Goal: Task Accomplishment & Management: Use online tool/utility

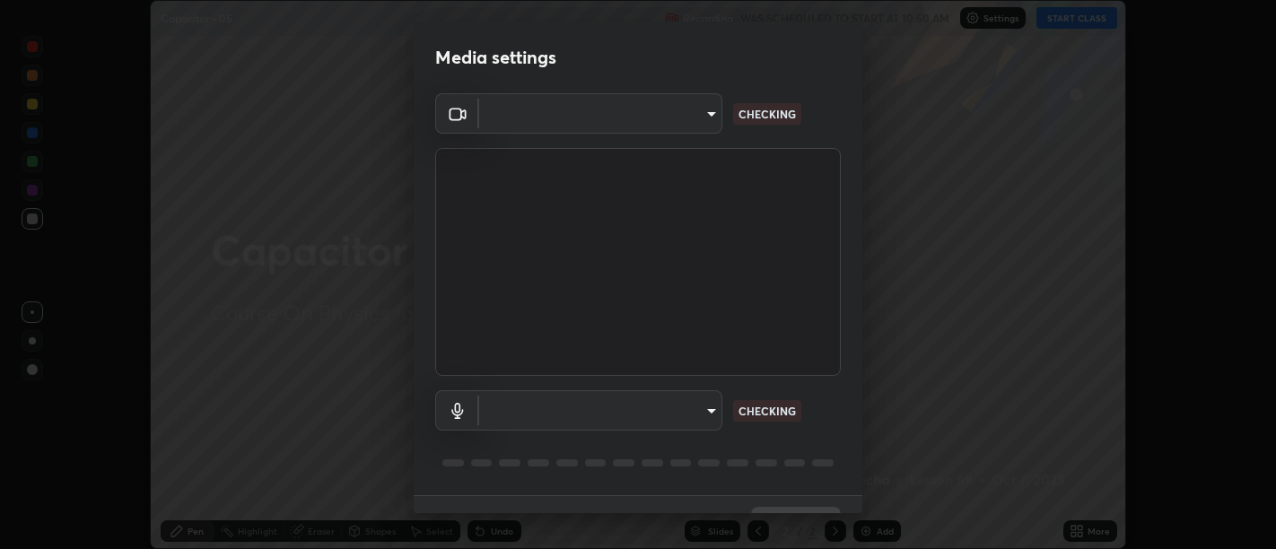
scroll to position [39, 0]
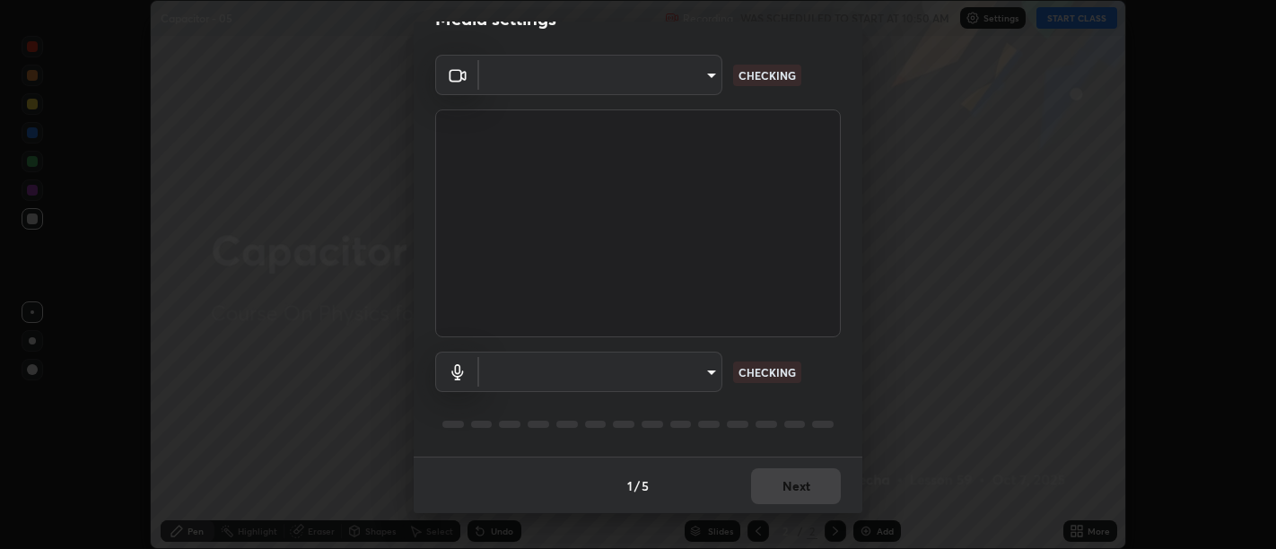
type input "d9b519daceb8a772394af6ea8e45353be5bbf62d8cb1cf3345c472de64055974"
type input "58abe51d7fefdb17ba2419723d43872dcdd823d411622da55c3e9c12cc60ef35"
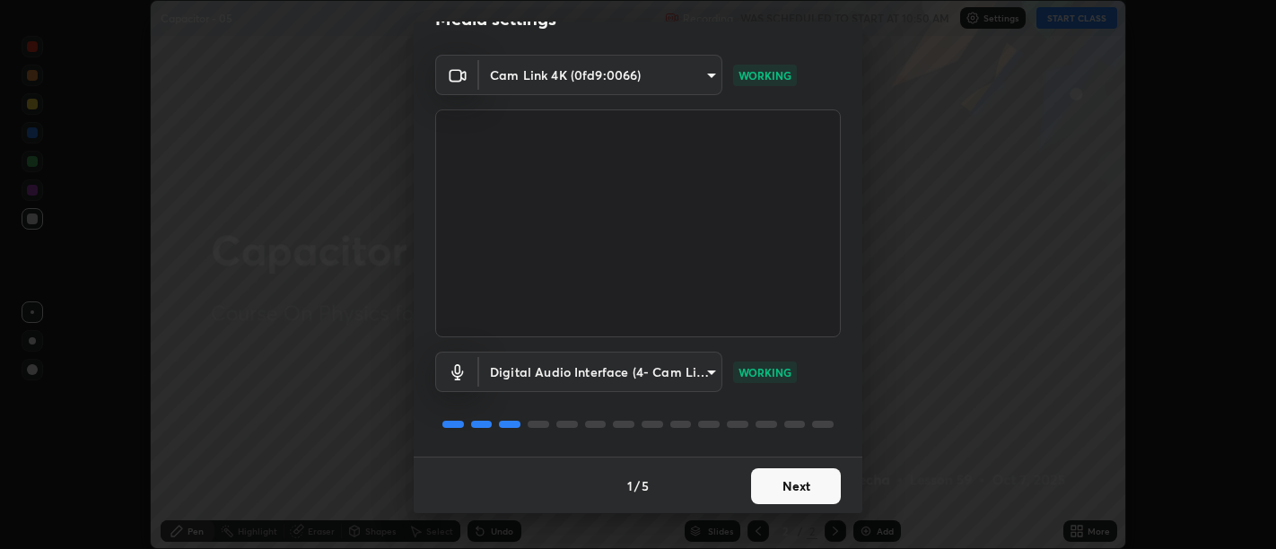
click at [795, 495] on button "Next" at bounding box center [796, 486] width 90 height 36
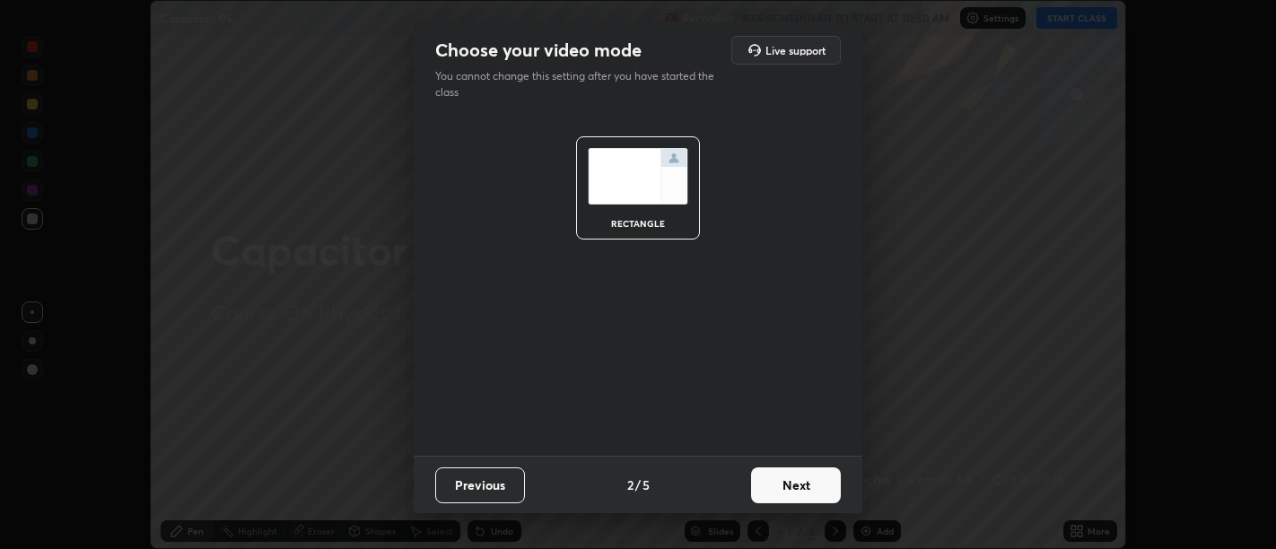
scroll to position [0, 0]
click at [802, 493] on button "Next" at bounding box center [796, 485] width 90 height 36
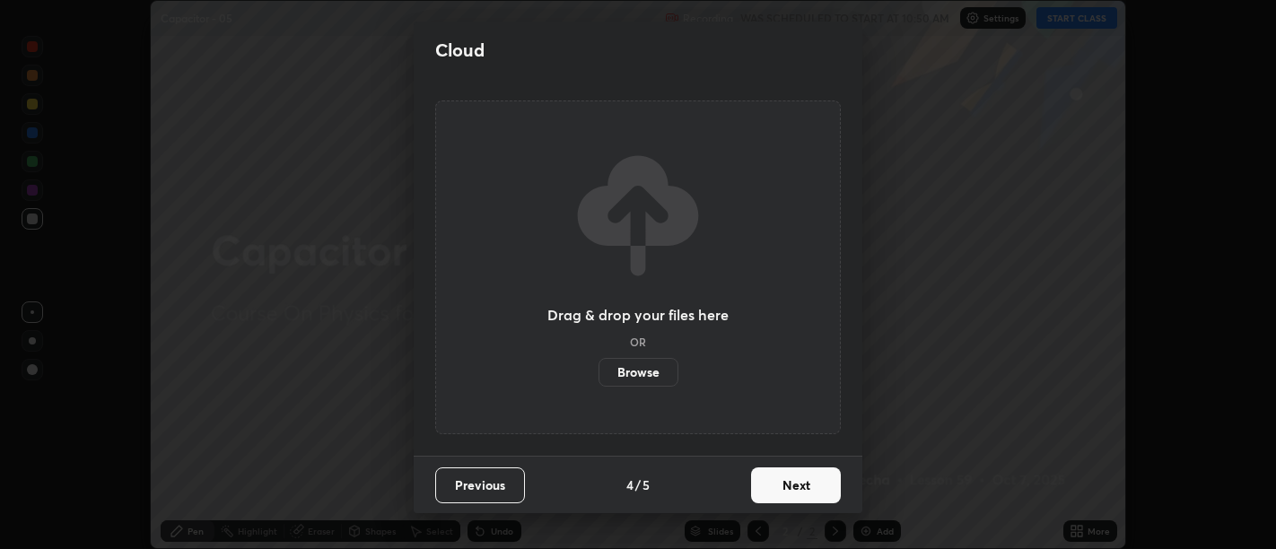
click at [806, 493] on button "Next" at bounding box center [796, 485] width 90 height 36
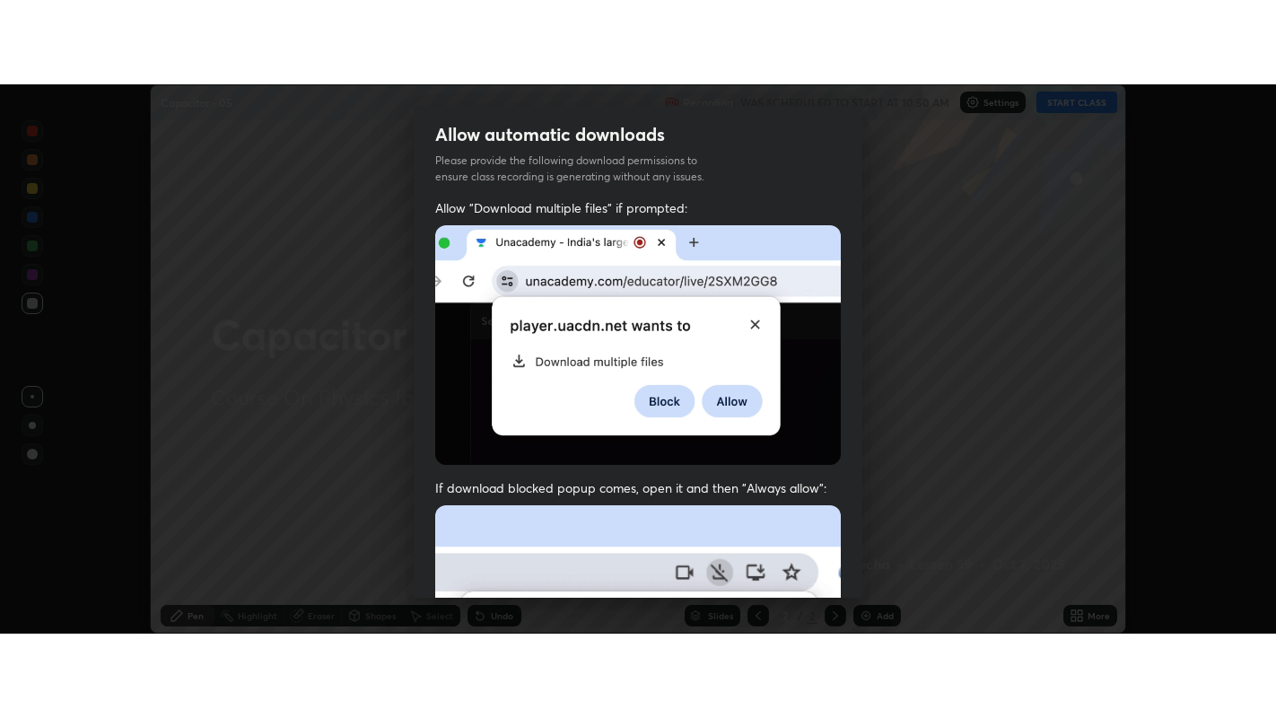
scroll to position [405, 0]
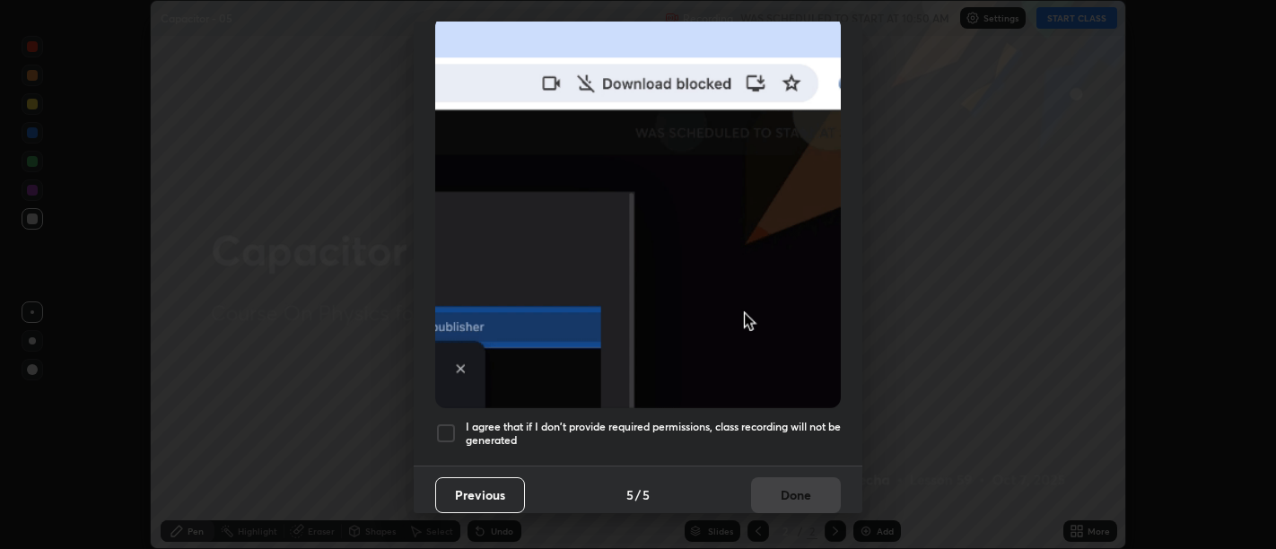
click at [805, 435] on h5 "I agree that if I don't provide required permissions, class recording will not …" at bounding box center [653, 434] width 375 height 28
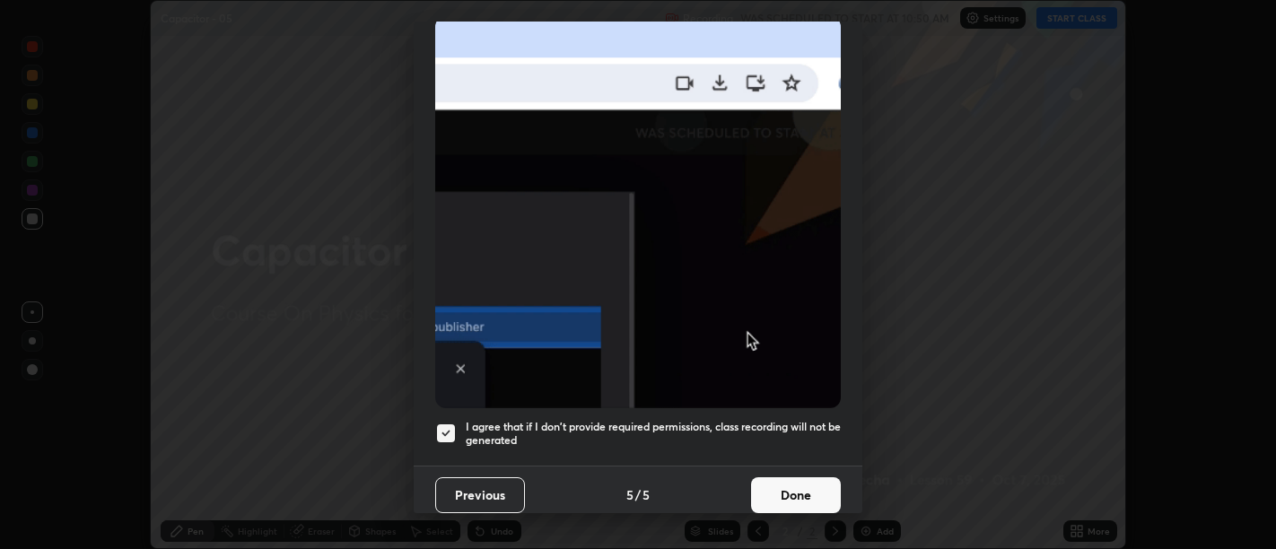
click at [792, 485] on button "Done" at bounding box center [796, 495] width 90 height 36
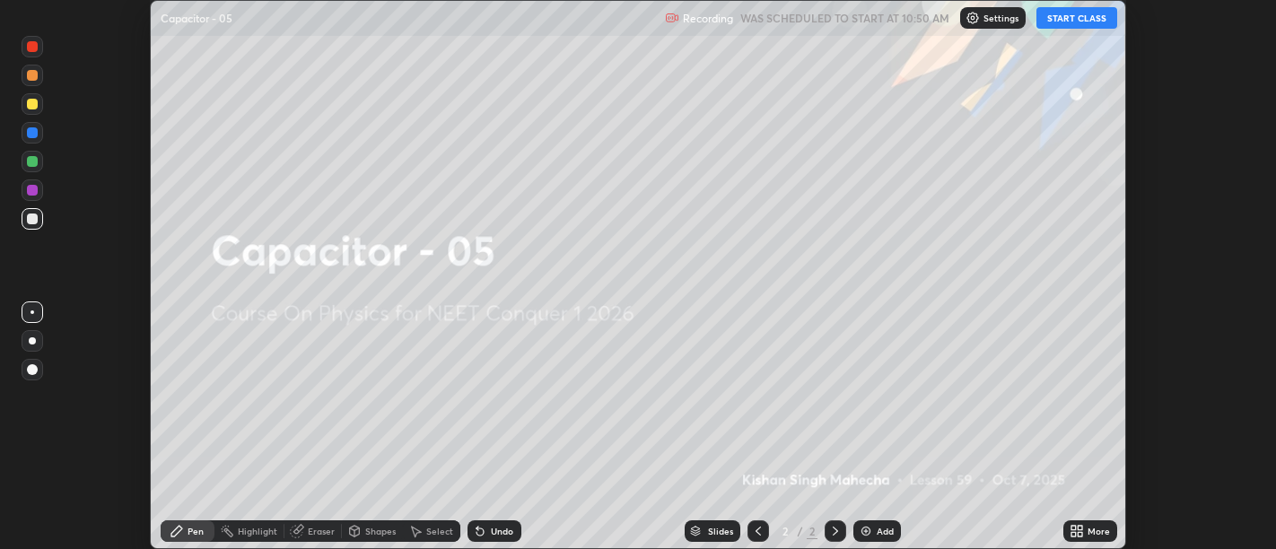
click at [1071, 526] on icon at bounding box center [1073, 528] width 4 height 4
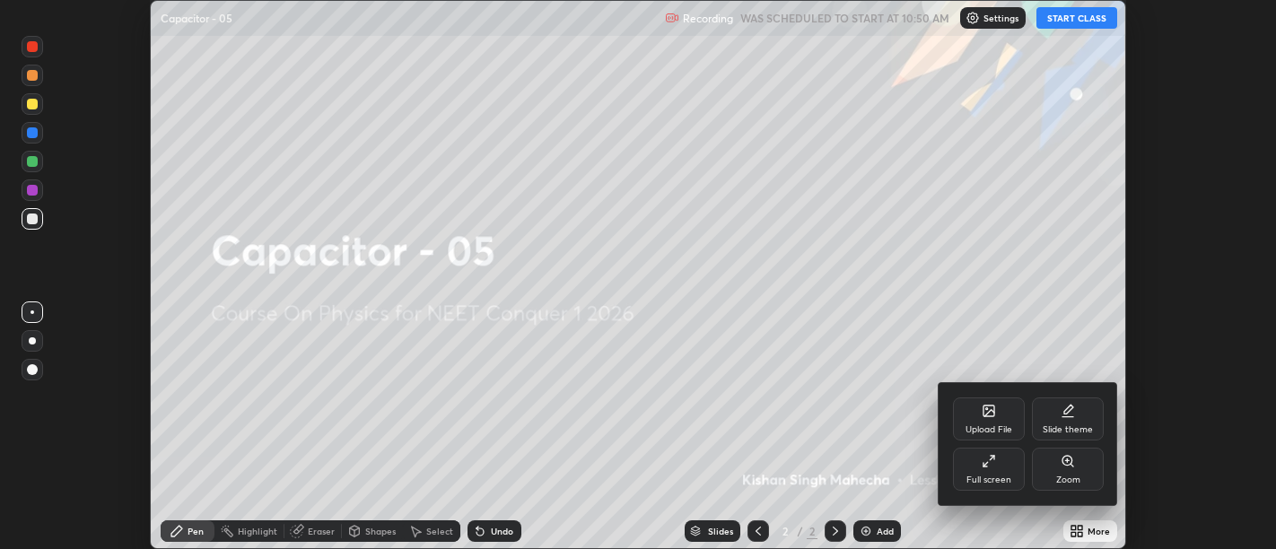
click at [988, 475] on div "Full screen" at bounding box center [988, 479] width 45 height 9
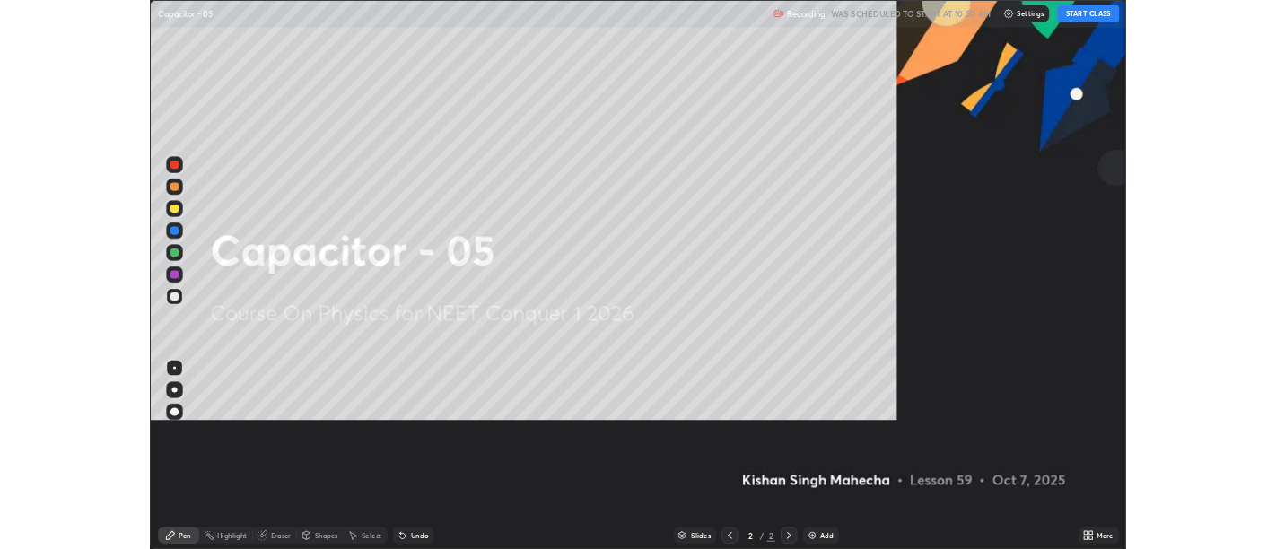
scroll to position [718, 1276]
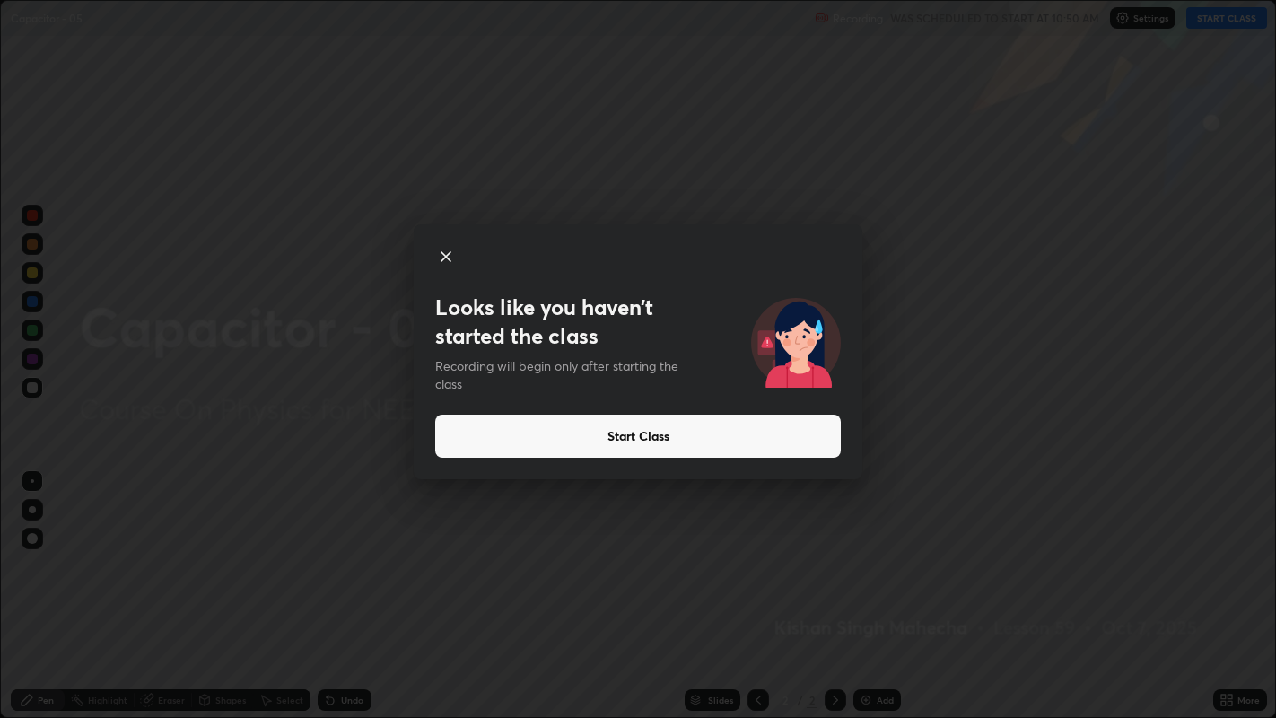
click at [634, 439] on button "Start Class" at bounding box center [637, 435] width 405 height 43
click at [623, 439] on button "Start Class" at bounding box center [637, 435] width 405 height 43
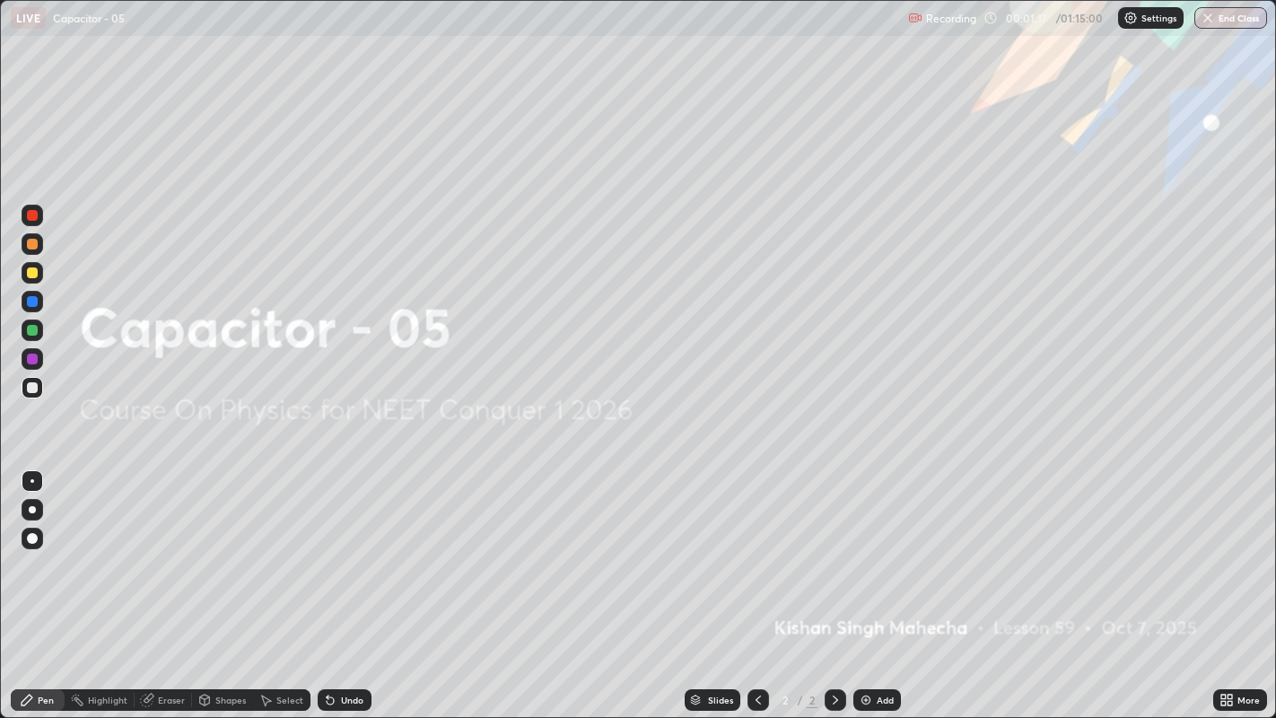
click at [867, 548] on img at bounding box center [865, 699] width 14 height 14
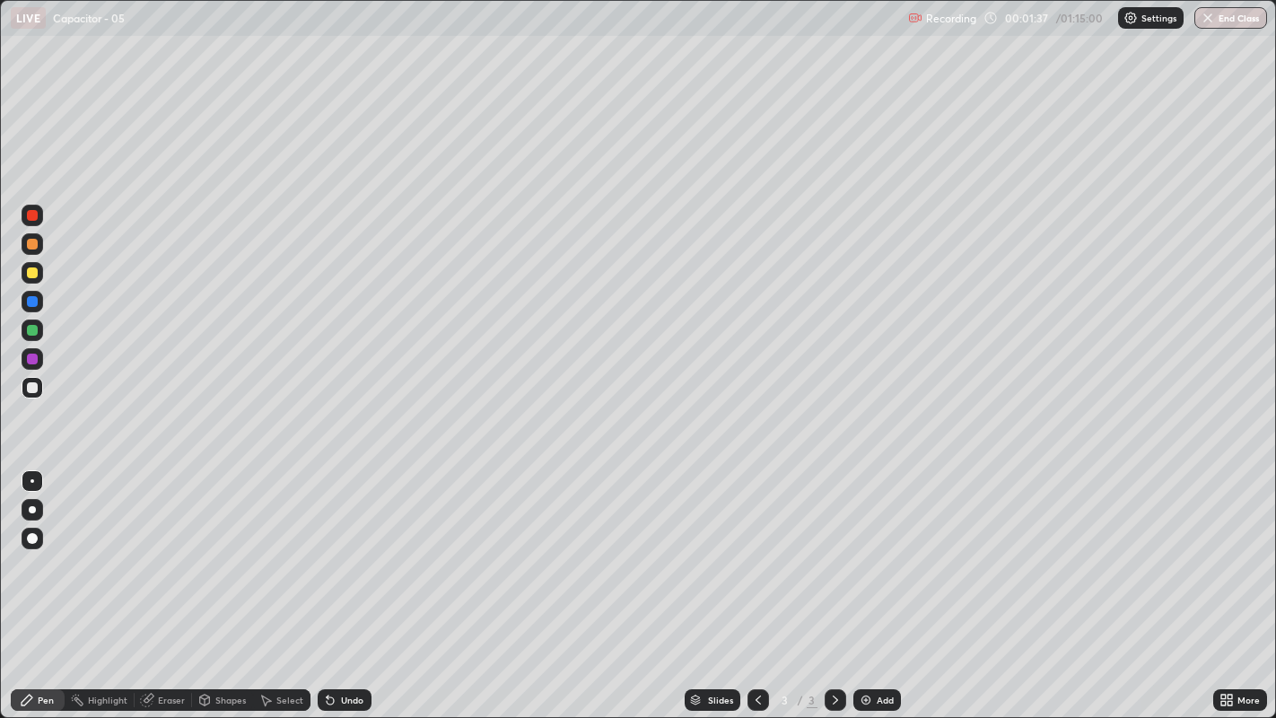
click at [283, 548] on div "Select" at bounding box center [289, 699] width 27 height 9
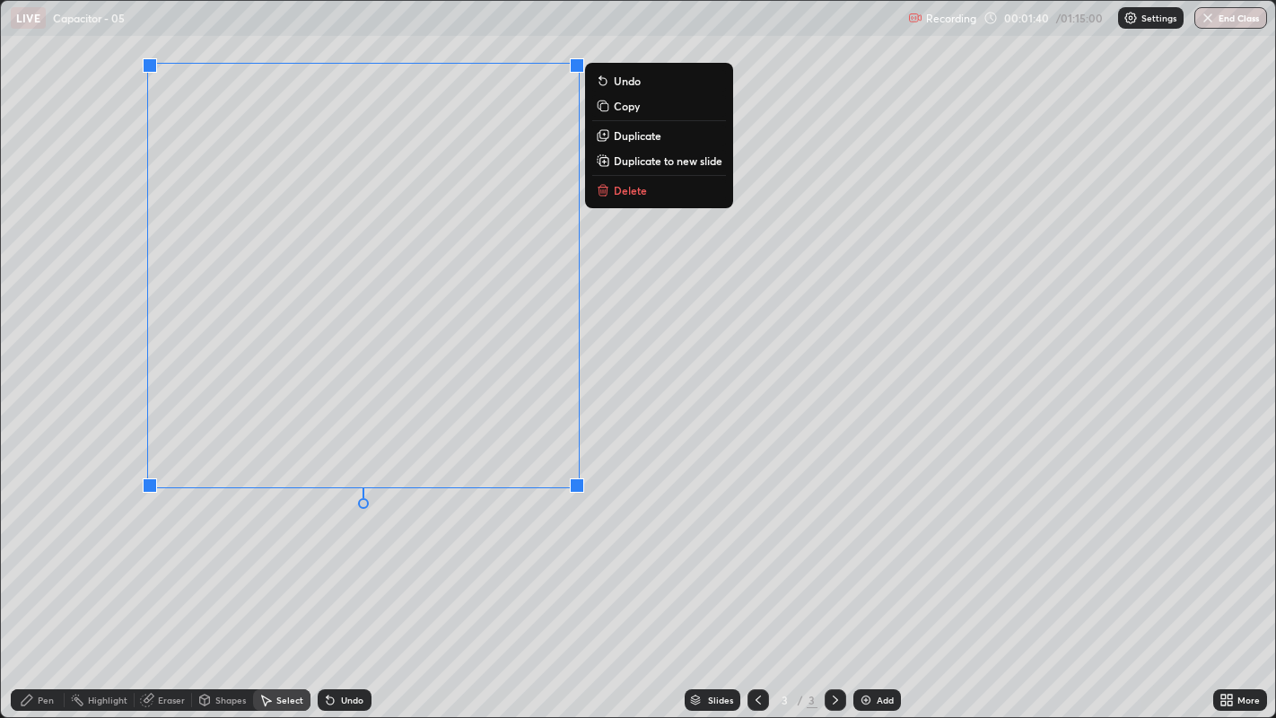
click at [632, 130] on p "Duplicate" at bounding box center [638, 135] width 48 height 14
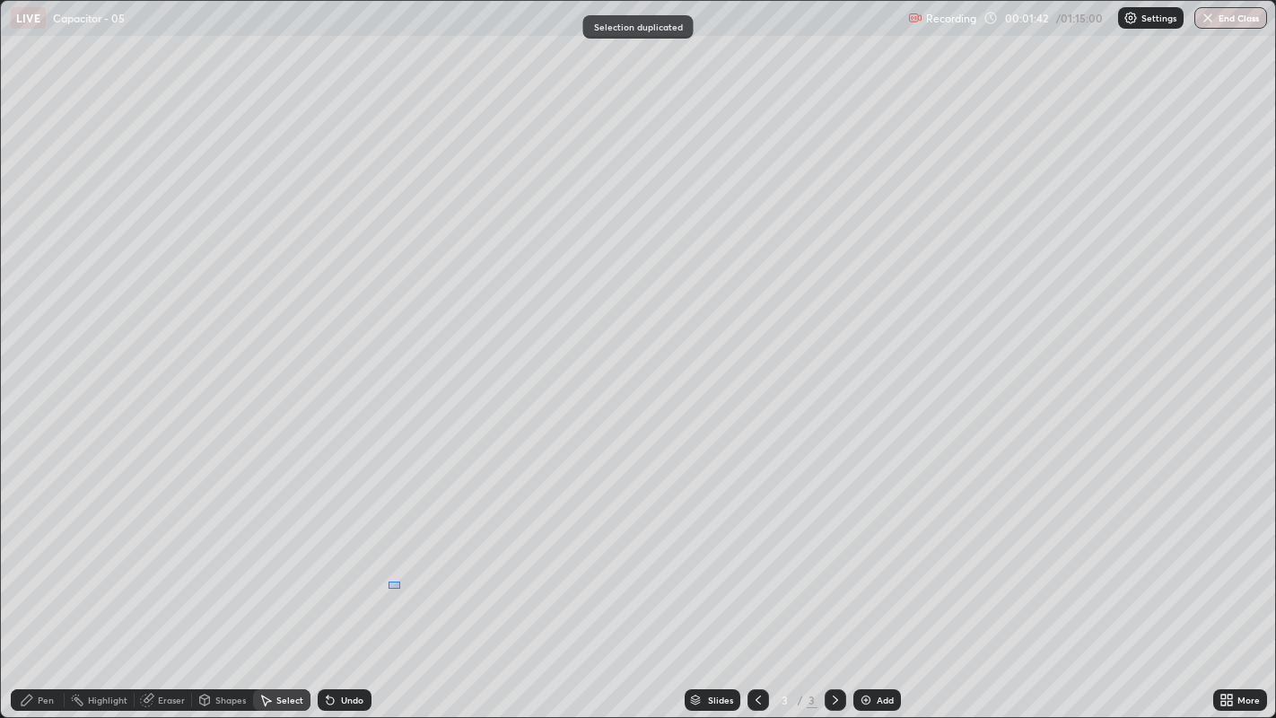
click at [399, 548] on div "0 ° Undo Copy Duplicate Duplicate to new slide Delete" at bounding box center [638, 359] width 1275 height 717
click at [34, 548] on div "Pen" at bounding box center [38, 700] width 54 height 22
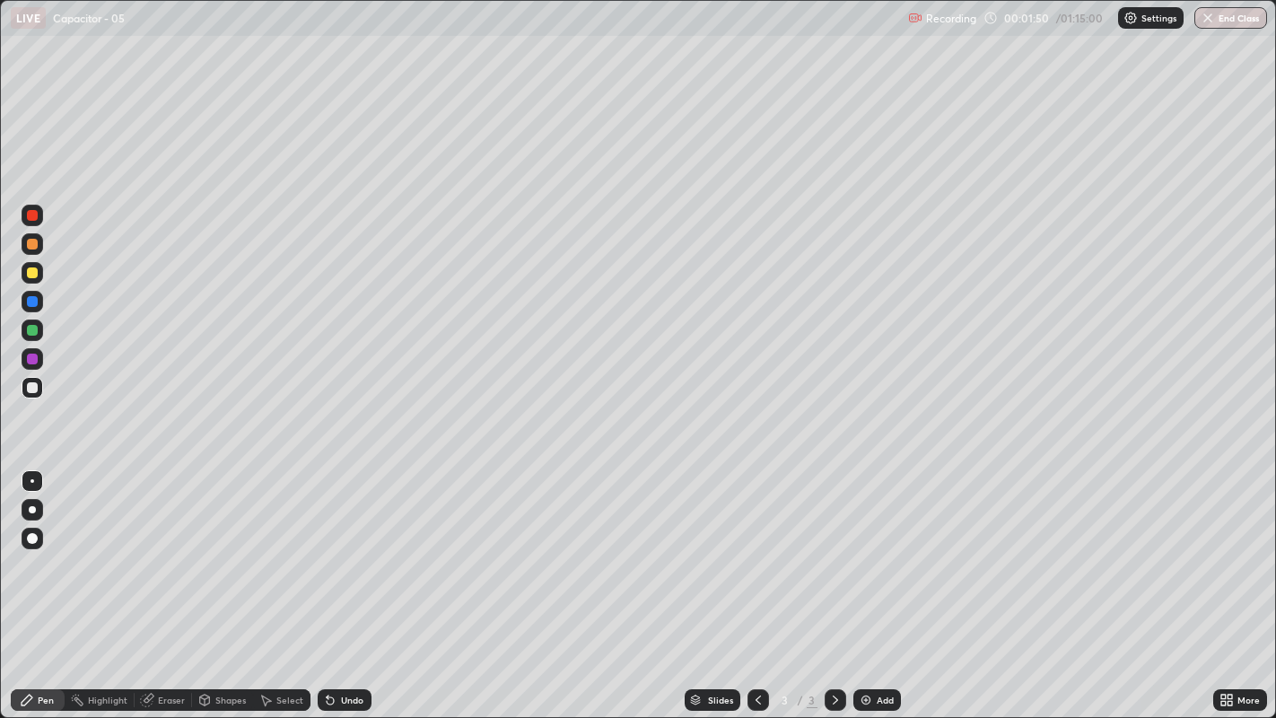
click at [31, 548] on icon at bounding box center [27, 699] width 14 height 14
click at [30, 390] on div at bounding box center [32, 387] width 11 height 11
click at [32, 329] on div at bounding box center [32, 330] width 11 height 11
click at [334, 548] on icon at bounding box center [330, 699] width 14 height 14
click at [331, 548] on icon at bounding box center [330, 700] width 7 height 7
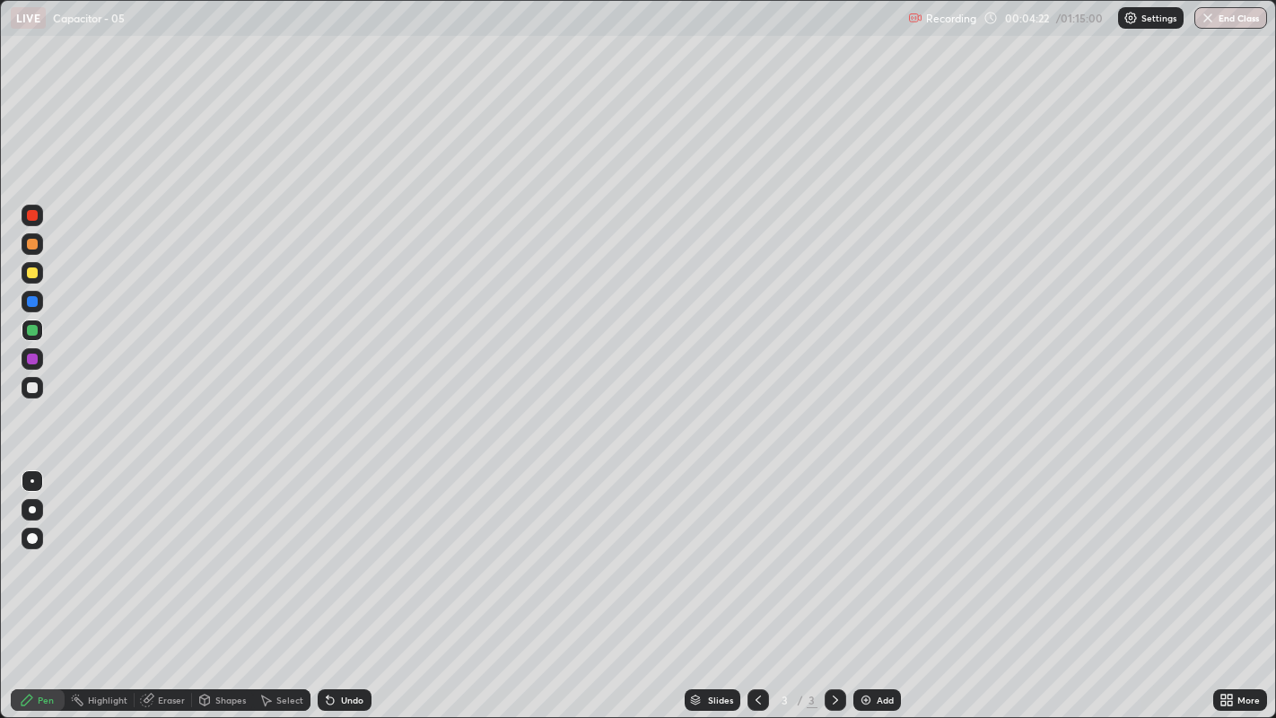
click at [335, 548] on icon at bounding box center [330, 699] width 14 height 14
click at [332, 548] on icon at bounding box center [330, 700] width 7 height 7
click at [335, 548] on icon at bounding box center [330, 699] width 14 height 14
click at [333, 548] on icon at bounding box center [330, 699] width 14 height 14
click at [328, 548] on icon at bounding box center [330, 700] width 7 height 7
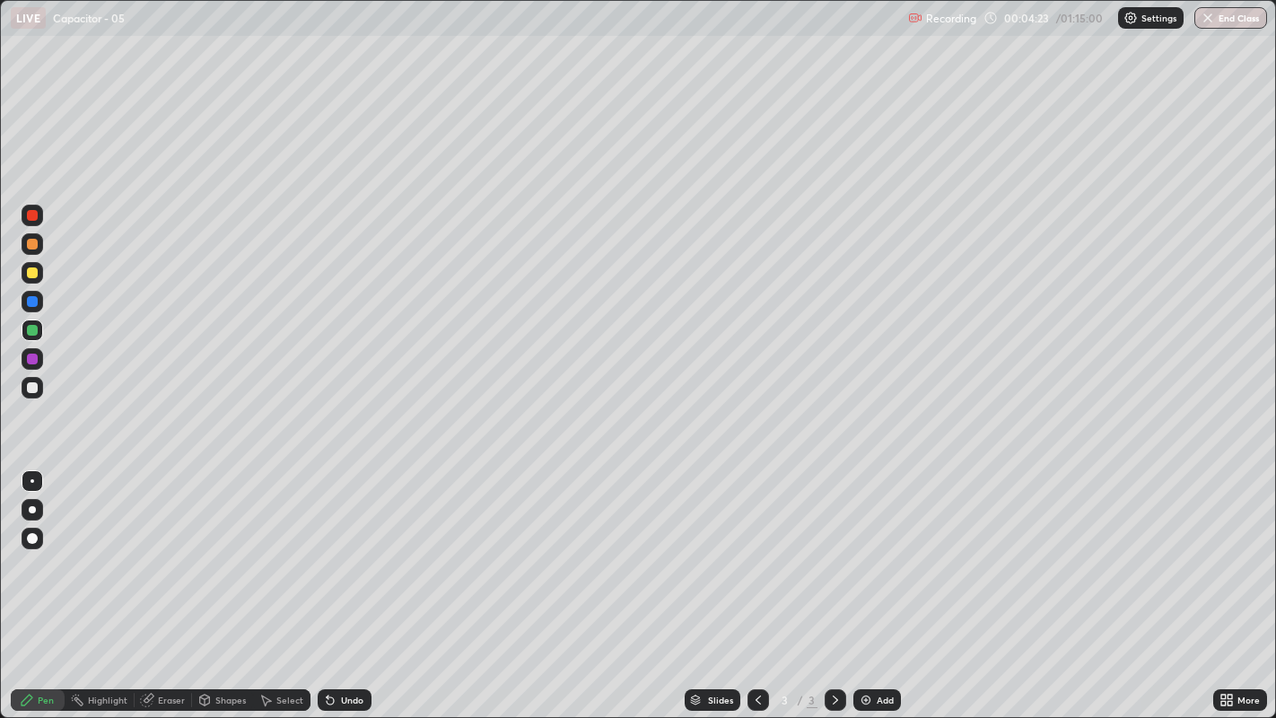
click at [328, 548] on icon at bounding box center [330, 700] width 7 height 7
click at [281, 548] on div "Select" at bounding box center [289, 699] width 27 height 9
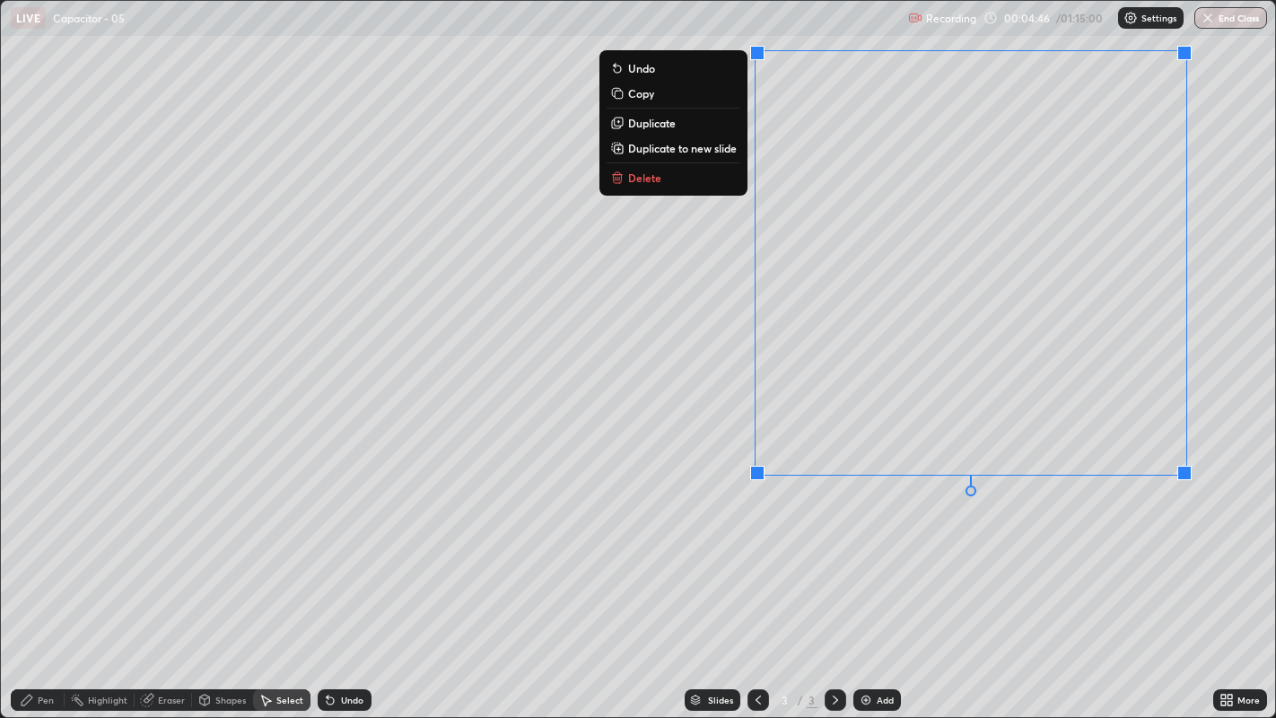
click at [680, 150] on p "Duplicate to new slide" at bounding box center [682, 148] width 109 height 14
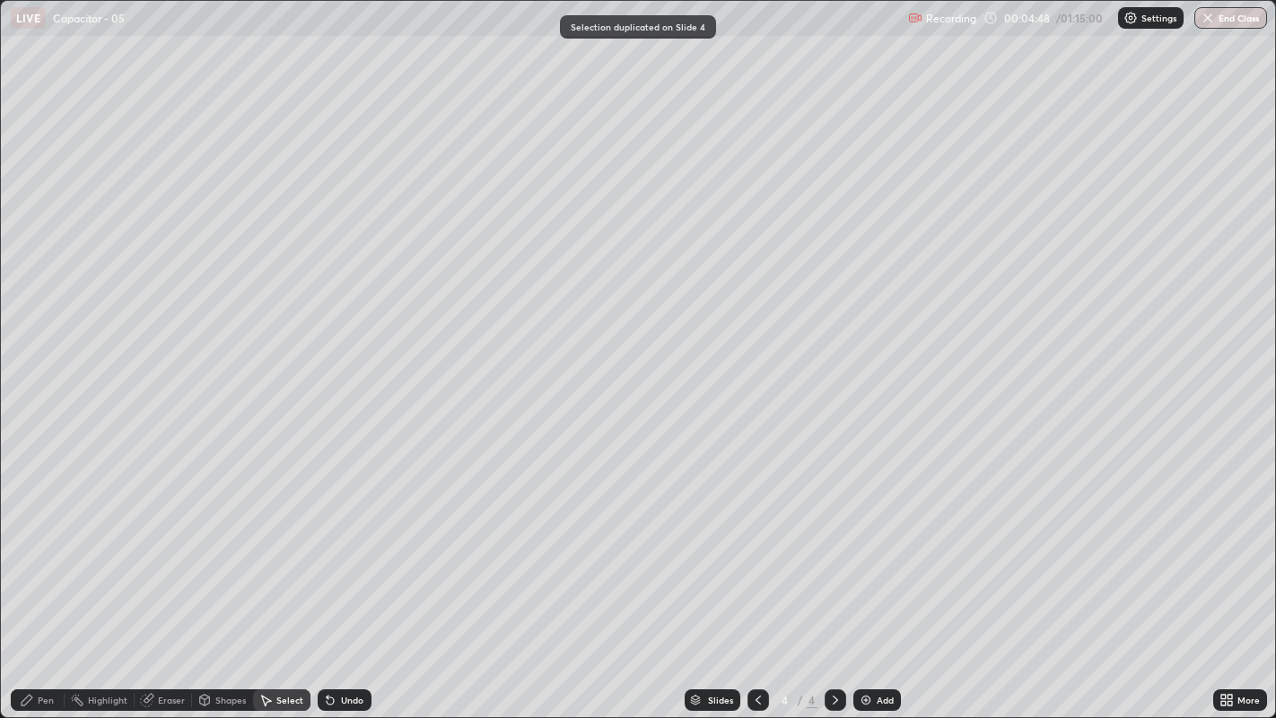
click at [757, 548] on icon at bounding box center [758, 699] width 14 height 14
click at [30, 548] on icon at bounding box center [27, 699] width 11 height 11
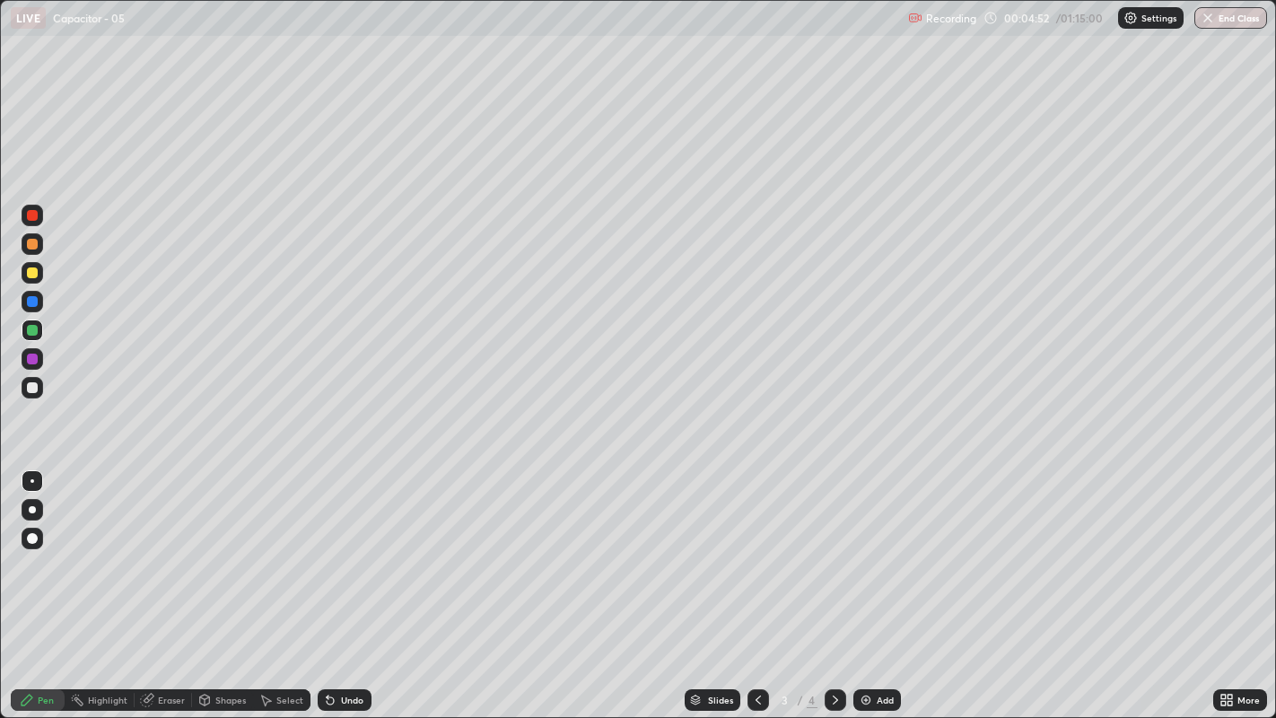
click at [29, 326] on div at bounding box center [32, 330] width 11 height 11
click at [835, 548] on icon at bounding box center [835, 699] width 14 height 14
click at [351, 548] on div "Undo" at bounding box center [352, 699] width 22 height 9
click at [347, 548] on div "Undo" at bounding box center [352, 699] width 22 height 9
click at [34, 354] on div at bounding box center [32, 358] width 11 height 11
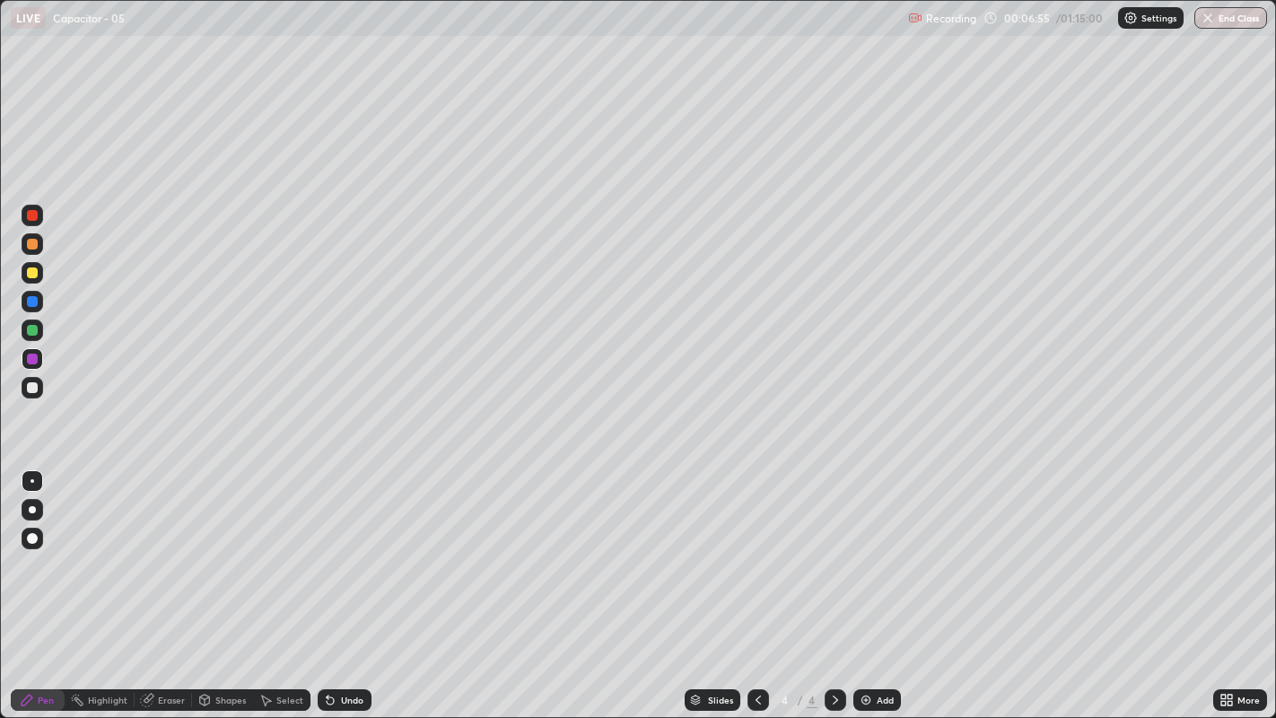
click at [160, 548] on div "Eraser" at bounding box center [171, 699] width 27 height 9
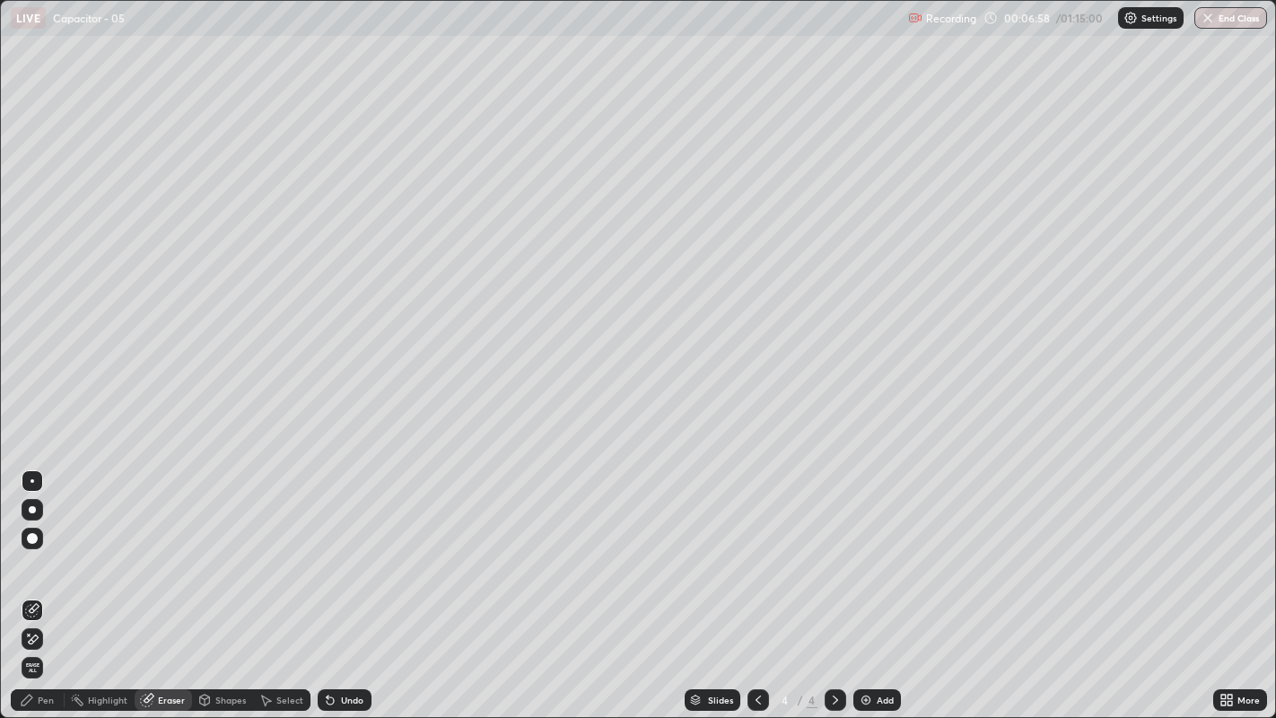
click at [36, 548] on div "Pen" at bounding box center [38, 700] width 54 height 22
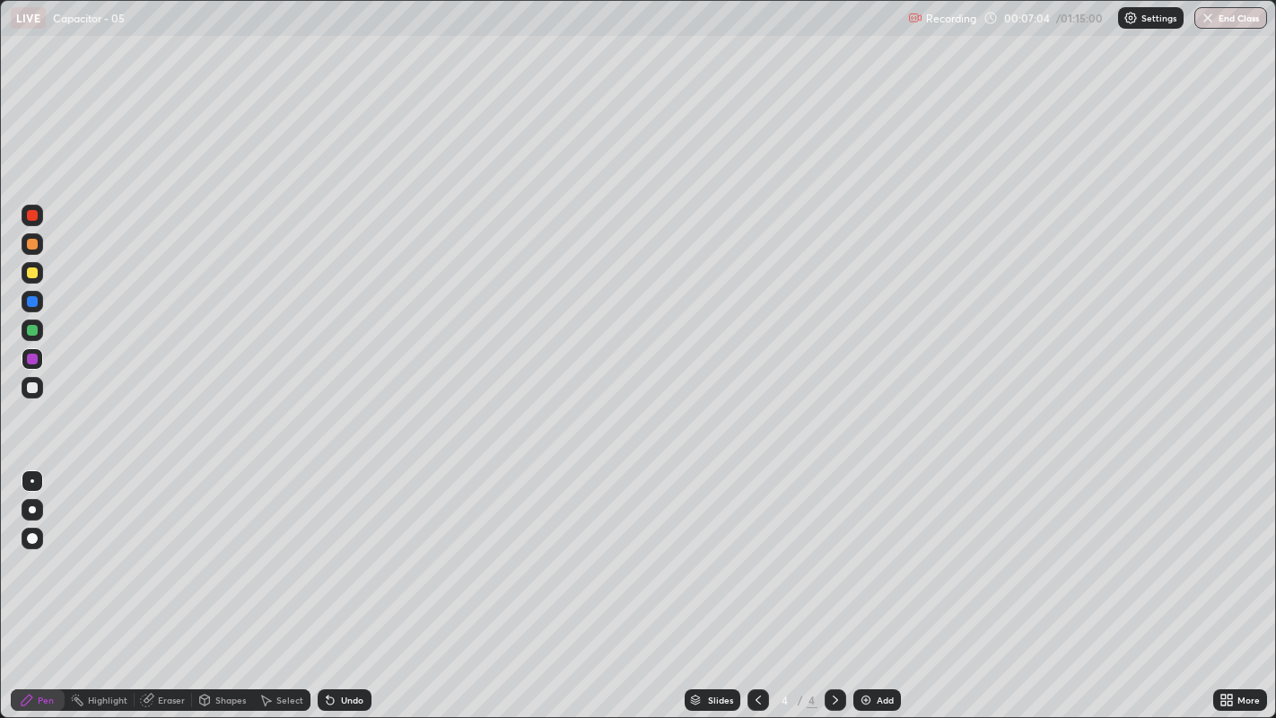
click at [153, 548] on div "Eraser" at bounding box center [163, 700] width 57 height 22
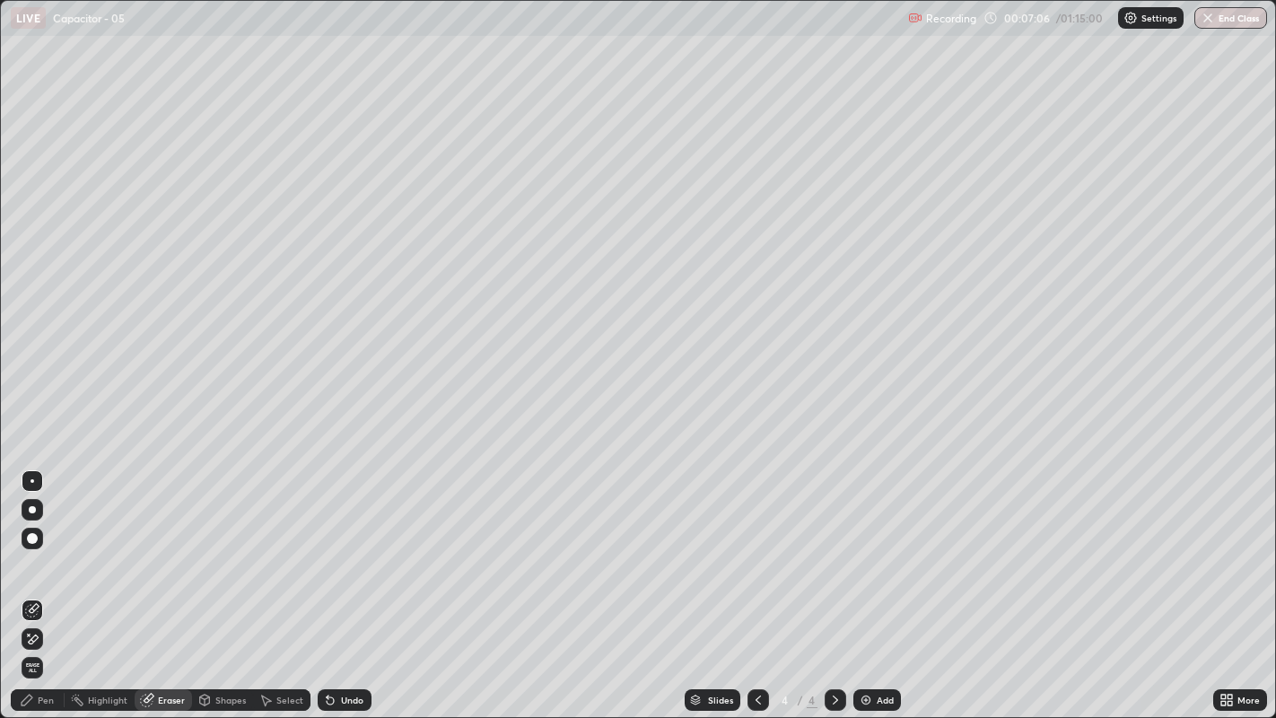
click at [52, 548] on div "Pen" at bounding box center [38, 700] width 54 height 22
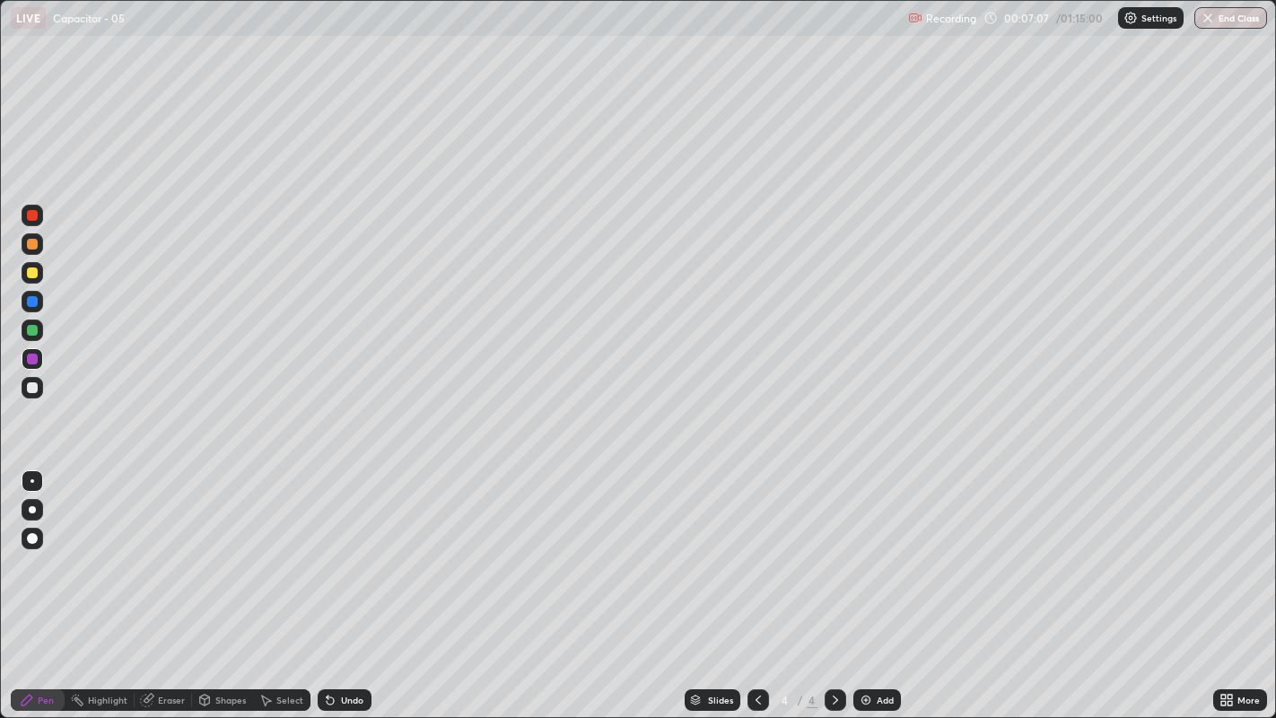
click at [30, 360] on div at bounding box center [32, 358] width 11 height 11
click at [755, 548] on icon at bounding box center [758, 699] width 14 height 14
click at [348, 548] on div "Undo" at bounding box center [352, 699] width 22 height 9
click at [825, 548] on div at bounding box center [835, 700] width 22 height 22
click at [755, 548] on icon at bounding box center [758, 699] width 14 height 14
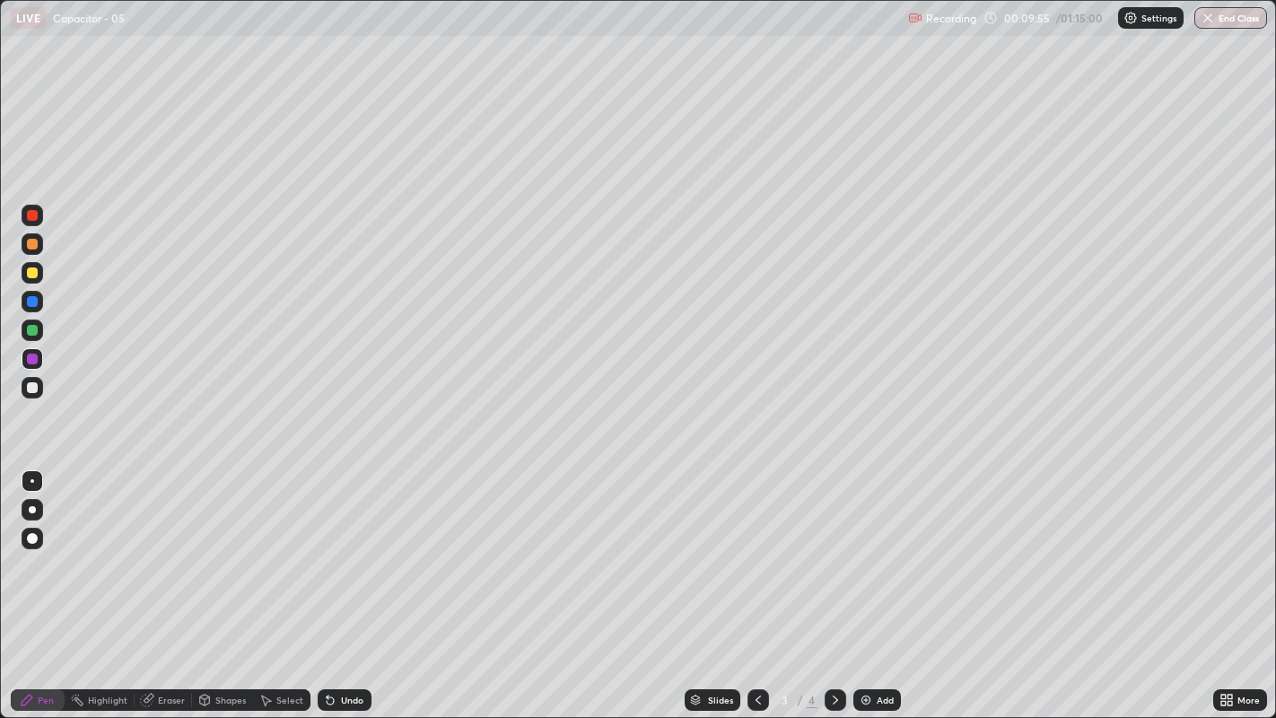
click at [834, 548] on icon at bounding box center [835, 699] width 14 height 14
click at [758, 548] on icon at bounding box center [757, 699] width 5 height 9
click at [327, 548] on icon at bounding box center [330, 700] width 7 height 7
click at [286, 548] on div "Select" at bounding box center [289, 699] width 27 height 9
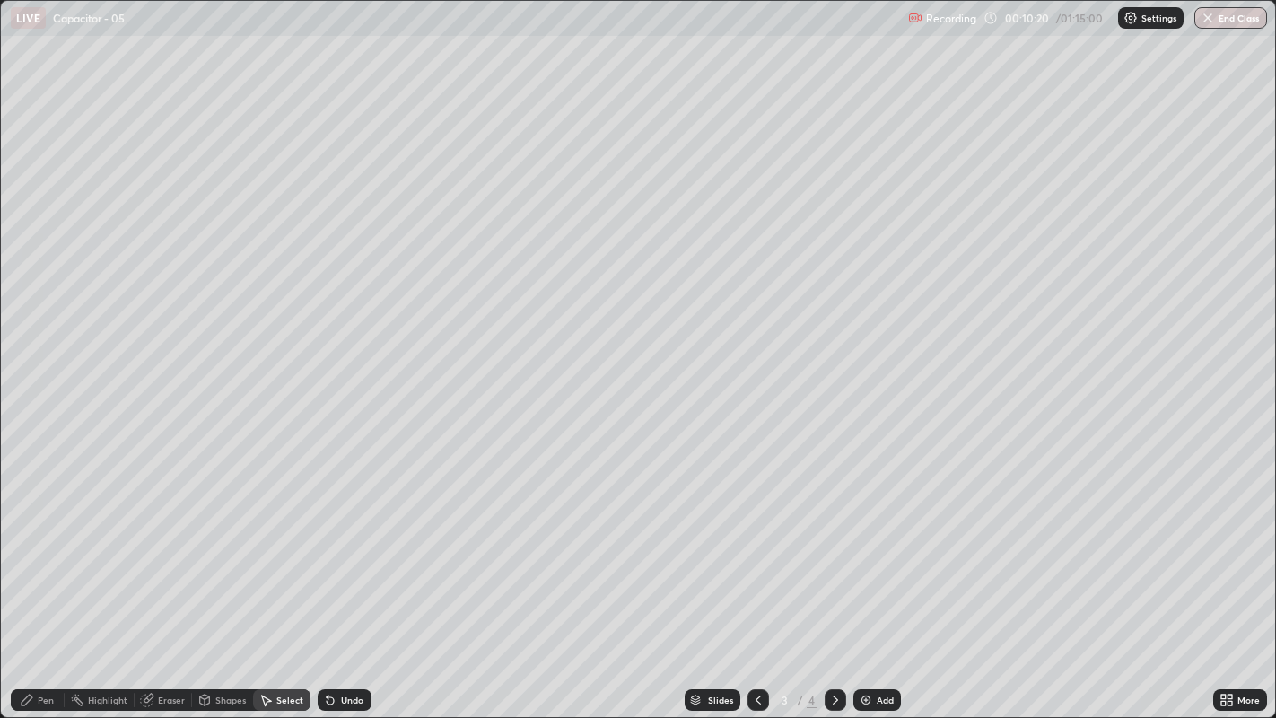
click at [287, 548] on div "Select" at bounding box center [289, 699] width 27 height 9
click at [327, 548] on icon at bounding box center [330, 700] width 7 height 7
click at [343, 548] on div "Undo" at bounding box center [352, 699] width 22 height 9
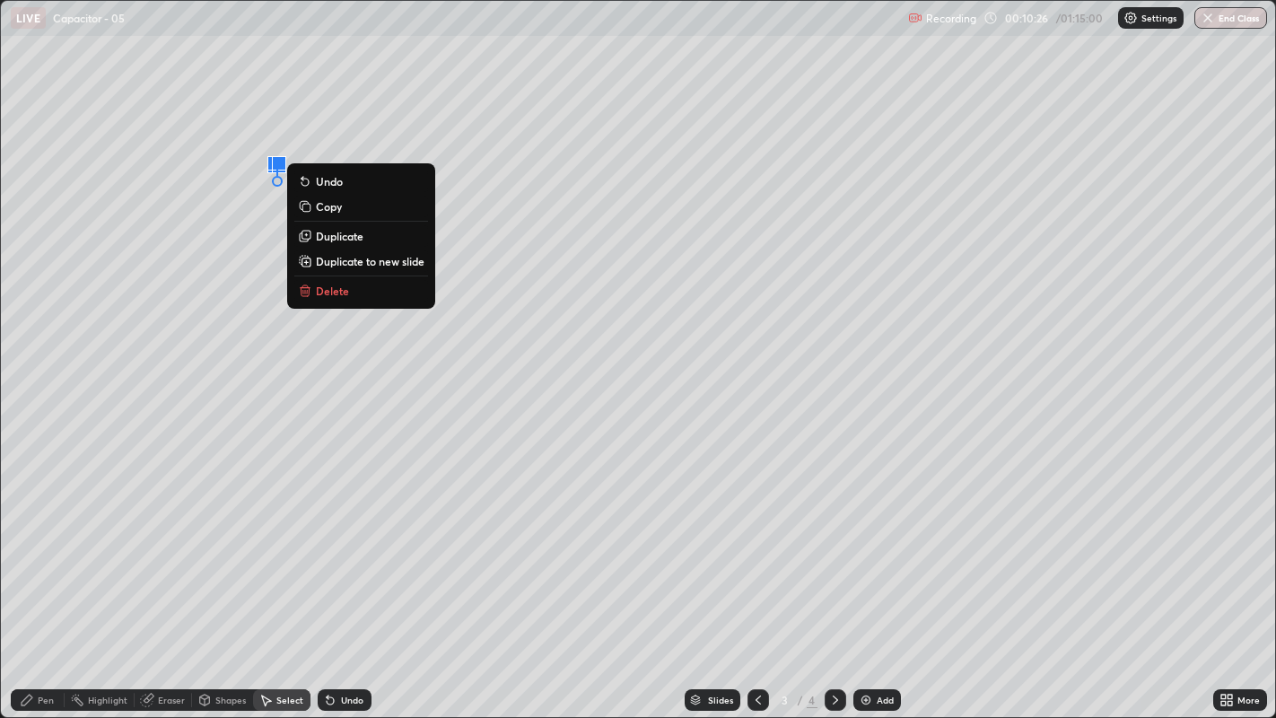
click at [35, 548] on div "Pen" at bounding box center [38, 700] width 54 height 22
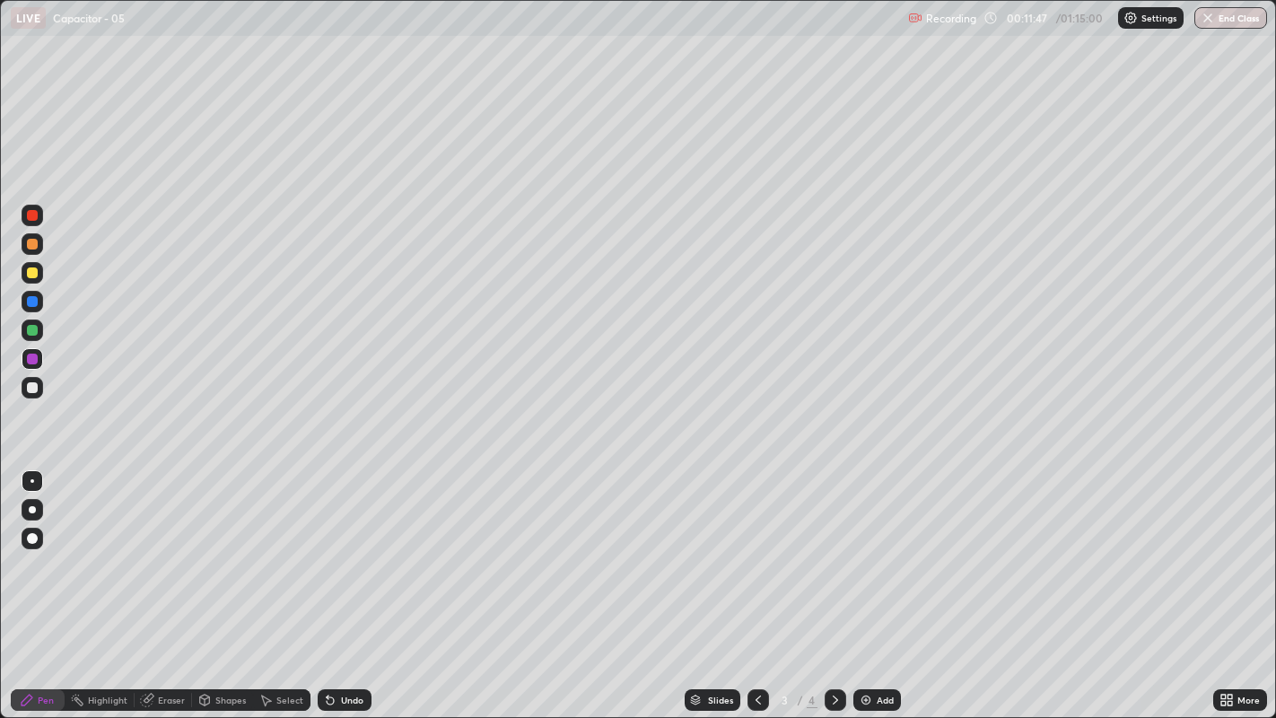
click at [832, 548] on icon at bounding box center [835, 699] width 14 height 14
click at [765, 548] on div at bounding box center [758, 700] width 22 height 22
click at [350, 548] on div "Undo" at bounding box center [352, 699] width 22 height 9
click at [343, 548] on div "Undo" at bounding box center [352, 699] width 22 height 9
click at [337, 548] on div "Undo" at bounding box center [345, 700] width 54 height 22
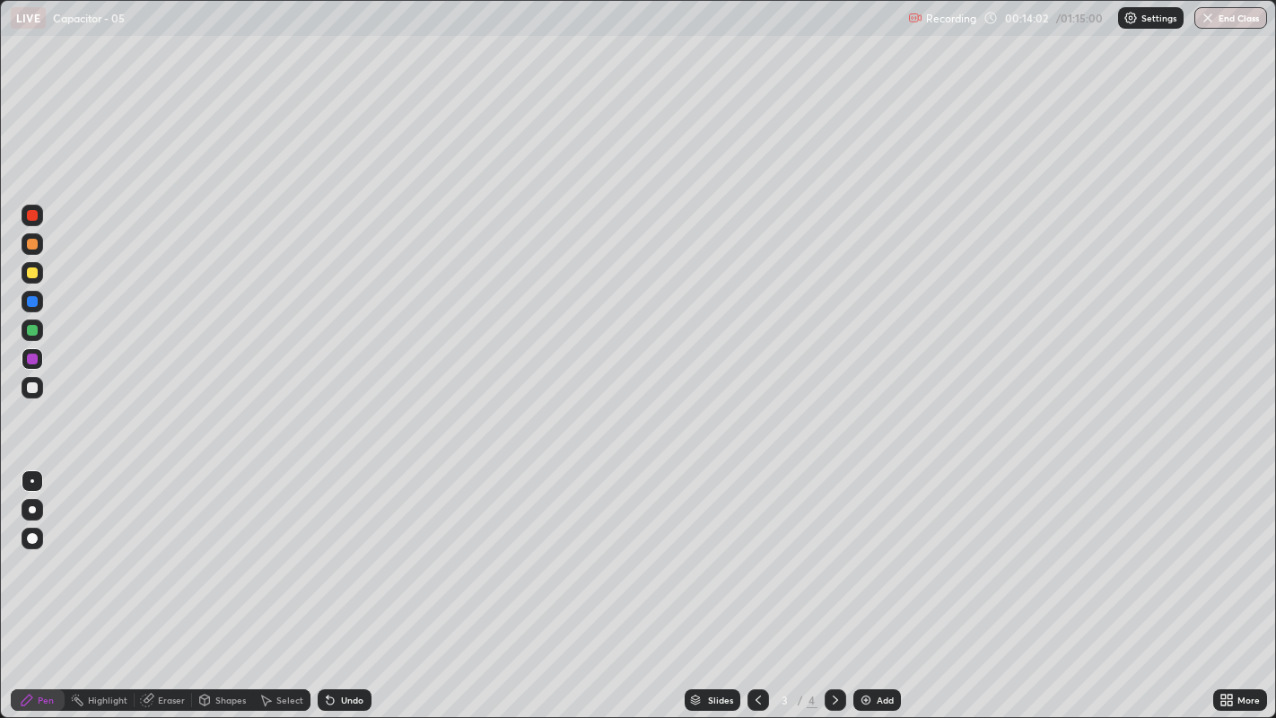
click at [325, 548] on icon at bounding box center [330, 699] width 14 height 14
click at [31, 331] on div at bounding box center [32, 330] width 11 height 11
click at [29, 275] on div at bounding box center [32, 272] width 11 height 11
click at [30, 390] on div at bounding box center [32, 387] width 11 height 11
click at [832, 548] on icon at bounding box center [835, 699] width 14 height 14
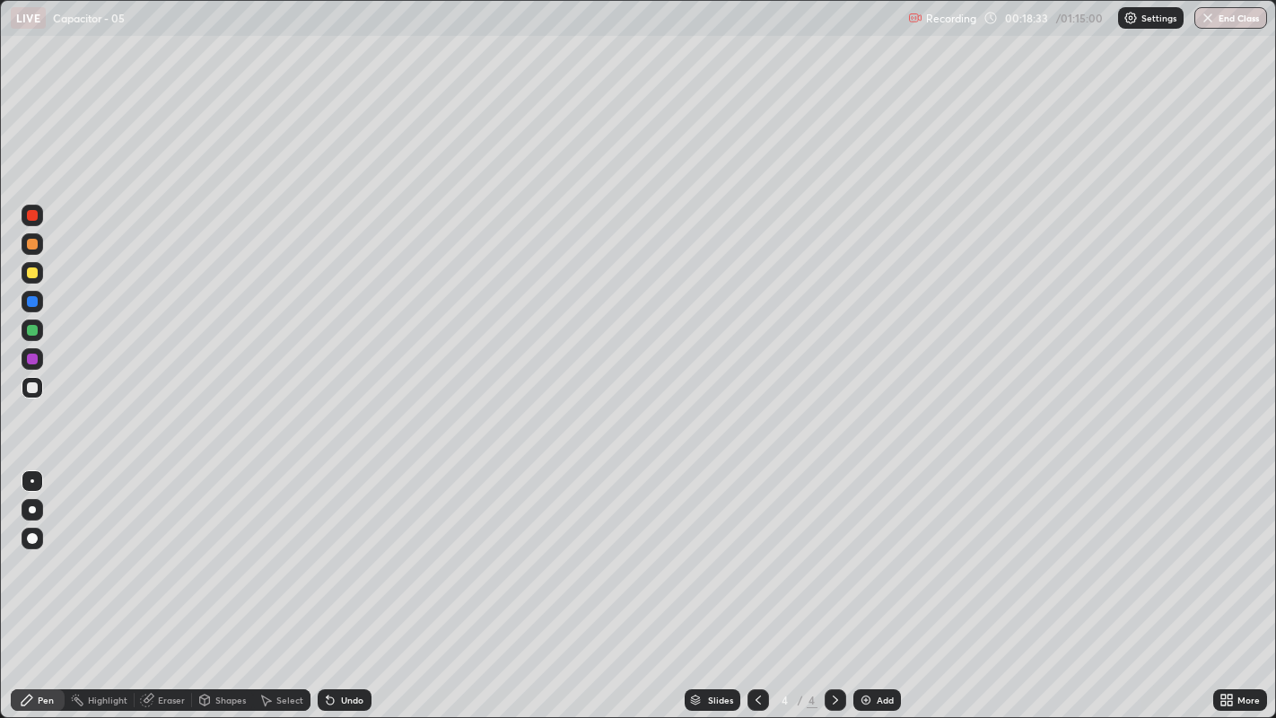
click at [347, 548] on div "Undo" at bounding box center [352, 699] width 22 height 9
click at [337, 548] on div "Undo" at bounding box center [345, 700] width 54 height 22
click at [331, 548] on icon at bounding box center [330, 700] width 7 height 7
click at [31, 267] on div at bounding box center [32, 272] width 11 height 11
click at [860, 548] on img at bounding box center [865, 699] width 14 height 14
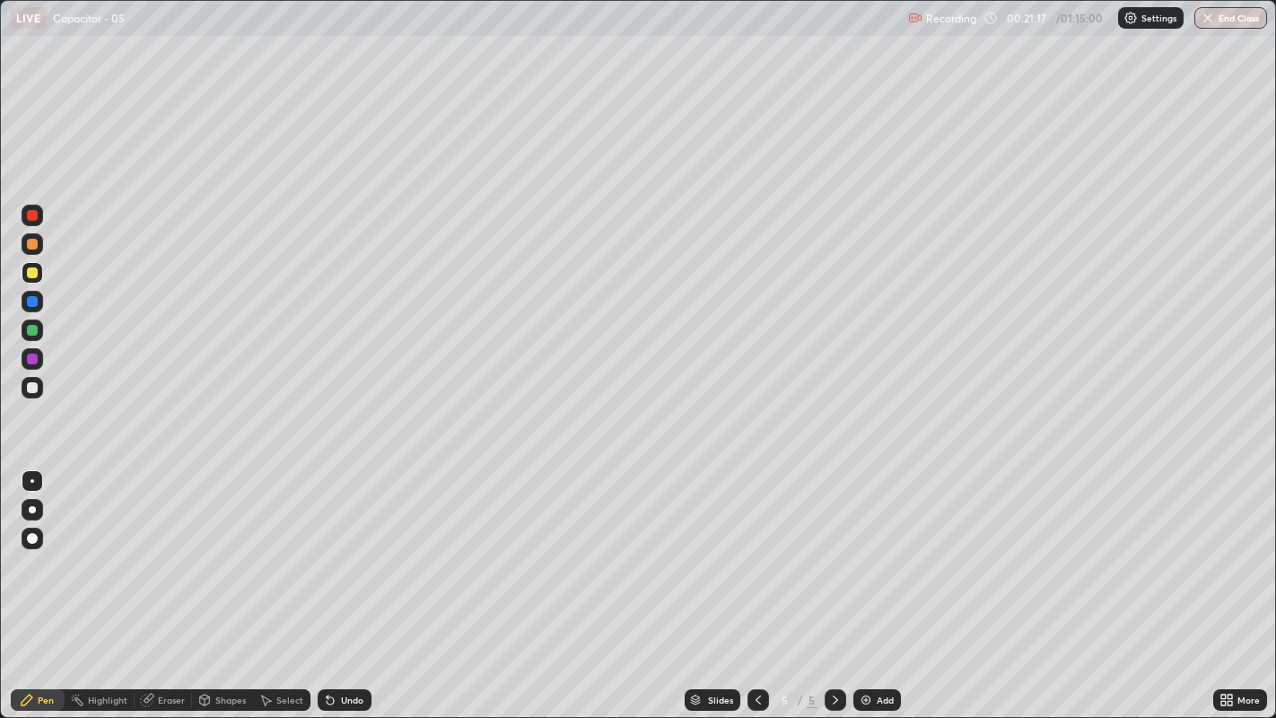
click at [33, 388] on div at bounding box center [32, 387] width 11 height 11
click at [336, 548] on div "Undo" at bounding box center [345, 700] width 54 height 22
click at [327, 548] on icon at bounding box center [328, 696] width 2 height 2
click at [32, 270] on div at bounding box center [32, 272] width 11 height 11
click at [32, 213] on div at bounding box center [32, 215] width 11 height 11
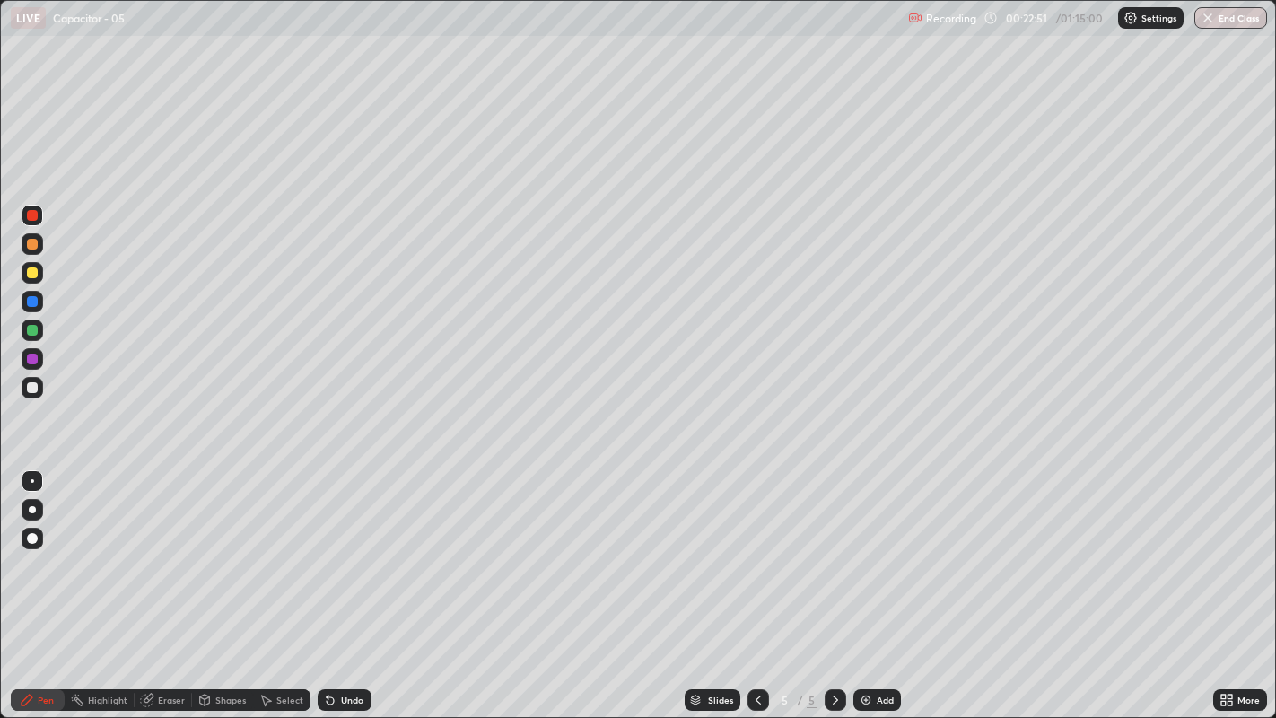
click at [341, 548] on div "Undo" at bounding box center [352, 699] width 22 height 9
click at [337, 548] on div "Undo" at bounding box center [345, 700] width 54 height 22
click at [329, 548] on icon at bounding box center [330, 699] width 14 height 14
click at [328, 548] on icon at bounding box center [330, 700] width 7 height 7
click at [327, 548] on icon at bounding box center [330, 700] width 7 height 7
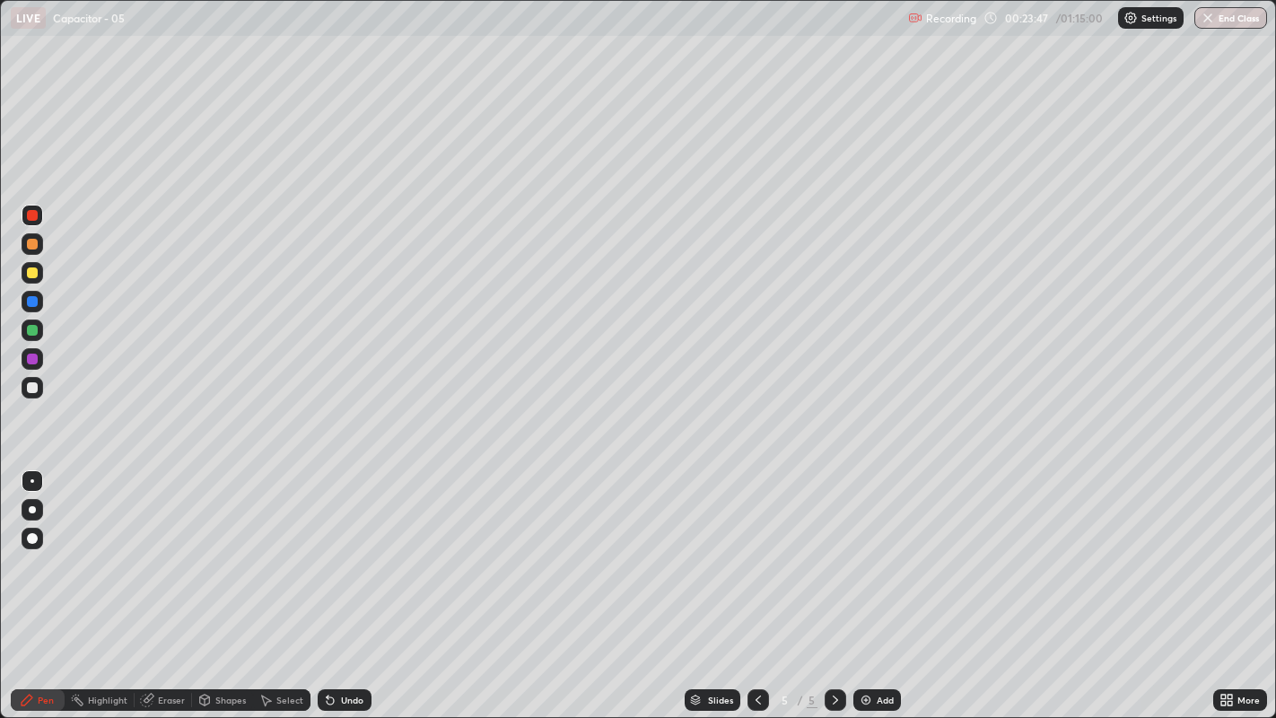
click at [344, 548] on div "Undo" at bounding box center [352, 699] width 22 height 9
click at [348, 548] on div "Undo" at bounding box center [352, 699] width 22 height 9
click at [344, 548] on div "Undo" at bounding box center [352, 699] width 22 height 9
click at [347, 548] on div "Undo" at bounding box center [352, 699] width 22 height 9
click at [869, 548] on img at bounding box center [865, 699] width 14 height 14
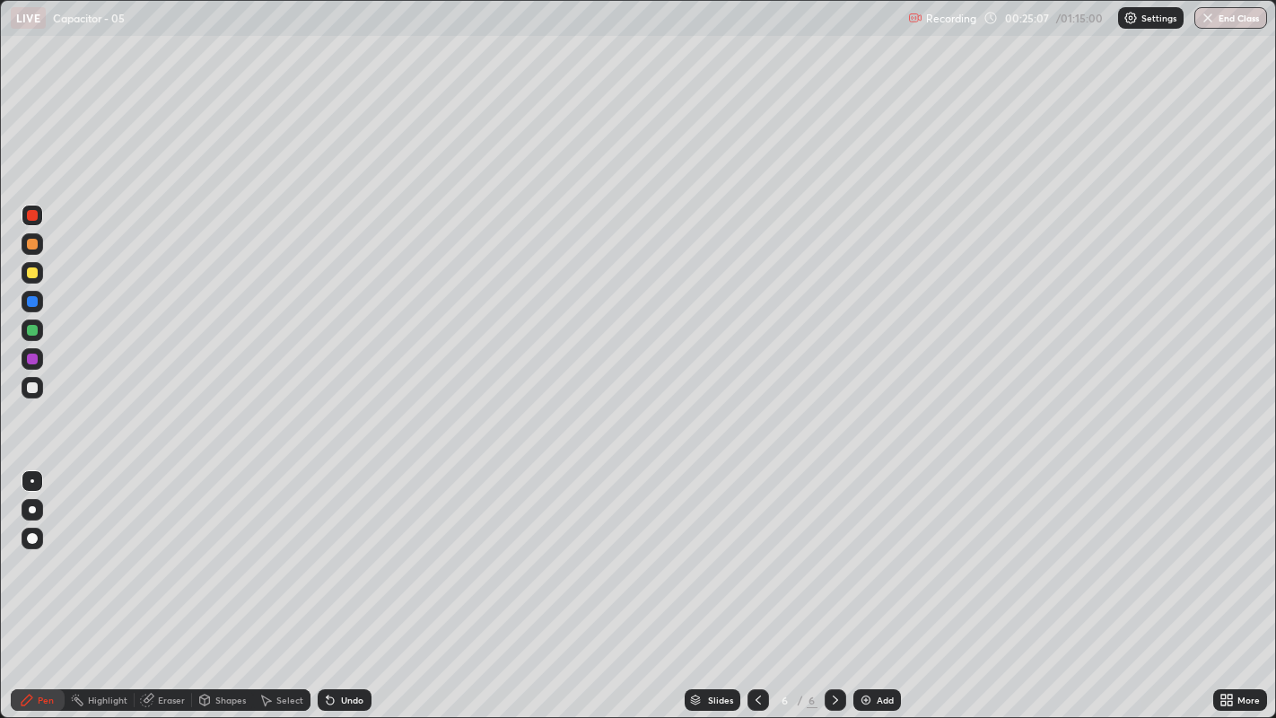
click at [32, 386] on div at bounding box center [32, 387] width 11 height 11
click at [327, 548] on icon at bounding box center [330, 700] width 7 height 7
click at [31, 387] on div at bounding box center [32, 387] width 11 height 11
click at [341, 548] on div "Undo" at bounding box center [352, 699] width 22 height 9
click at [31, 274] on div at bounding box center [32, 272] width 11 height 11
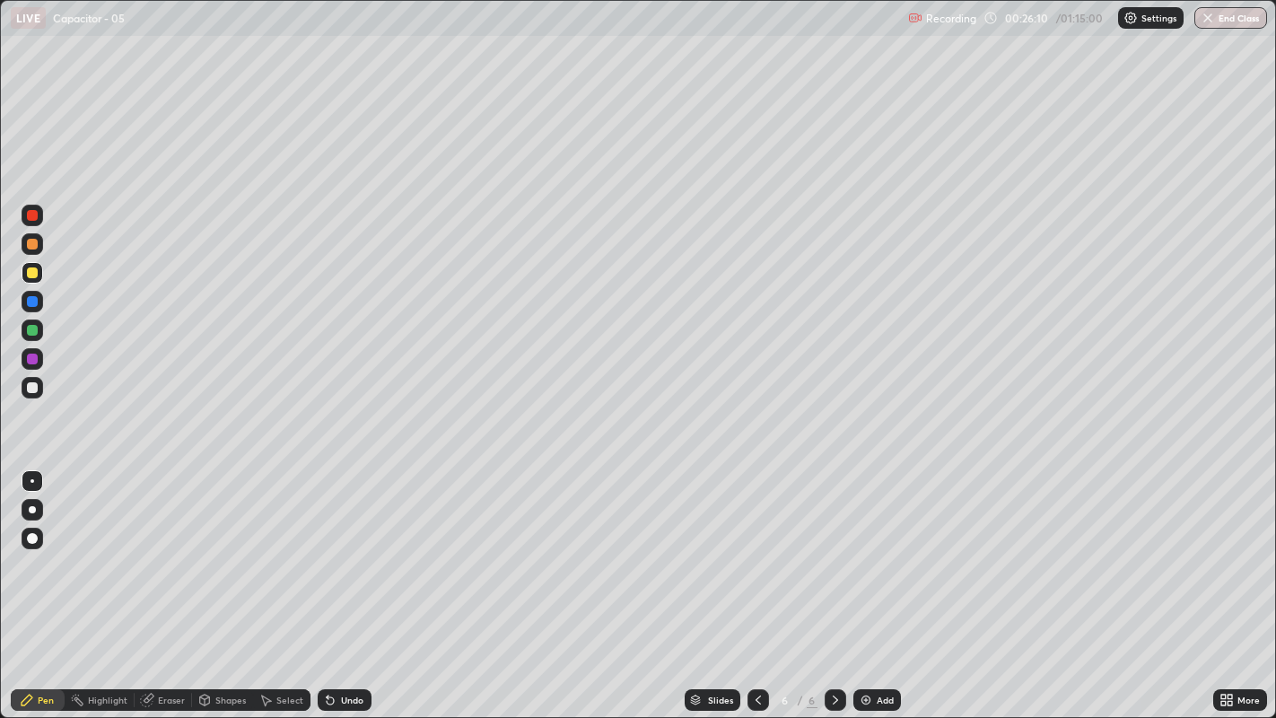
click at [335, 548] on div "Undo" at bounding box center [345, 700] width 54 height 22
click at [331, 548] on icon at bounding box center [330, 699] width 14 height 14
click at [29, 220] on div at bounding box center [32, 215] width 11 height 11
click at [32, 271] on div at bounding box center [32, 272] width 11 height 11
click at [327, 548] on icon at bounding box center [328, 696] width 2 height 2
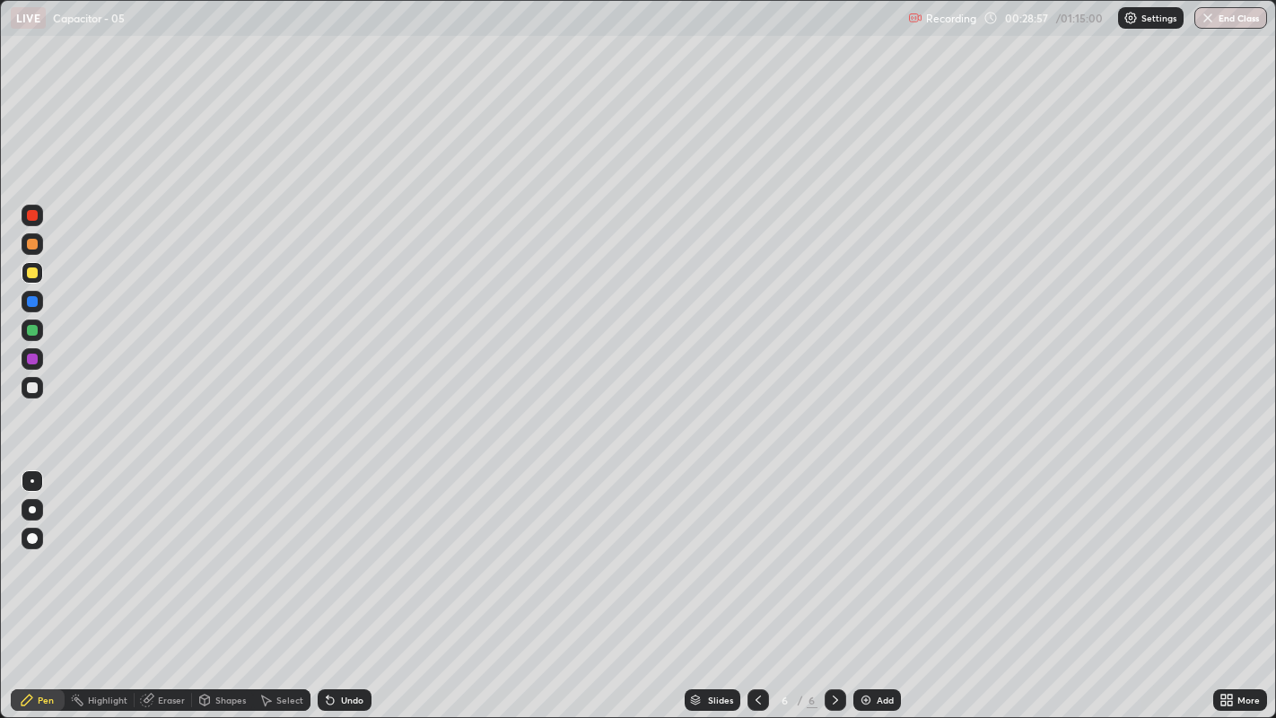
click at [342, 548] on div "Undo" at bounding box center [345, 700] width 54 height 22
click at [868, 548] on img at bounding box center [865, 699] width 14 height 14
click at [30, 240] on div at bounding box center [32, 244] width 11 height 11
click at [329, 548] on icon at bounding box center [330, 700] width 7 height 7
click at [30, 388] on div at bounding box center [32, 387] width 11 height 11
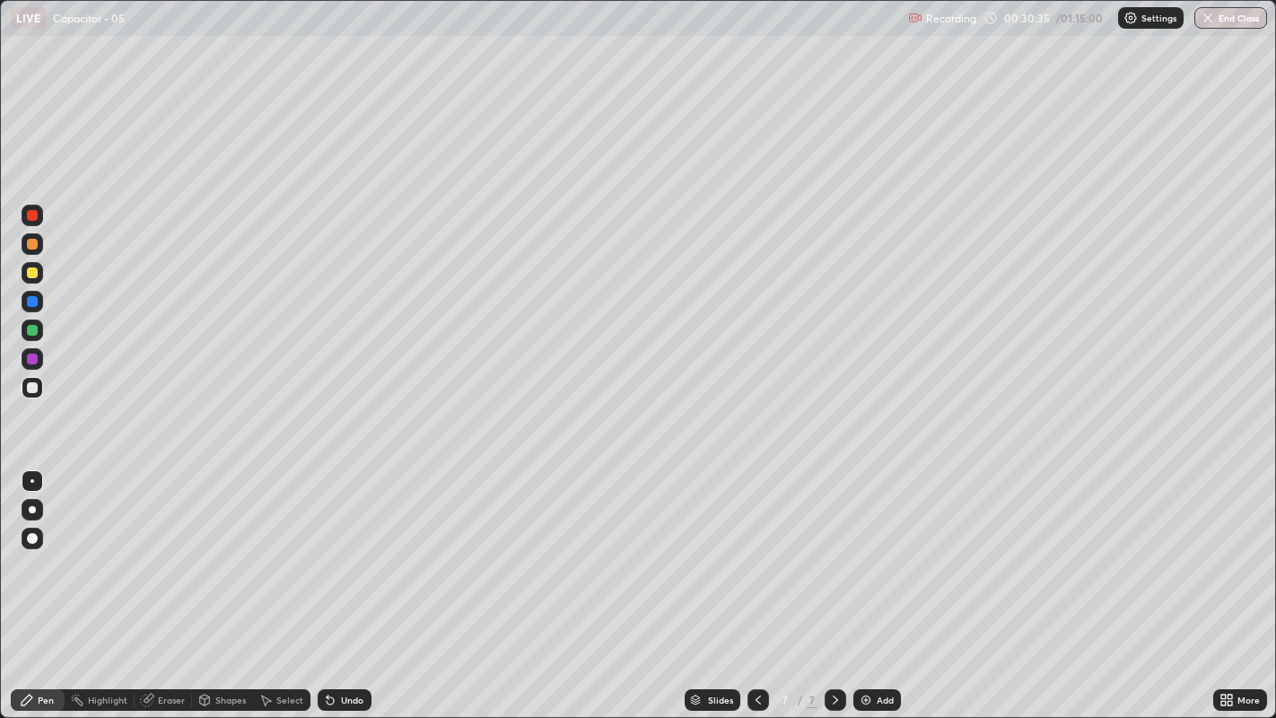
click at [22, 247] on div at bounding box center [33, 244] width 22 height 22
click at [345, 548] on div "Undo" at bounding box center [352, 699] width 22 height 9
click at [351, 548] on div "Undo" at bounding box center [352, 699] width 22 height 9
click at [328, 548] on icon at bounding box center [330, 700] width 7 height 7
click at [344, 548] on div "Undo" at bounding box center [345, 700] width 54 height 22
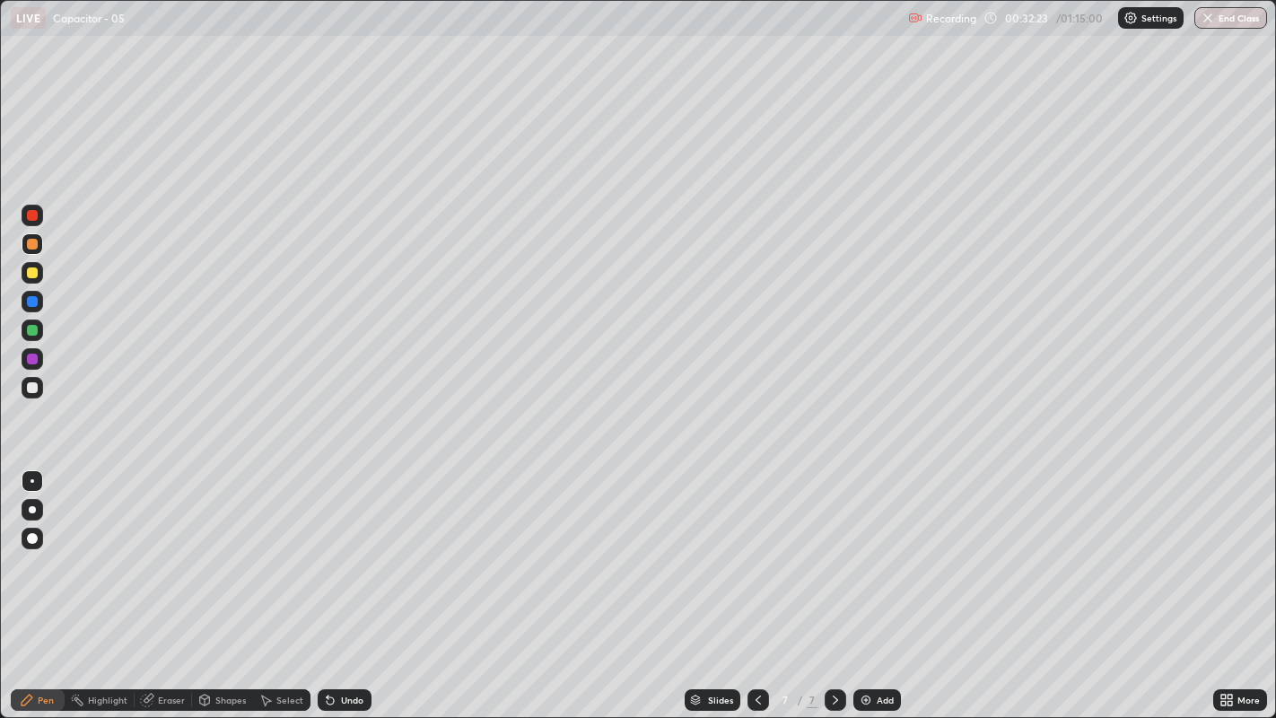
click at [348, 548] on div "Undo" at bounding box center [352, 699] width 22 height 9
click at [349, 548] on div "Undo" at bounding box center [345, 700] width 54 height 22
click at [350, 548] on div "Undo" at bounding box center [352, 699] width 22 height 9
click at [758, 548] on icon at bounding box center [758, 699] width 14 height 14
click at [756, 548] on icon at bounding box center [758, 699] width 14 height 14
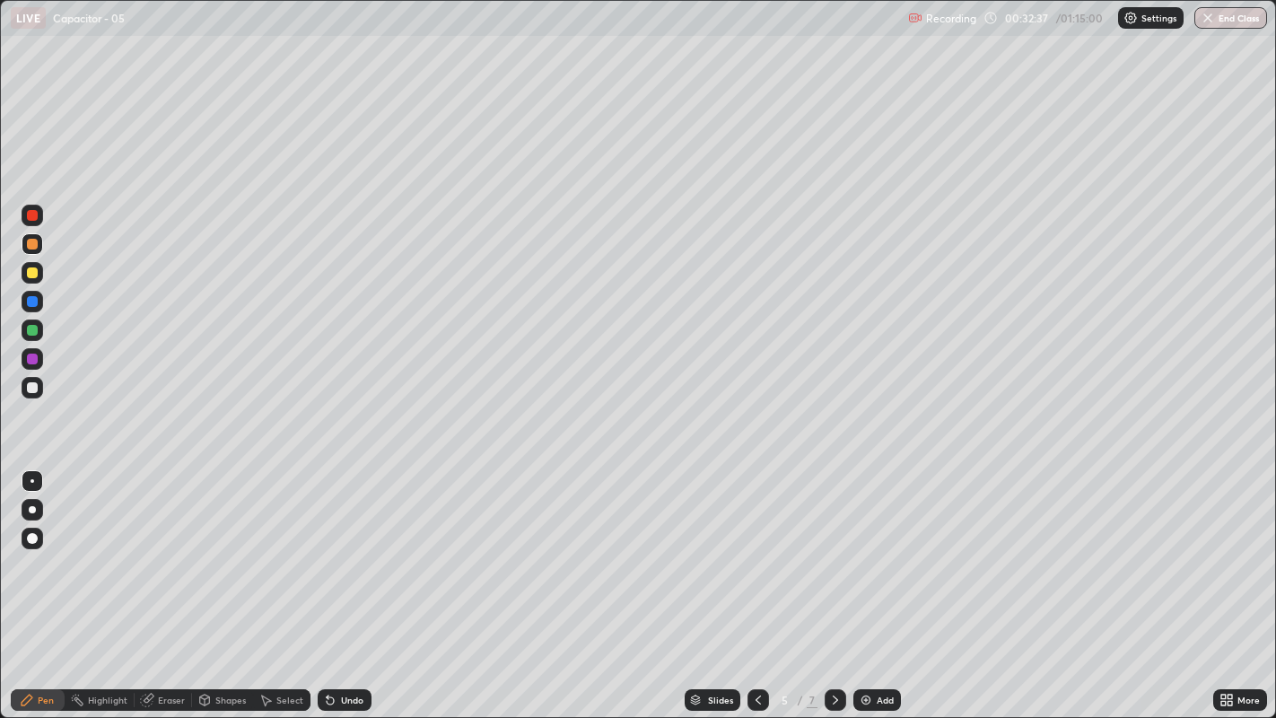
click at [834, 548] on icon at bounding box center [835, 699] width 14 height 14
click at [31, 274] on div at bounding box center [32, 272] width 11 height 11
click at [327, 548] on icon at bounding box center [330, 700] width 7 height 7
click at [335, 548] on div "Undo" at bounding box center [345, 700] width 54 height 22
click at [338, 548] on div "Undo" at bounding box center [345, 700] width 54 height 22
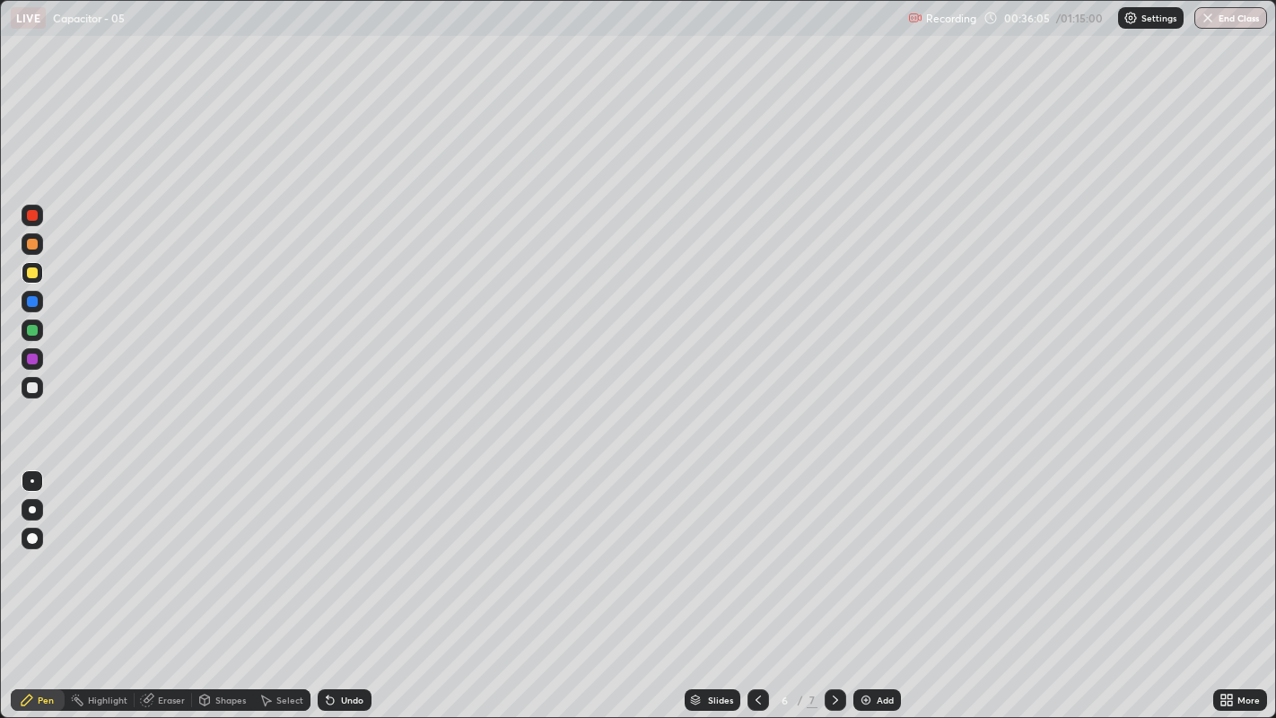
click at [338, 548] on div "Undo" at bounding box center [345, 700] width 54 height 22
click at [341, 548] on div "Undo" at bounding box center [352, 699] width 22 height 9
click at [340, 548] on div "Undo" at bounding box center [345, 700] width 54 height 22
click at [341, 548] on div "Undo" at bounding box center [345, 700] width 54 height 22
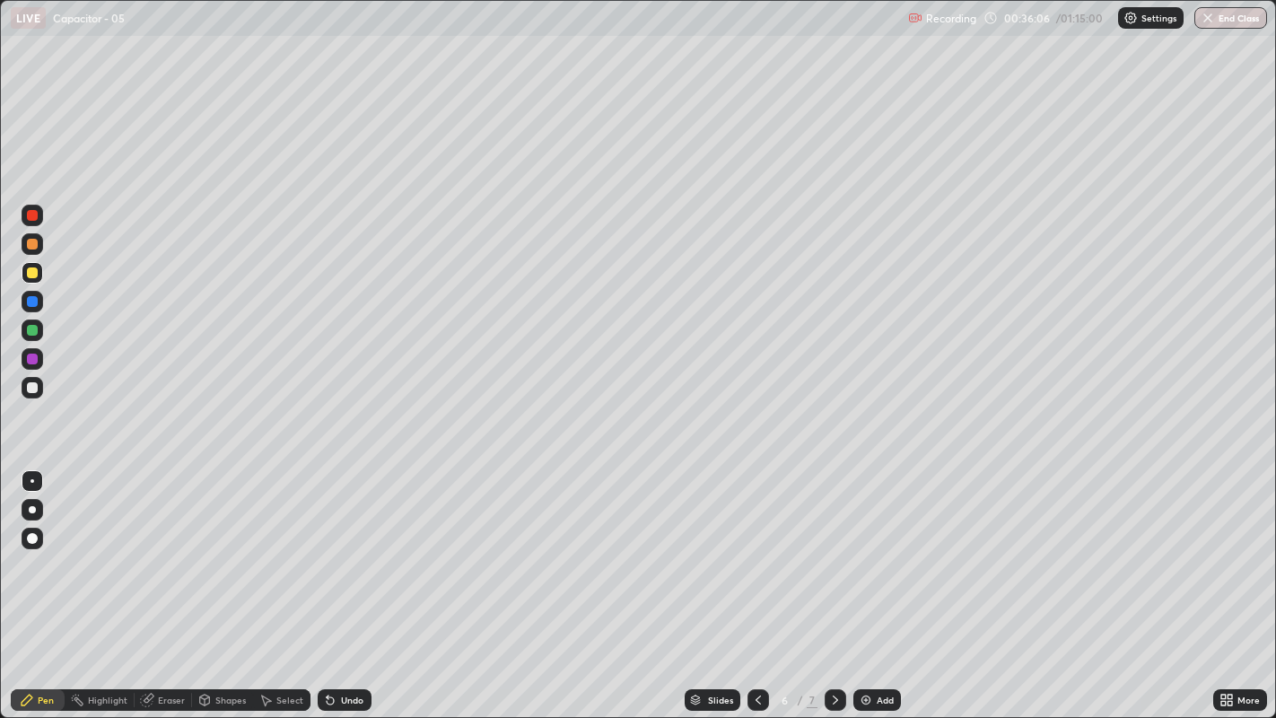
click at [341, 548] on div "Undo" at bounding box center [352, 699] width 22 height 9
click at [344, 548] on div "Undo" at bounding box center [352, 699] width 22 height 9
click at [345, 548] on div "Undo" at bounding box center [352, 699] width 22 height 9
click at [343, 548] on div "Undo" at bounding box center [352, 699] width 22 height 9
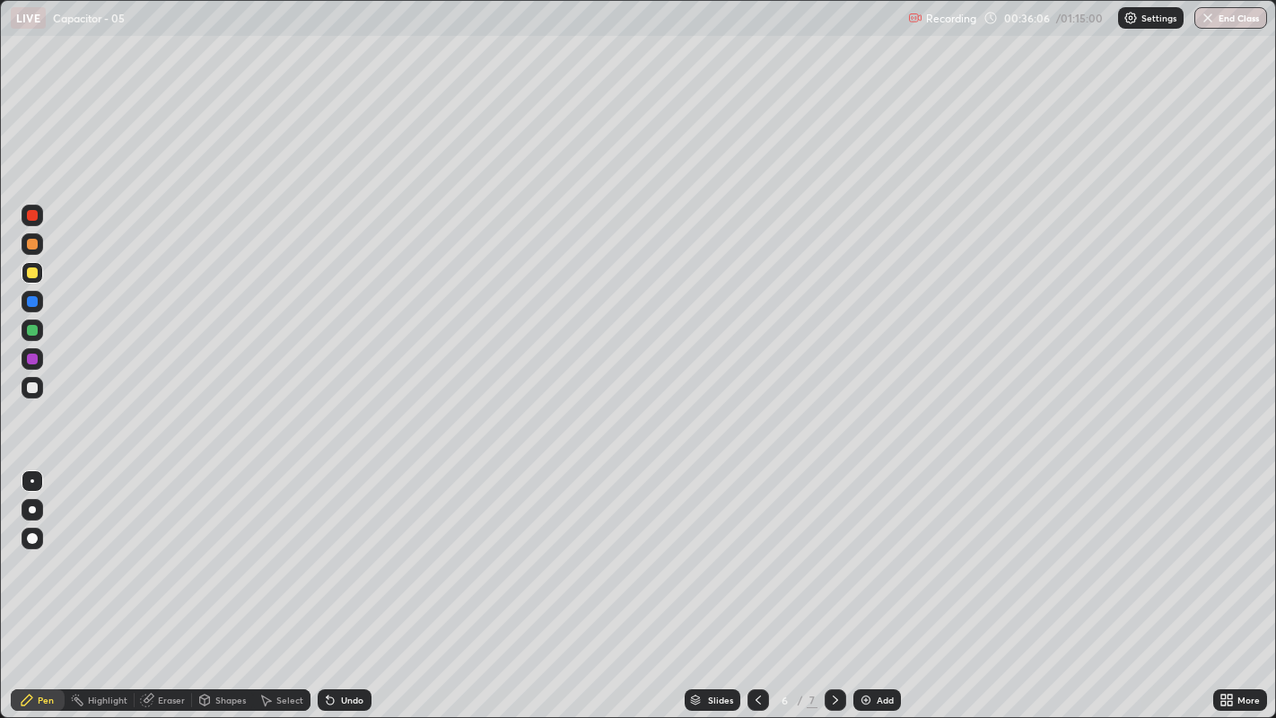
click at [342, 548] on div "Undo" at bounding box center [352, 699] width 22 height 9
click at [344, 548] on div "Undo" at bounding box center [352, 699] width 22 height 9
click at [345, 548] on div "Undo" at bounding box center [345, 700] width 54 height 22
click at [345, 548] on div "Undo" at bounding box center [352, 699] width 22 height 9
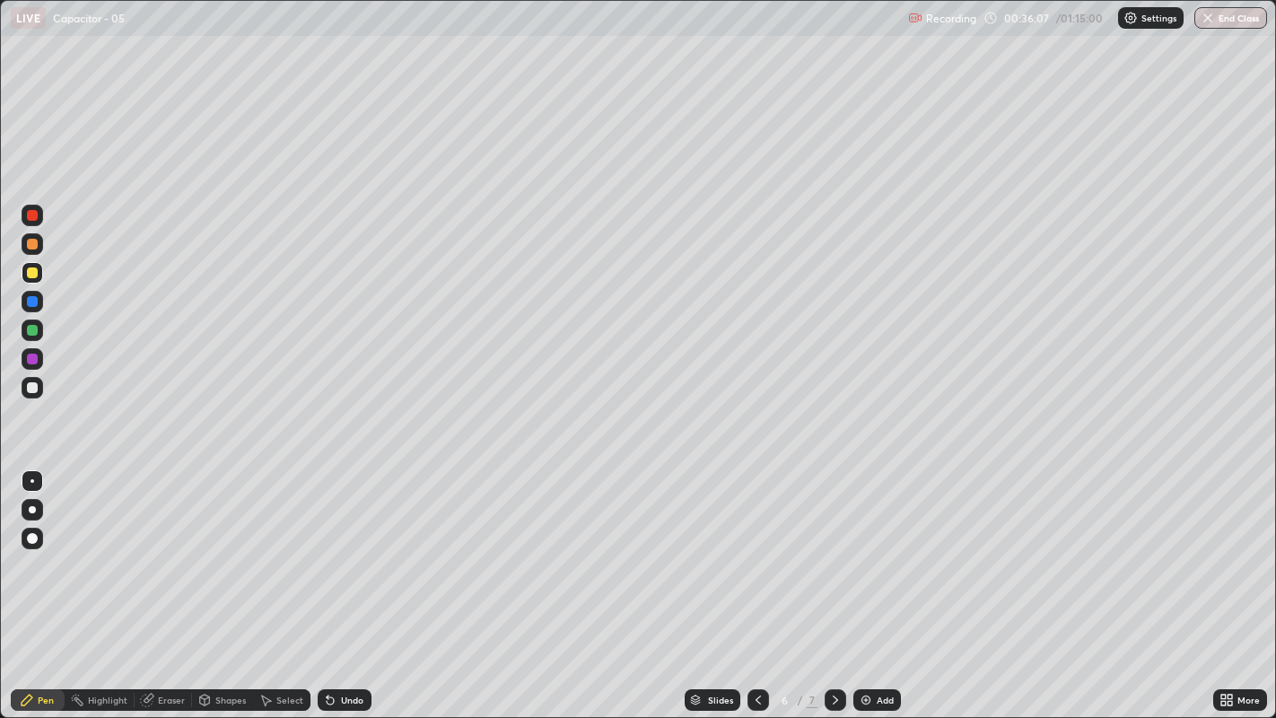
click at [344, 548] on div "Undo" at bounding box center [345, 700] width 54 height 22
click at [341, 548] on div "Undo" at bounding box center [352, 699] width 22 height 9
click at [335, 548] on div "Undo" at bounding box center [345, 700] width 54 height 22
click at [153, 548] on div "Eraser" at bounding box center [163, 700] width 57 height 22
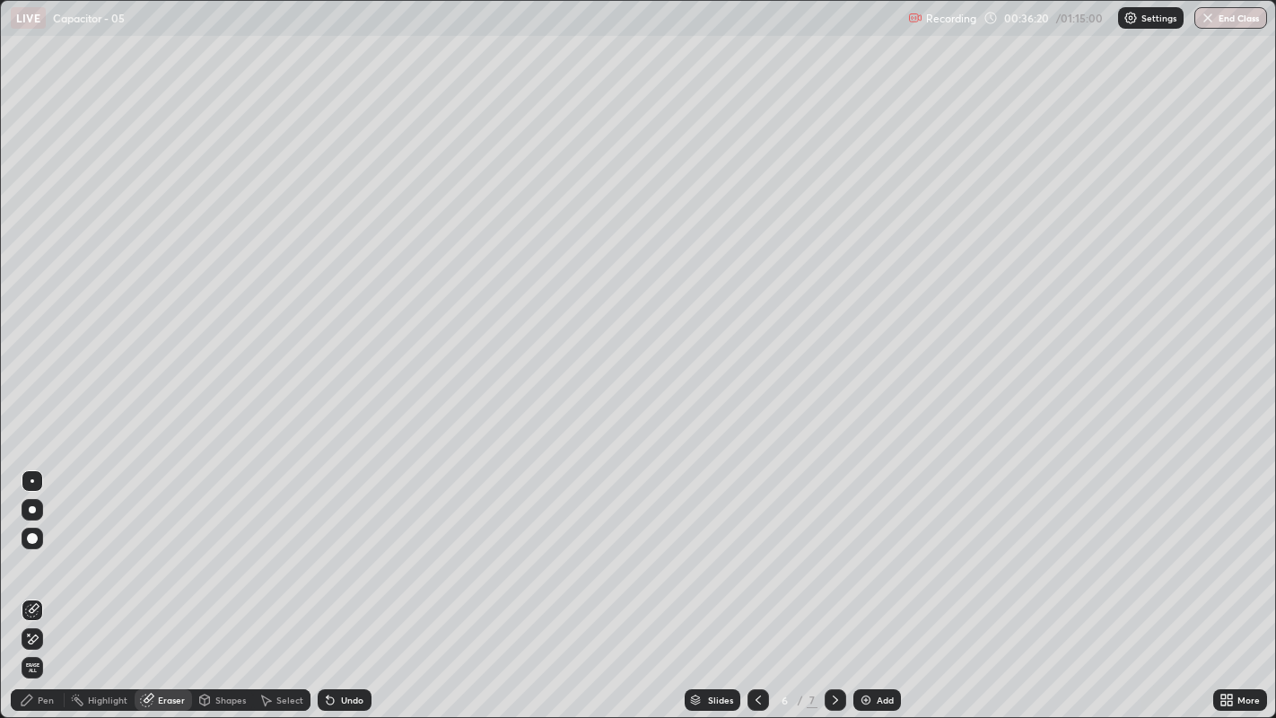
click at [27, 548] on icon at bounding box center [27, 699] width 11 height 11
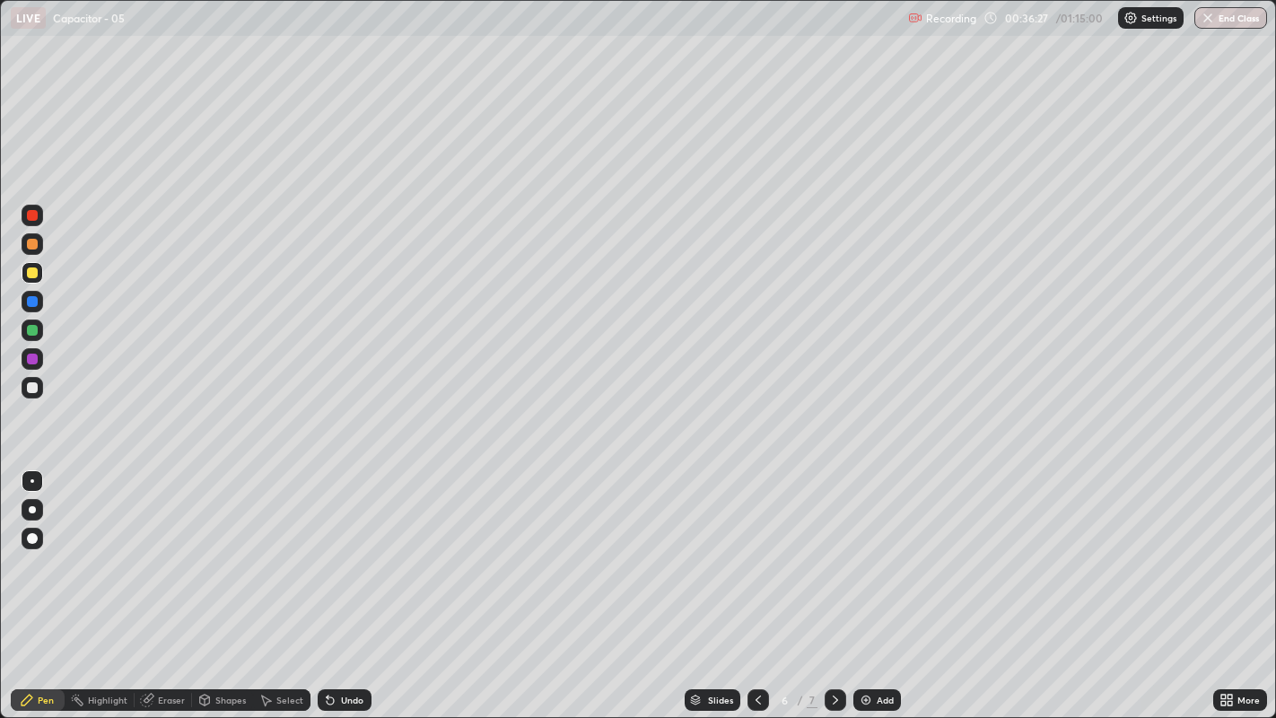
click at [835, 548] on icon at bounding box center [835, 699] width 14 height 14
click at [832, 548] on icon at bounding box center [835, 699] width 14 height 14
click at [868, 548] on img at bounding box center [865, 699] width 14 height 14
click at [330, 548] on div "Undo" at bounding box center [345, 700] width 54 height 22
click at [336, 548] on div "Undo" at bounding box center [345, 700] width 54 height 22
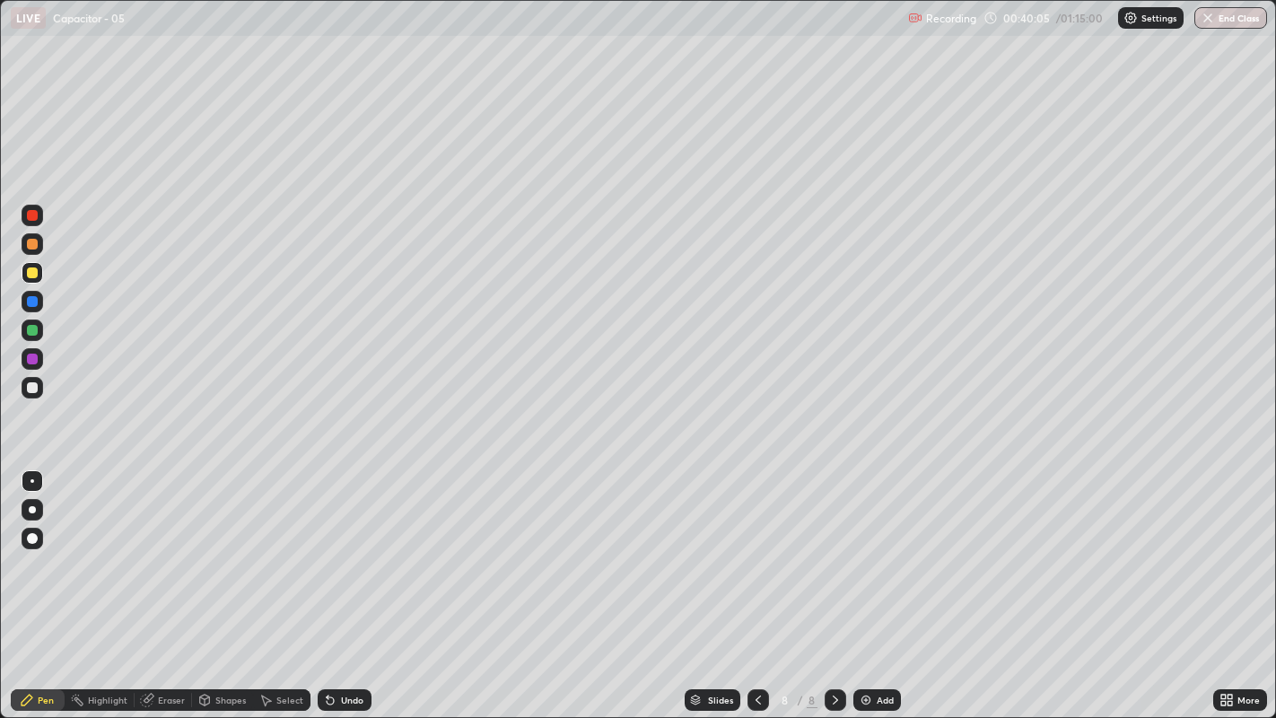
click at [343, 548] on div "Undo" at bounding box center [345, 700] width 54 height 22
click at [344, 548] on div "Undo" at bounding box center [345, 700] width 54 height 22
click at [347, 548] on div "Undo" at bounding box center [352, 699] width 22 height 9
click at [345, 548] on div "Undo" at bounding box center [352, 699] width 22 height 9
click at [31, 243] on div at bounding box center [32, 244] width 11 height 11
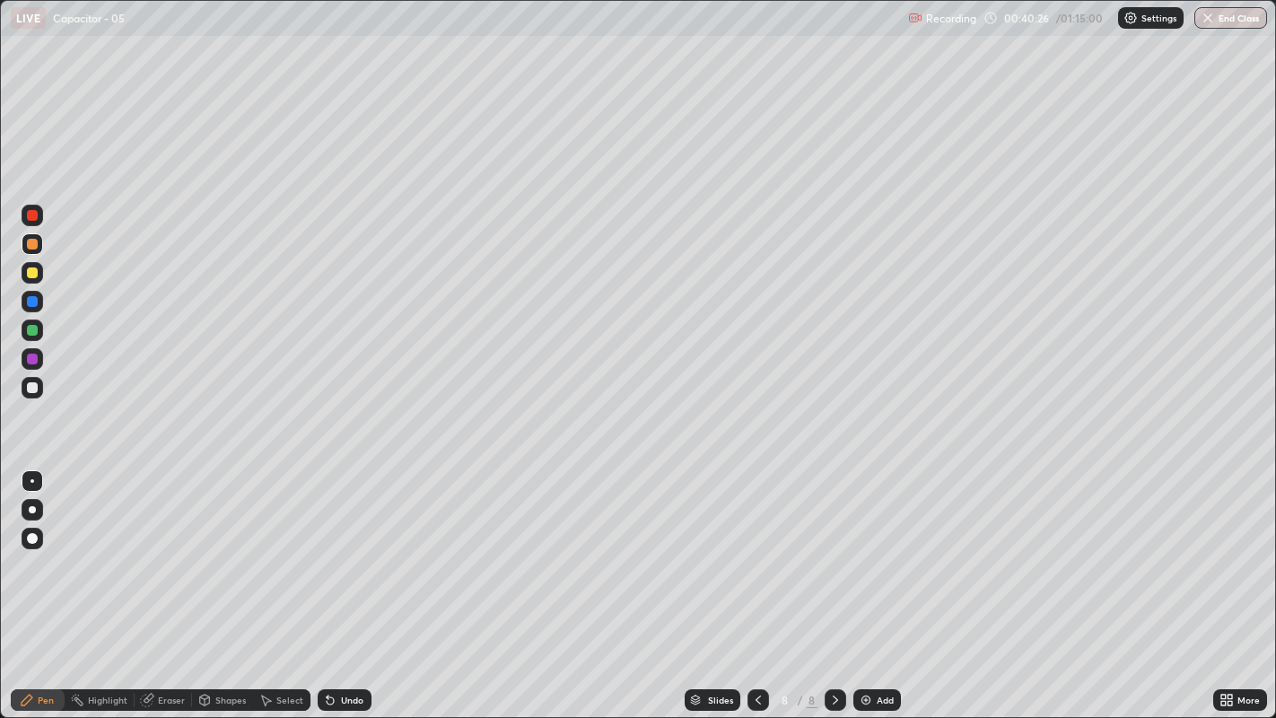
click at [335, 548] on icon at bounding box center [330, 699] width 14 height 14
click at [32, 273] on div at bounding box center [32, 272] width 11 height 11
click at [36, 244] on div at bounding box center [32, 244] width 11 height 11
click at [327, 548] on icon at bounding box center [330, 700] width 7 height 7
click at [335, 548] on div "Undo" at bounding box center [345, 700] width 54 height 22
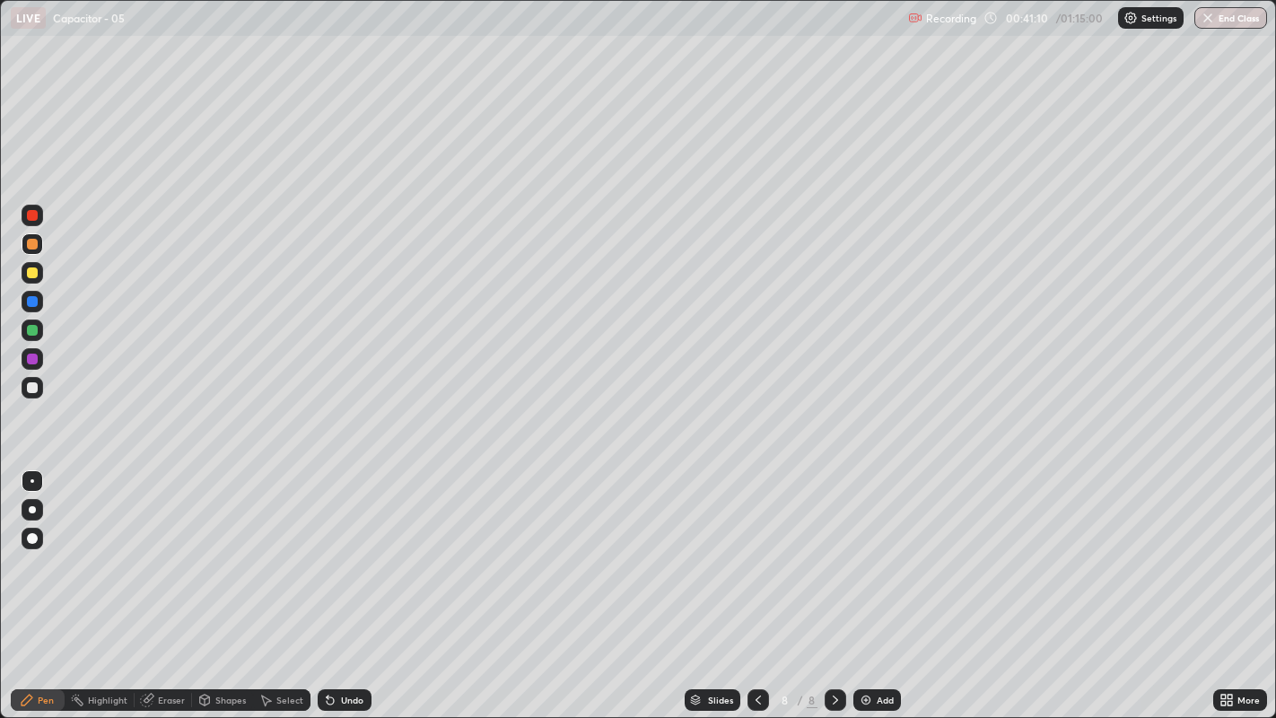
click at [334, 548] on icon at bounding box center [330, 699] width 14 height 14
click at [334, 548] on div "Undo" at bounding box center [345, 700] width 54 height 22
click at [327, 548] on icon at bounding box center [330, 700] width 7 height 7
click at [335, 548] on icon at bounding box center [330, 699] width 14 height 14
click at [337, 548] on div "Undo" at bounding box center [345, 700] width 54 height 22
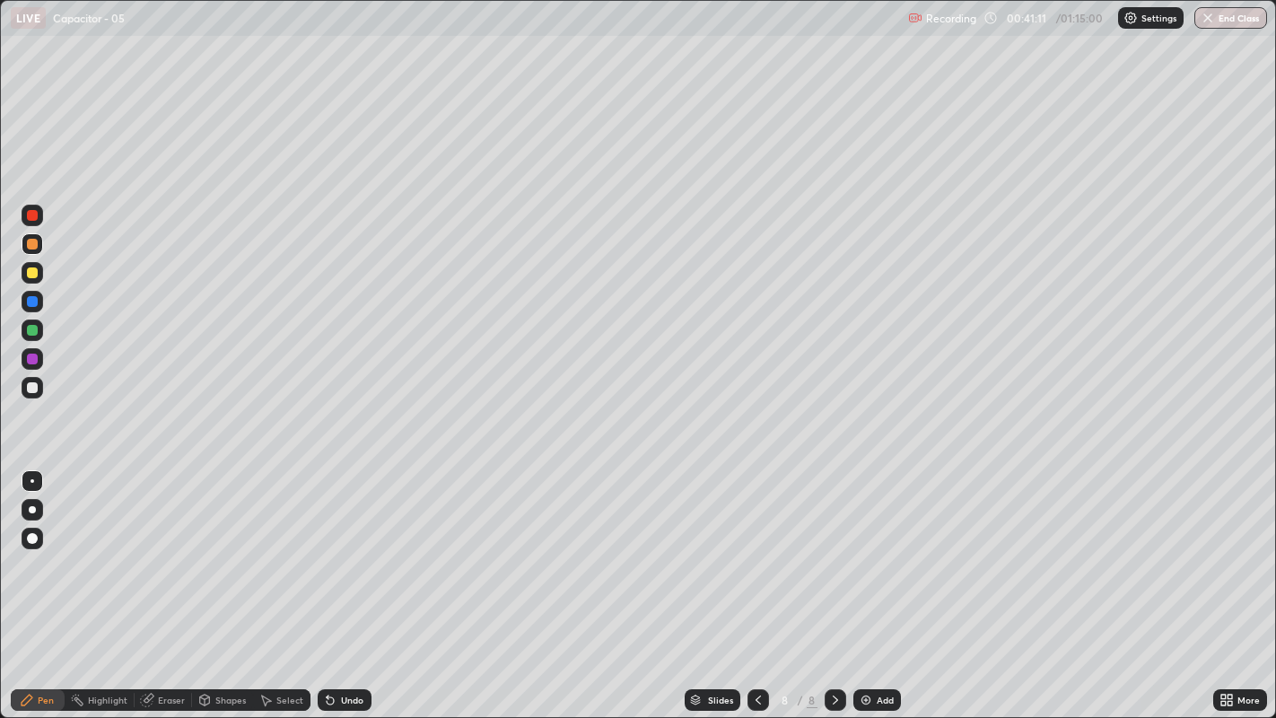
click at [338, 548] on div "Undo" at bounding box center [345, 700] width 54 height 22
click at [344, 548] on div "Undo" at bounding box center [352, 699] width 22 height 9
click at [341, 548] on div "Undo" at bounding box center [352, 699] width 22 height 9
click at [268, 548] on icon at bounding box center [265, 699] width 14 height 14
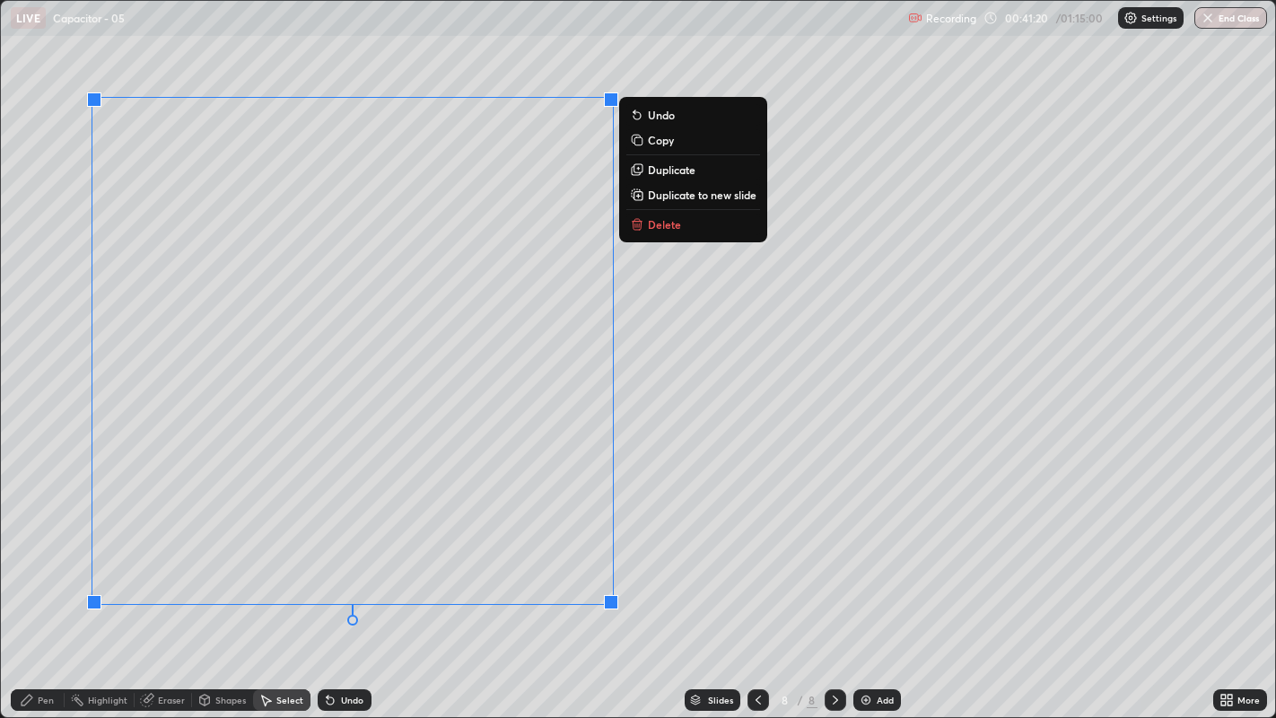
click at [675, 167] on p "Duplicate" at bounding box center [672, 169] width 48 height 14
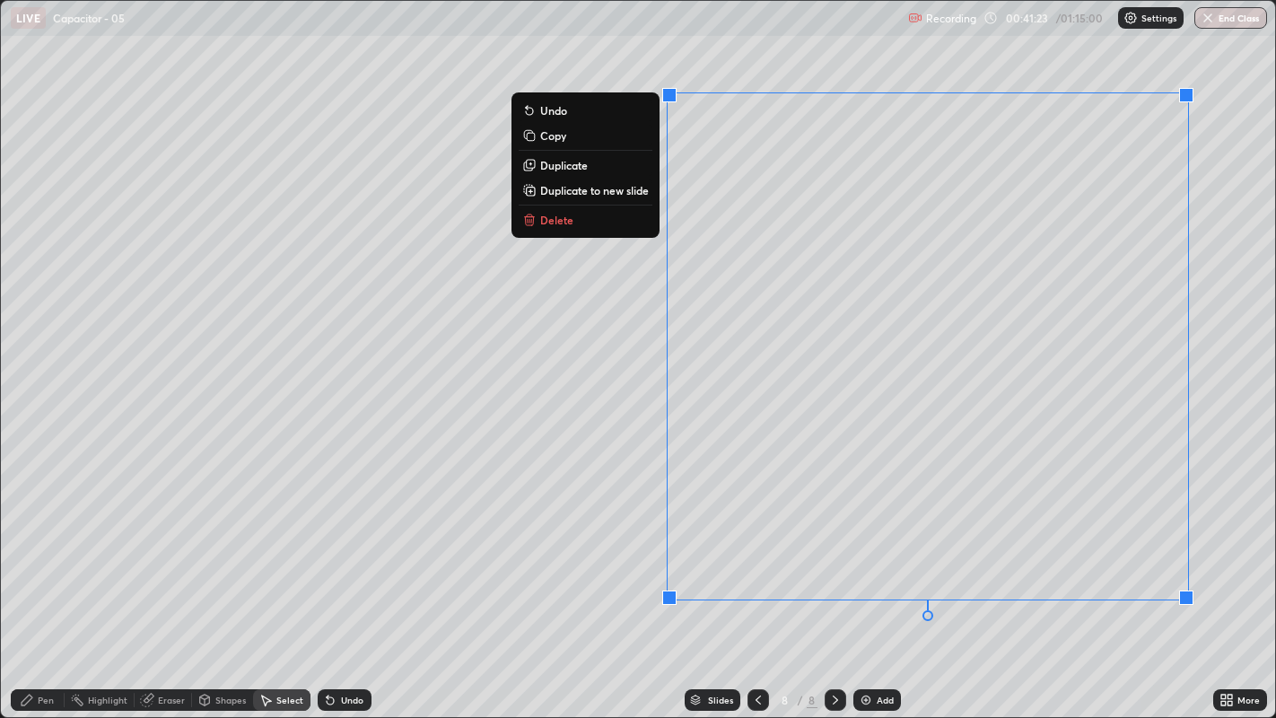
click at [510, 548] on div "0 ° Undo Copy Duplicate Duplicate to new slide Delete" at bounding box center [638, 359] width 1275 height 717
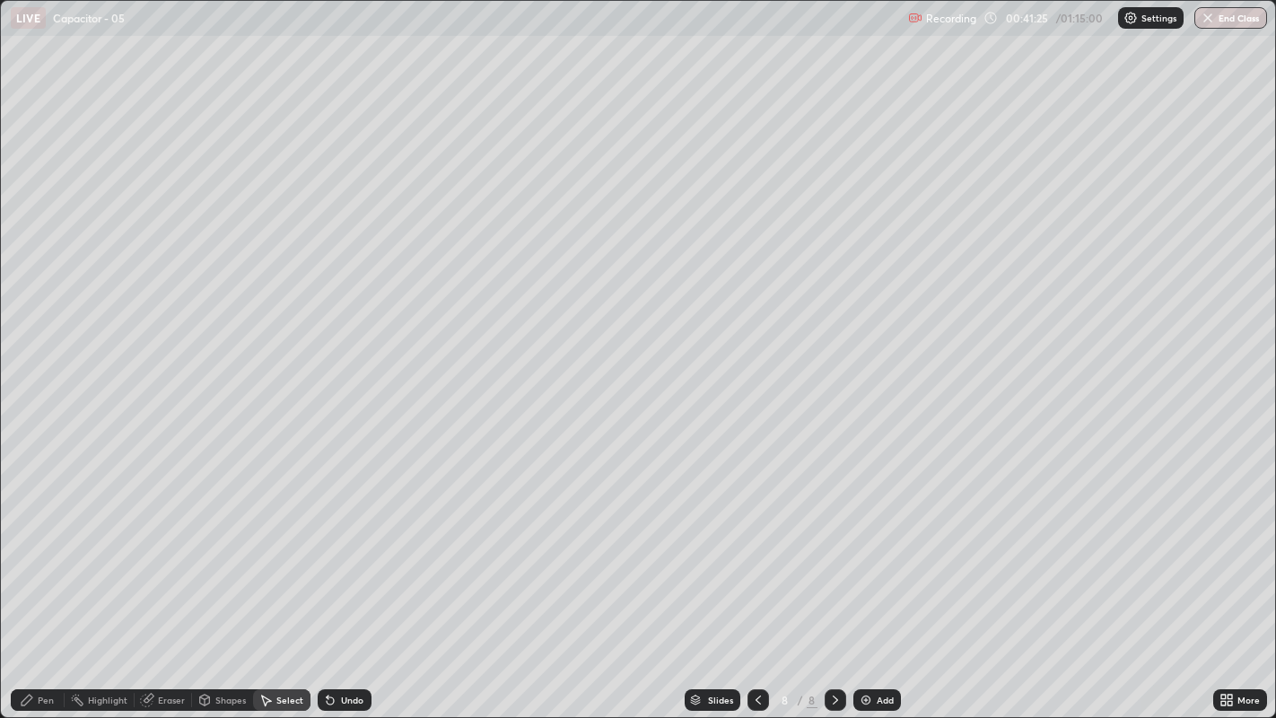
click at [38, 548] on div "Pen" at bounding box center [46, 699] width 16 height 9
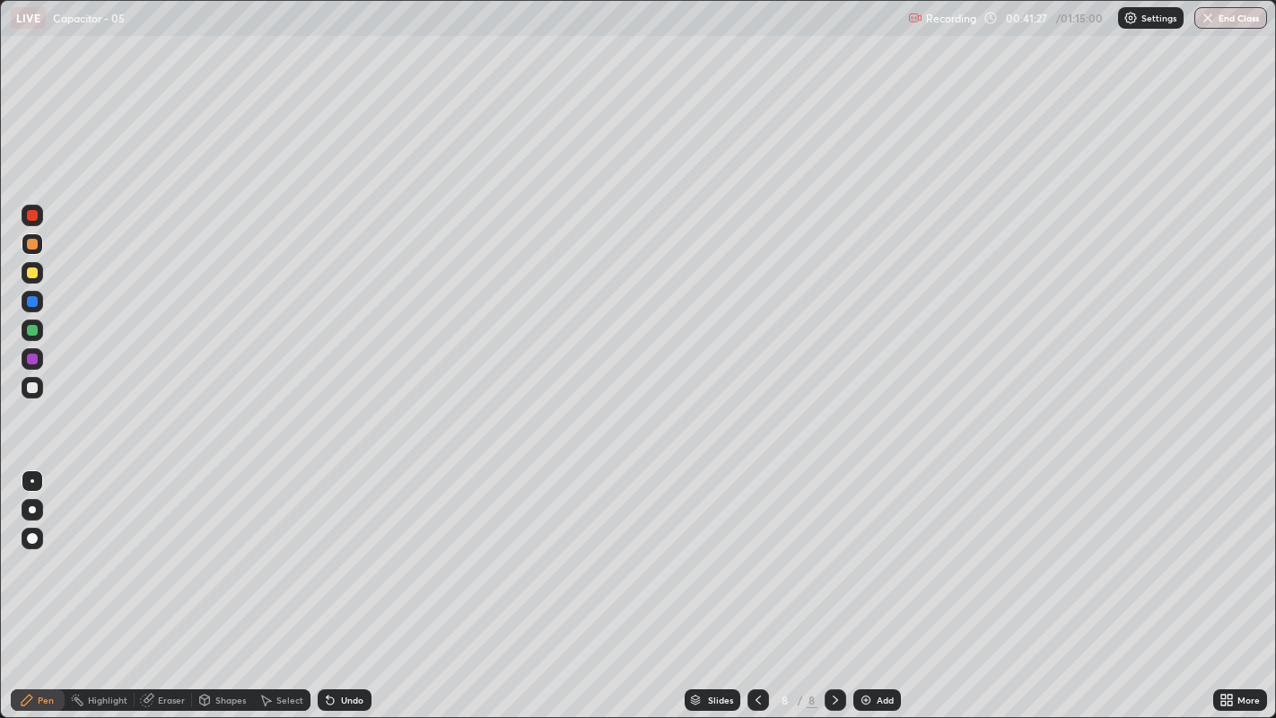
click at [28, 388] on div at bounding box center [32, 387] width 11 height 11
click at [336, 548] on div "Undo" at bounding box center [345, 700] width 54 height 22
click at [758, 548] on icon at bounding box center [758, 699] width 14 height 14
click at [832, 548] on icon at bounding box center [835, 699] width 14 height 14
click at [341, 548] on div "Undo" at bounding box center [352, 699] width 22 height 9
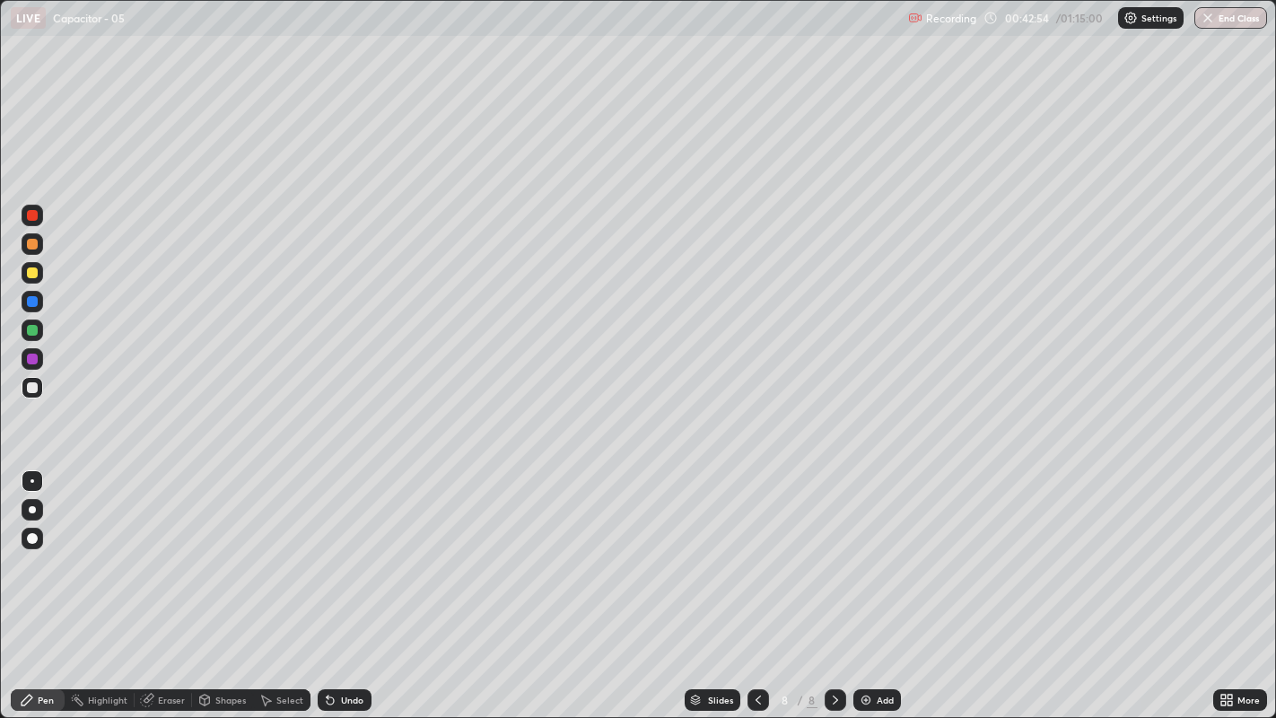
click at [344, 548] on div "Undo" at bounding box center [352, 699] width 22 height 9
click at [346, 548] on div "Undo" at bounding box center [352, 699] width 22 height 9
click at [345, 548] on div "Undo" at bounding box center [352, 699] width 22 height 9
click at [344, 548] on div "Undo" at bounding box center [345, 700] width 54 height 22
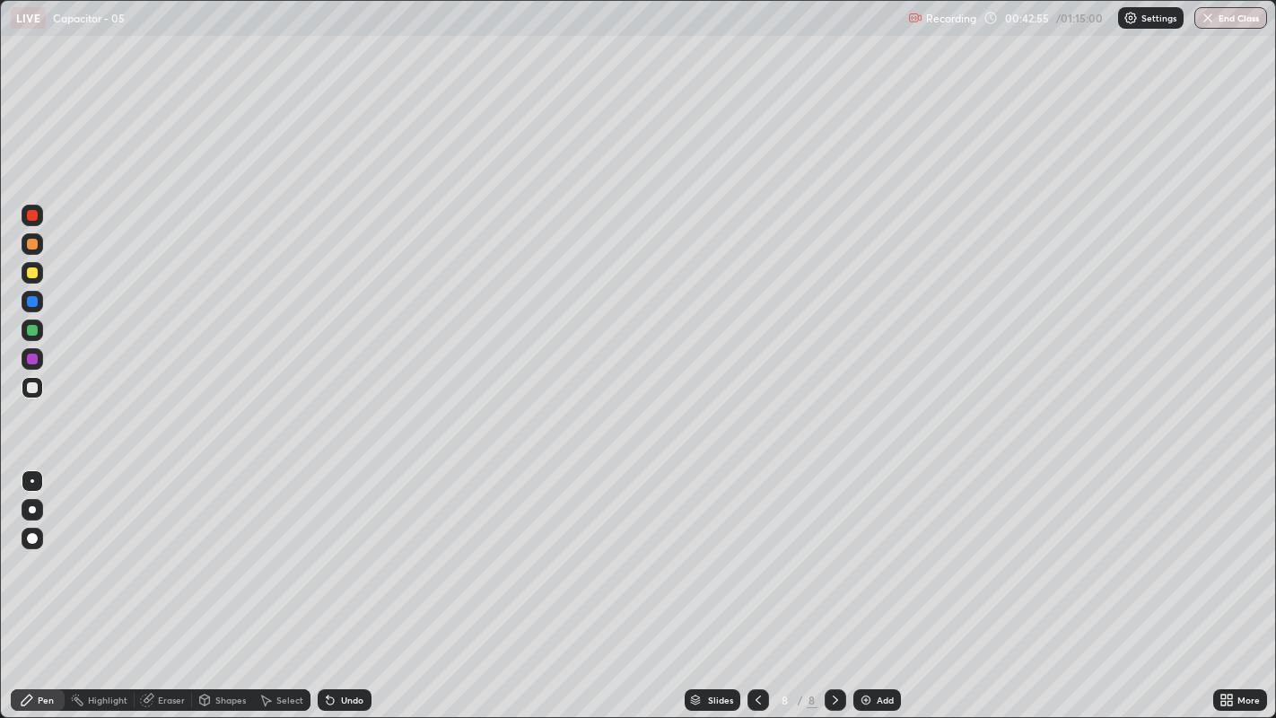
click at [341, 548] on div "Undo" at bounding box center [345, 700] width 54 height 22
click at [33, 306] on div at bounding box center [32, 301] width 11 height 11
click at [341, 548] on div "Undo" at bounding box center [352, 699] width 22 height 9
click at [327, 548] on icon at bounding box center [328, 696] width 2 height 2
click at [341, 548] on div "Undo" at bounding box center [352, 699] width 22 height 9
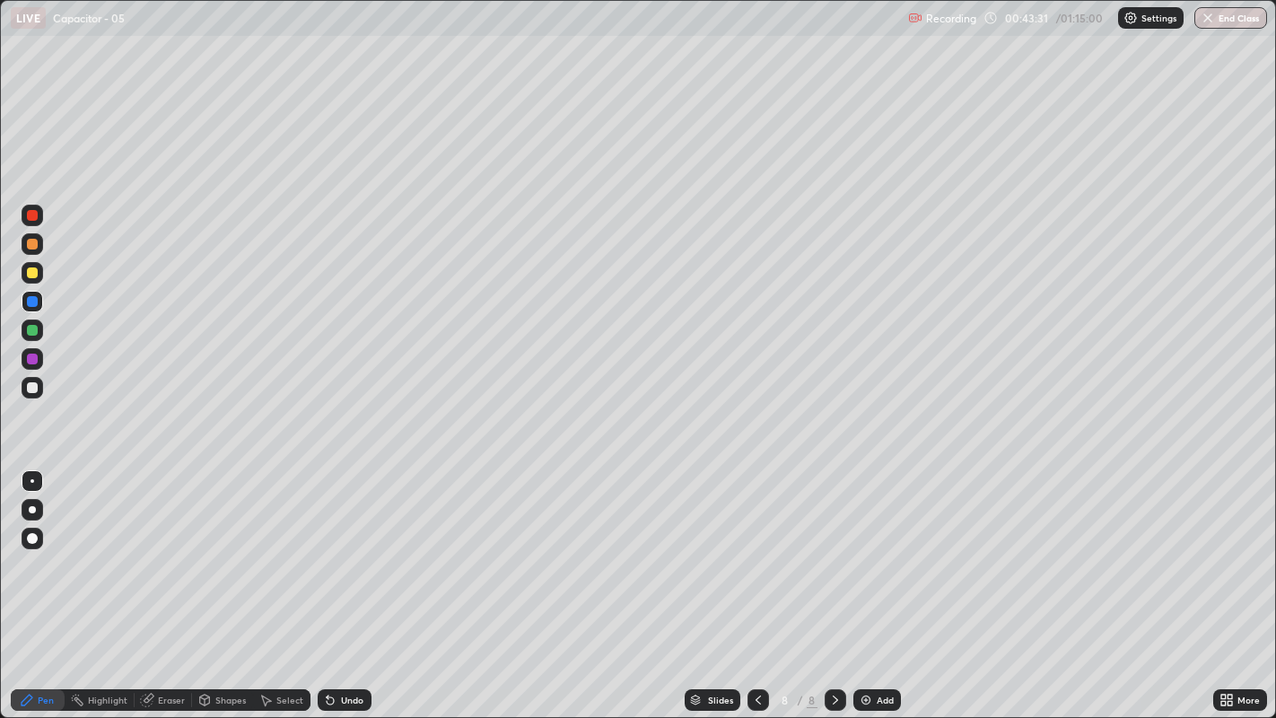
click at [342, 548] on div "Undo" at bounding box center [345, 700] width 54 height 22
click at [339, 548] on div "Undo" at bounding box center [345, 700] width 54 height 22
click at [342, 548] on div "Undo" at bounding box center [352, 699] width 22 height 9
click at [334, 548] on icon at bounding box center [330, 699] width 14 height 14
click at [31, 269] on div at bounding box center [32, 272] width 11 height 11
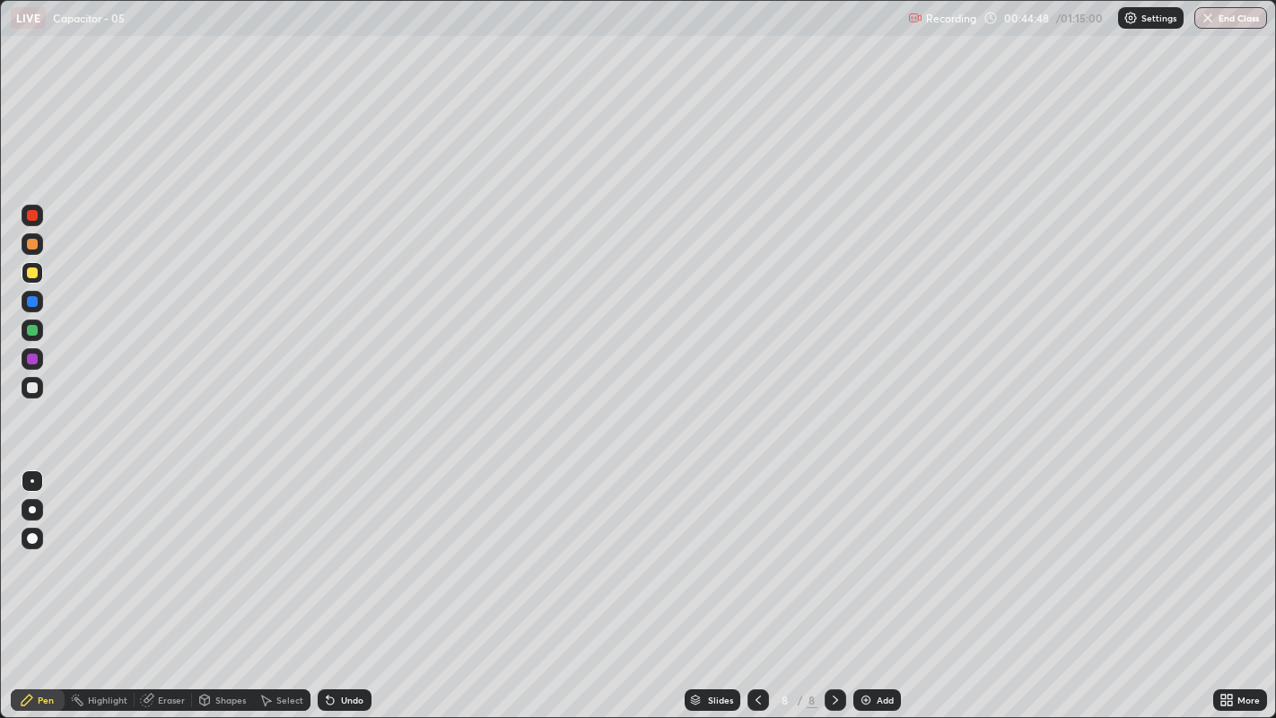
click at [327, 548] on icon at bounding box center [330, 700] width 7 height 7
click at [327, 548] on icon at bounding box center [328, 696] width 2 height 2
click at [335, 548] on div "Undo" at bounding box center [345, 700] width 54 height 22
click at [337, 548] on div "Undo" at bounding box center [345, 700] width 54 height 22
click at [347, 548] on div "Undo" at bounding box center [345, 700] width 54 height 22
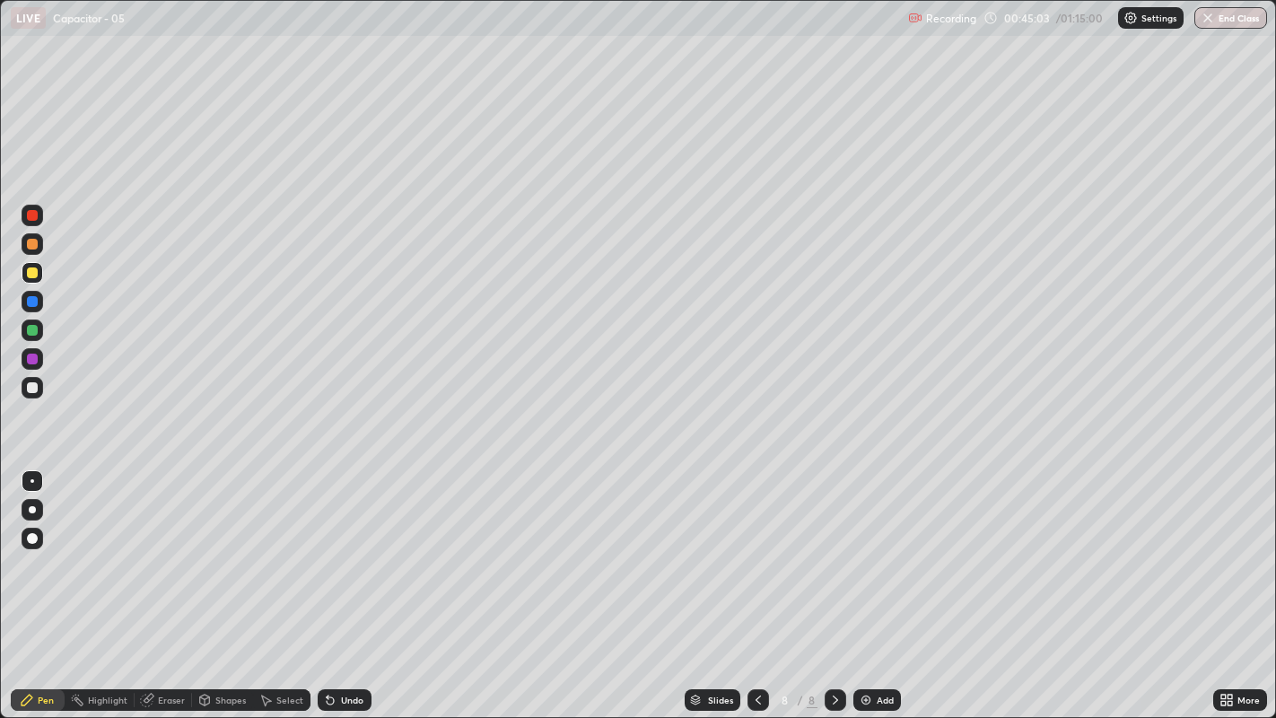
click at [348, 548] on div "Undo" at bounding box center [352, 699] width 22 height 9
click at [346, 548] on div "Undo" at bounding box center [352, 699] width 22 height 9
click at [347, 548] on div "Undo" at bounding box center [352, 699] width 22 height 9
click at [35, 333] on div at bounding box center [32, 330] width 11 height 11
click at [338, 548] on div "Undo" at bounding box center [345, 700] width 54 height 22
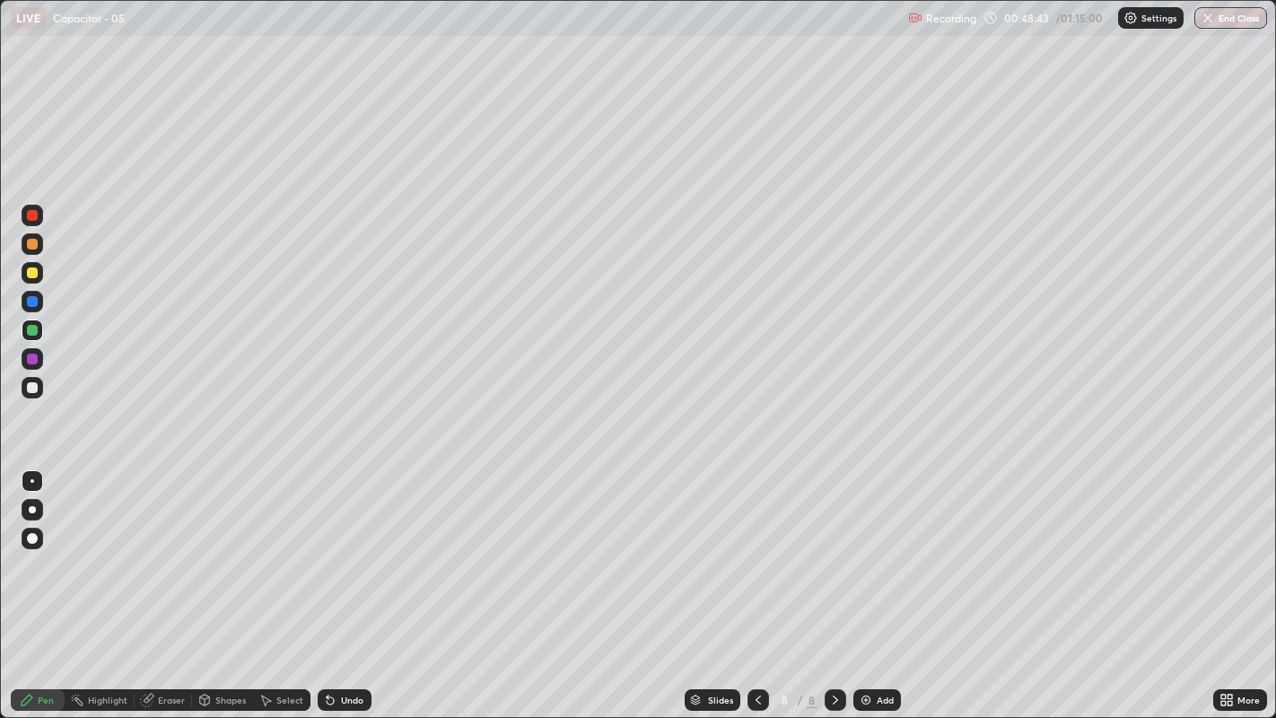
click at [876, 548] on div "Add" at bounding box center [884, 699] width 17 height 9
click at [864, 548] on img at bounding box center [865, 699] width 14 height 14
click at [755, 548] on icon at bounding box center [757, 699] width 14 height 14
click at [35, 392] on div at bounding box center [32, 387] width 11 height 11
click at [36, 390] on div at bounding box center [32, 387] width 11 height 11
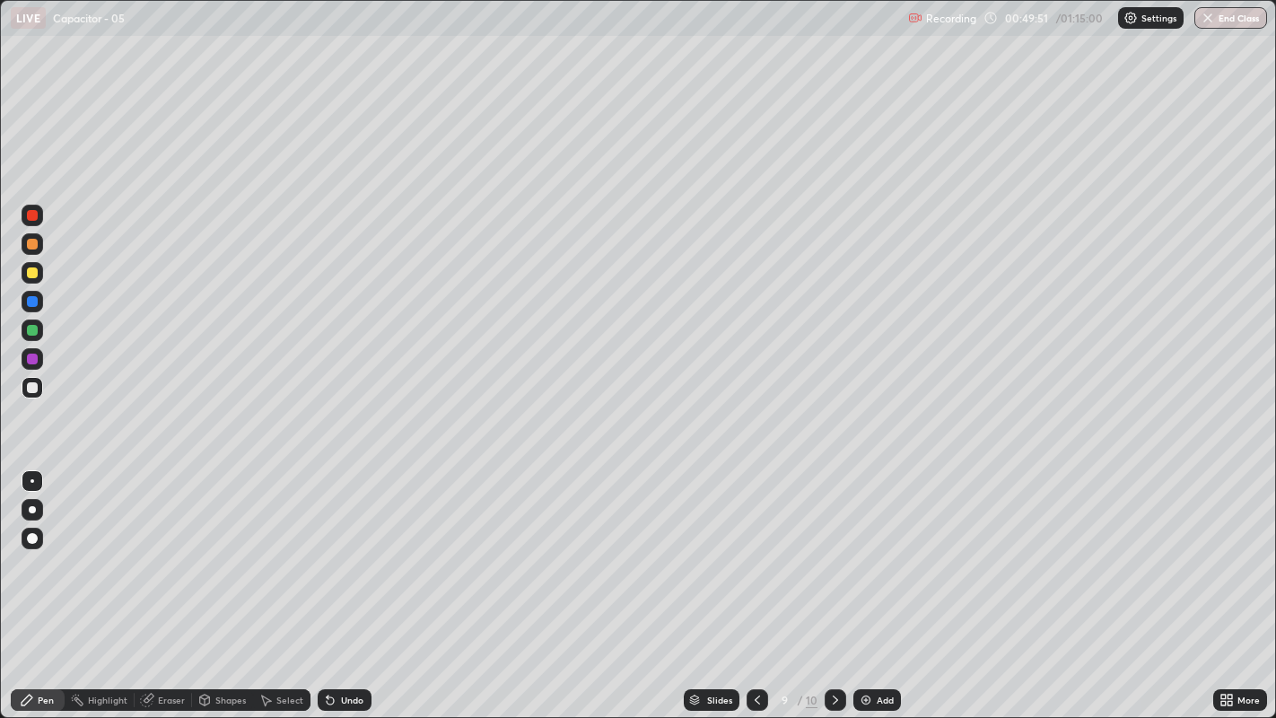
click at [344, 548] on div "Undo" at bounding box center [345, 700] width 54 height 22
click at [347, 548] on div "Undo" at bounding box center [352, 699] width 22 height 9
click at [335, 548] on div "Undo" at bounding box center [345, 700] width 54 height 22
click at [336, 548] on div "Undo" at bounding box center [345, 700] width 54 height 22
click at [341, 548] on div "Undo" at bounding box center [352, 699] width 22 height 9
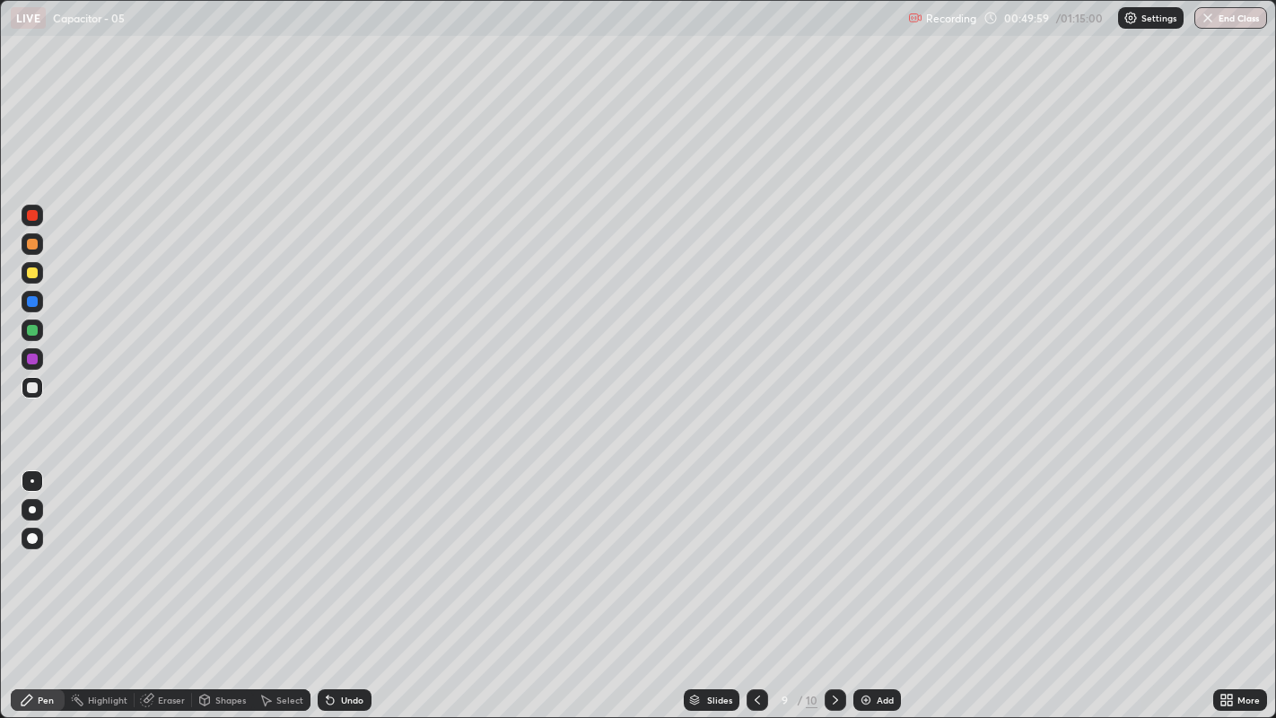
click at [281, 548] on div "Select" at bounding box center [289, 699] width 27 height 9
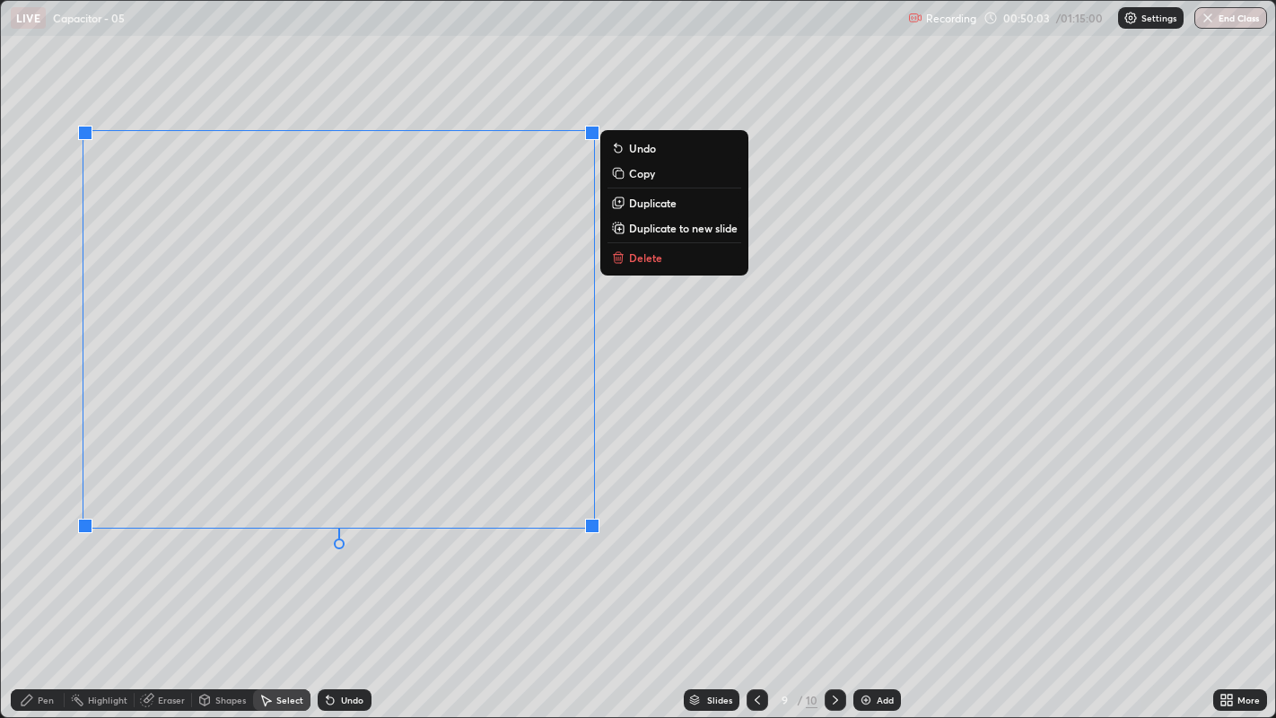
click at [654, 198] on p "Duplicate" at bounding box center [653, 203] width 48 height 14
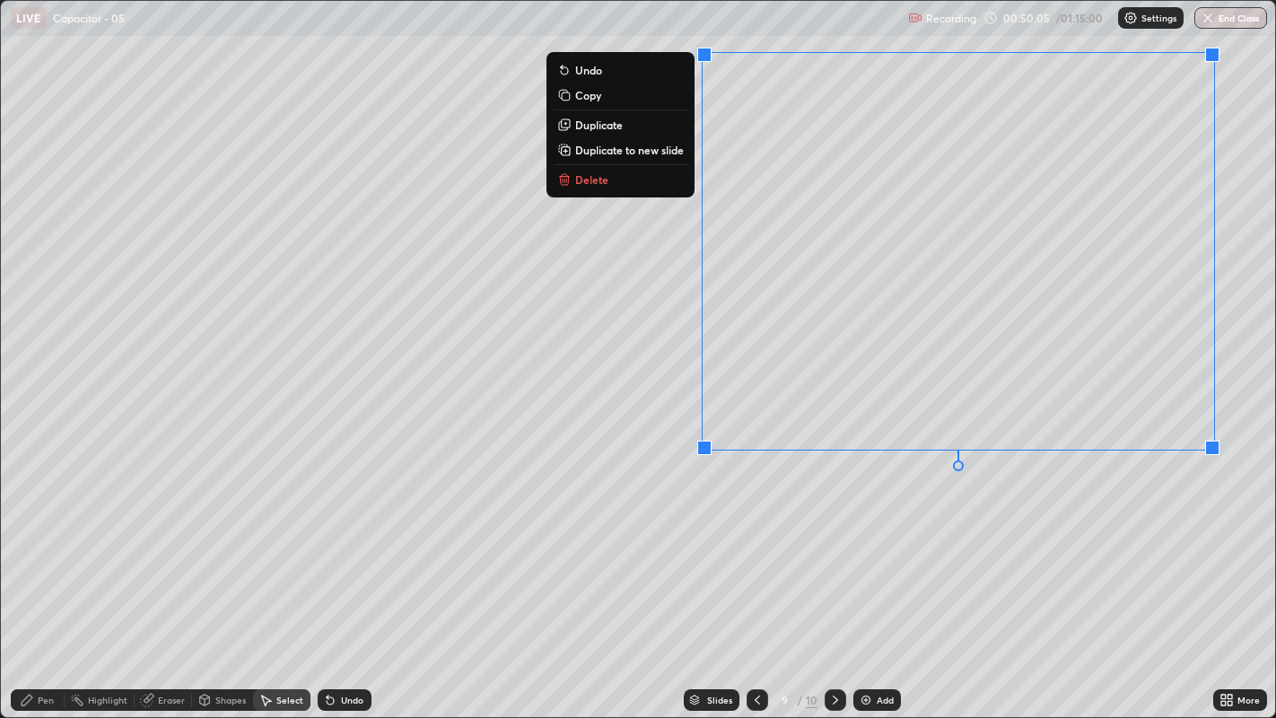
click at [443, 548] on div "0 ° Undo Copy Duplicate Duplicate to new slide Delete" at bounding box center [638, 359] width 1275 height 717
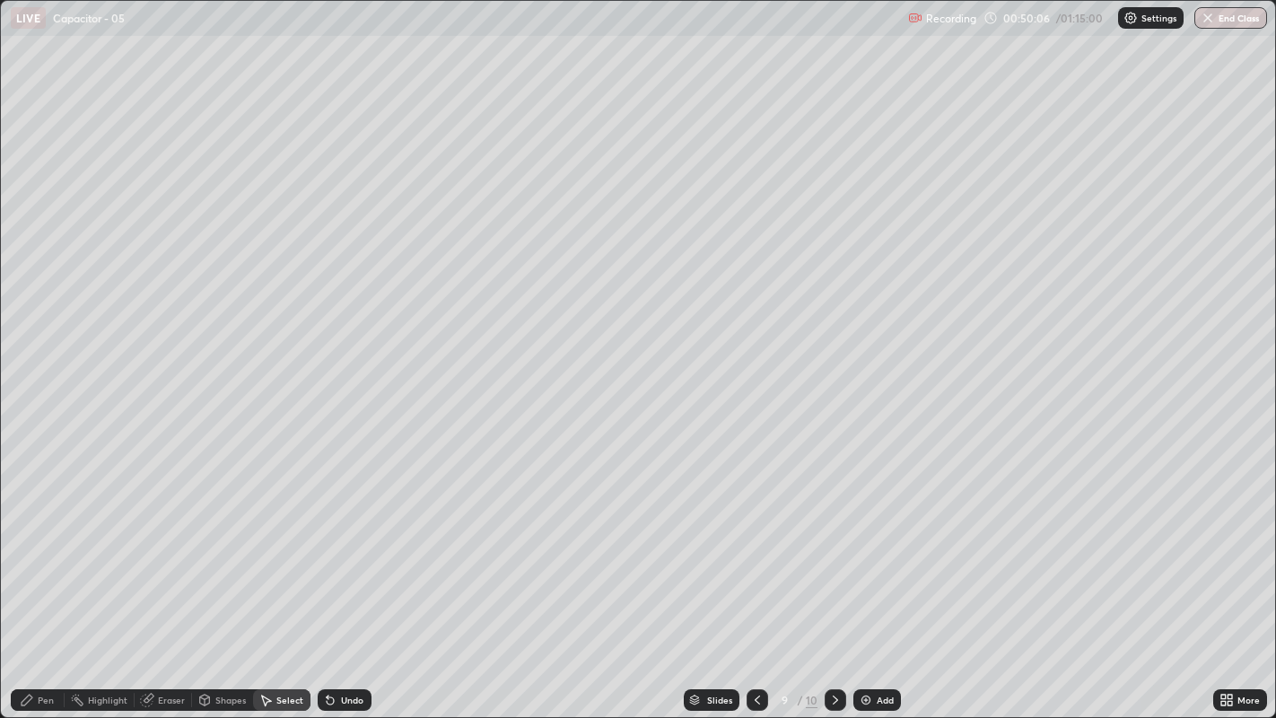
click at [41, 548] on div "Pen" at bounding box center [38, 700] width 54 height 22
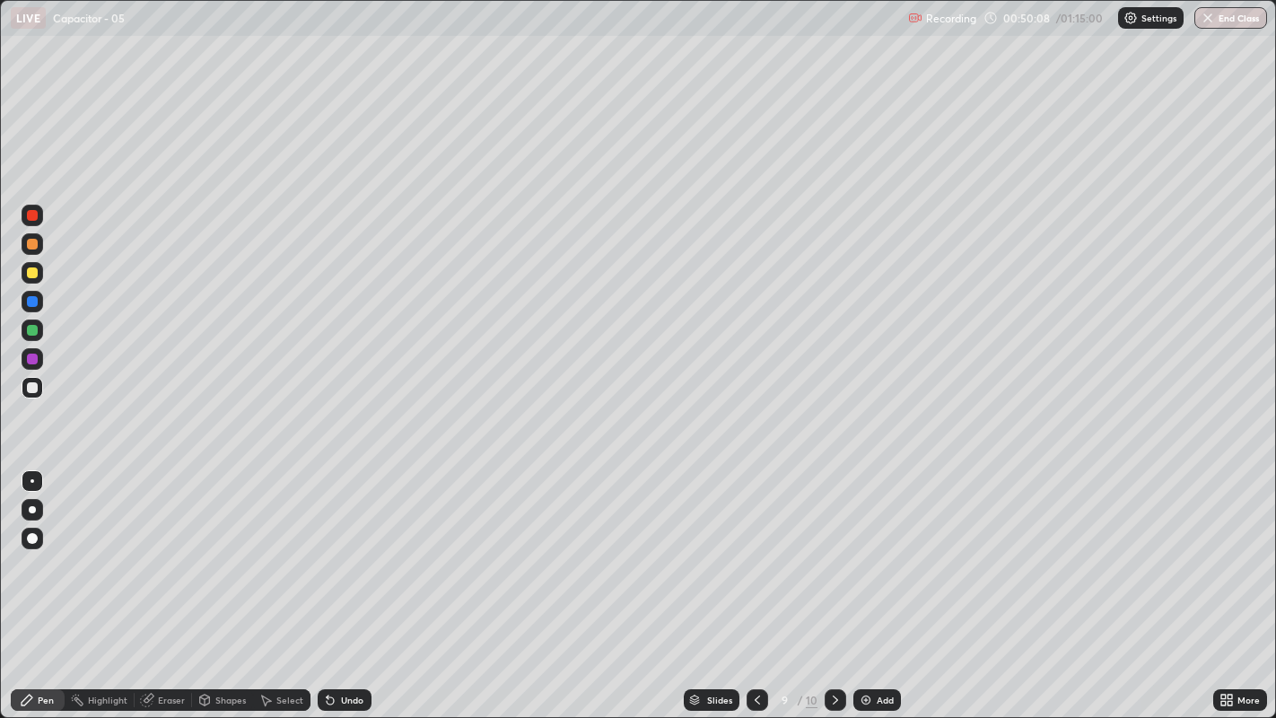
click at [28, 270] on div at bounding box center [32, 272] width 11 height 11
click at [344, 548] on div "Undo" at bounding box center [352, 699] width 22 height 9
click at [342, 548] on div "Undo" at bounding box center [345, 700] width 54 height 22
click at [331, 548] on icon at bounding box center [330, 700] width 7 height 7
click at [336, 548] on div "Undo" at bounding box center [345, 700] width 54 height 22
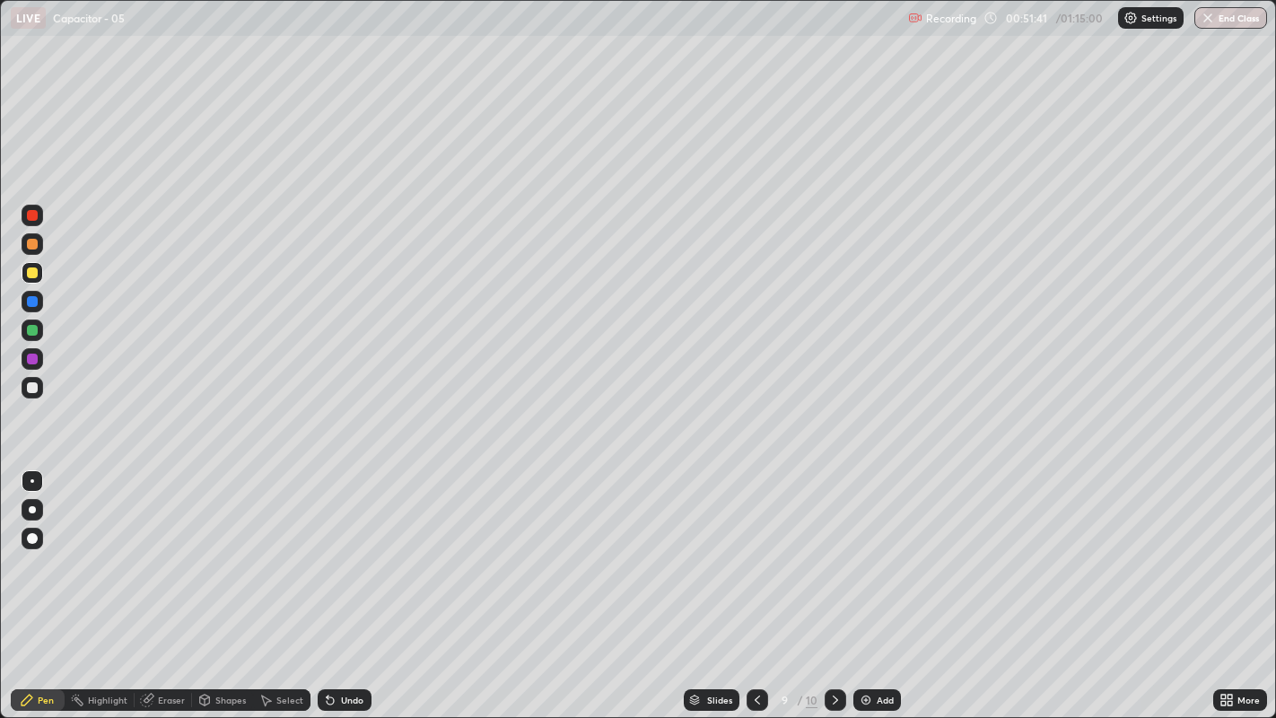
click at [335, 548] on div "Undo" at bounding box center [345, 700] width 54 height 22
click at [332, 548] on icon at bounding box center [330, 699] width 14 height 14
click at [342, 548] on div "Undo" at bounding box center [352, 699] width 22 height 9
click at [835, 548] on icon at bounding box center [835, 699] width 14 height 14
click at [164, 548] on div "Eraser" at bounding box center [171, 699] width 27 height 9
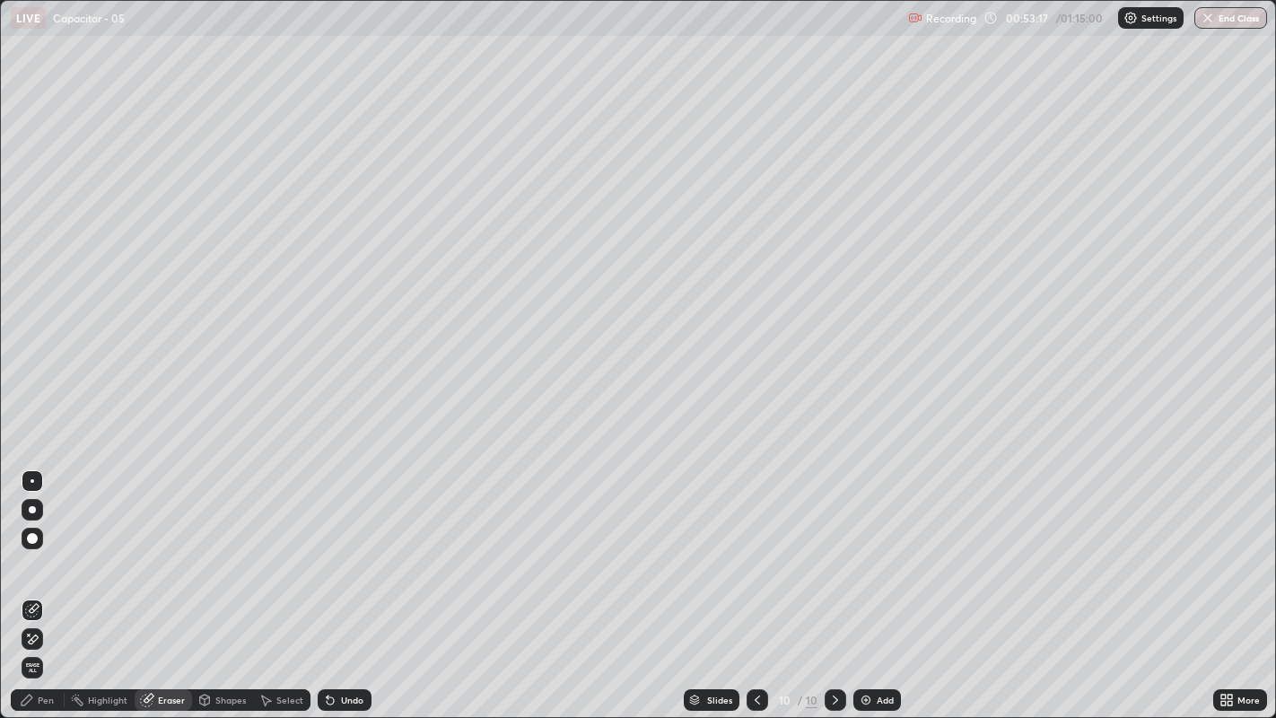
click at [29, 548] on div "Pen" at bounding box center [38, 700] width 54 height 22
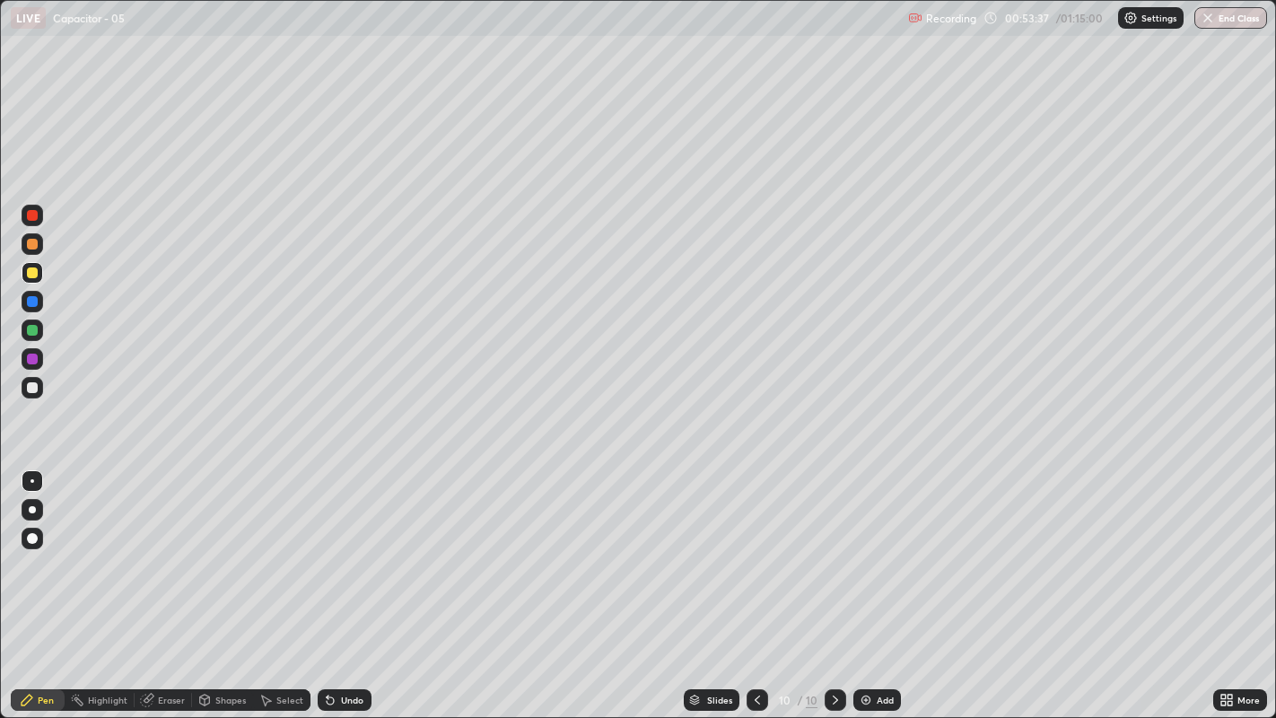
click at [764, 548] on div at bounding box center [757, 700] width 22 height 22
click at [33, 215] on div at bounding box center [32, 215] width 11 height 11
click at [336, 548] on div "Undo" at bounding box center [345, 700] width 54 height 22
click at [348, 548] on div "Undo" at bounding box center [352, 699] width 22 height 9
click at [29, 248] on div at bounding box center [32, 244] width 11 height 11
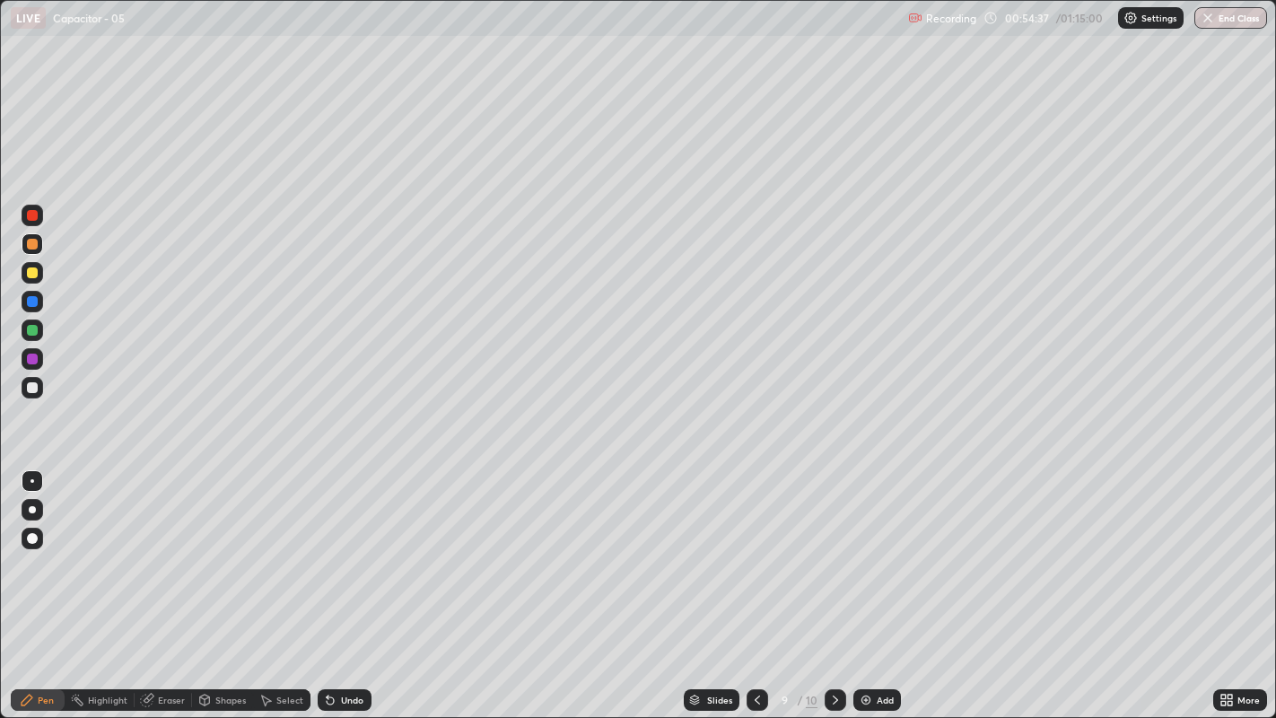
click at [338, 548] on div "Undo" at bounding box center [345, 700] width 54 height 22
click at [327, 548] on icon at bounding box center [330, 700] width 7 height 7
click at [332, 548] on icon at bounding box center [330, 699] width 14 height 14
click at [327, 548] on icon at bounding box center [330, 700] width 7 height 7
click at [331, 548] on icon at bounding box center [330, 700] width 7 height 7
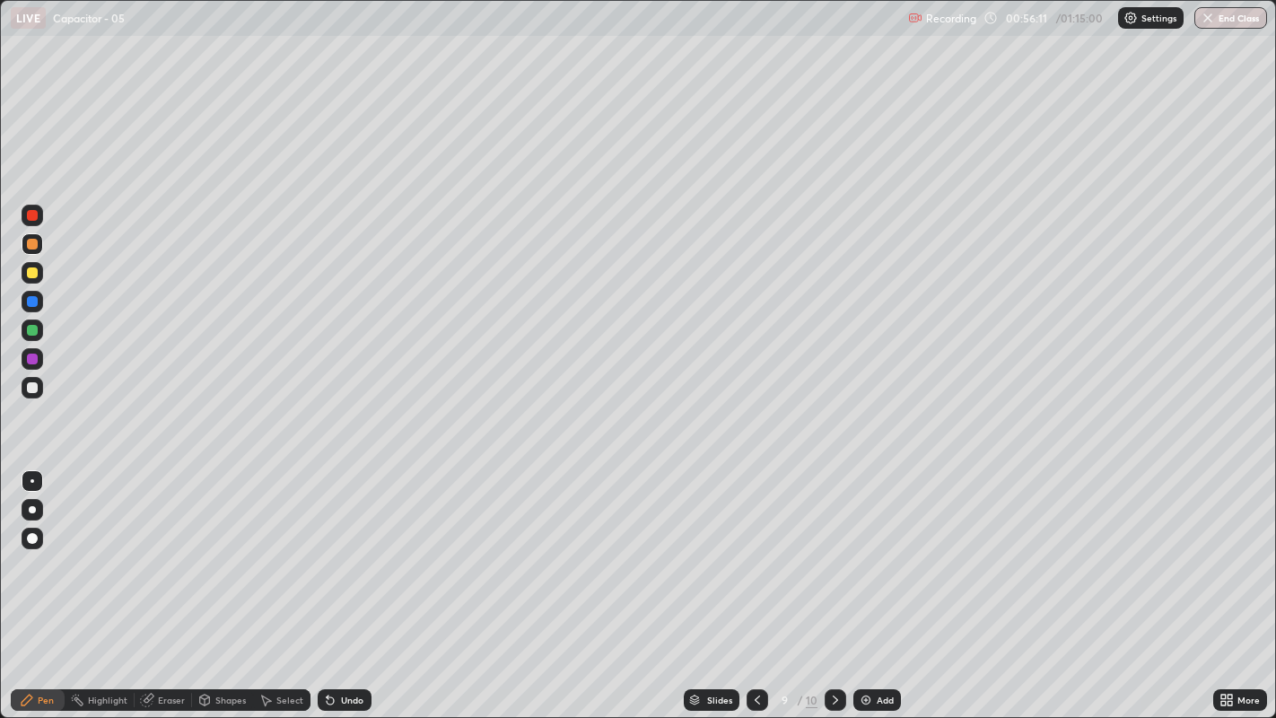
click at [331, 548] on icon at bounding box center [330, 700] width 7 height 7
click at [332, 548] on icon at bounding box center [330, 699] width 14 height 14
click at [29, 332] on div at bounding box center [32, 330] width 11 height 11
click at [746, 548] on div at bounding box center [757, 700] width 22 height 22
click at [758, 548] on icon at bounding box center [757, 699] width 14 height 14
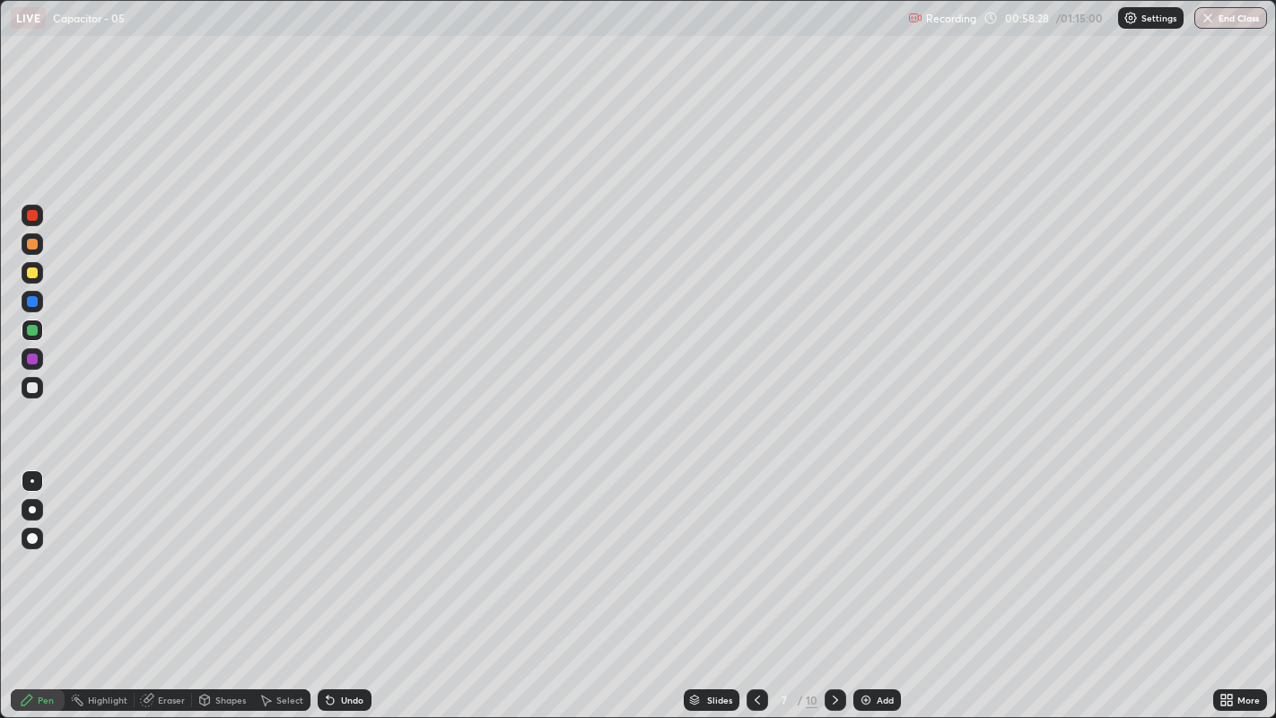
click at [833, 548] on div at bounding box center [835, 700] width 22 height 22
click at [833, 548] on icon at bounding box center [835, 699] width 14 height 14
click at [867, 548] on img at bounding box center [865, 699] width 14 height 14
click at [31, 388] on div at bounding box center [32, 387] width 11 height 11
click at [32, 241] on div at bounding box center [32, 244] width 11 height 11
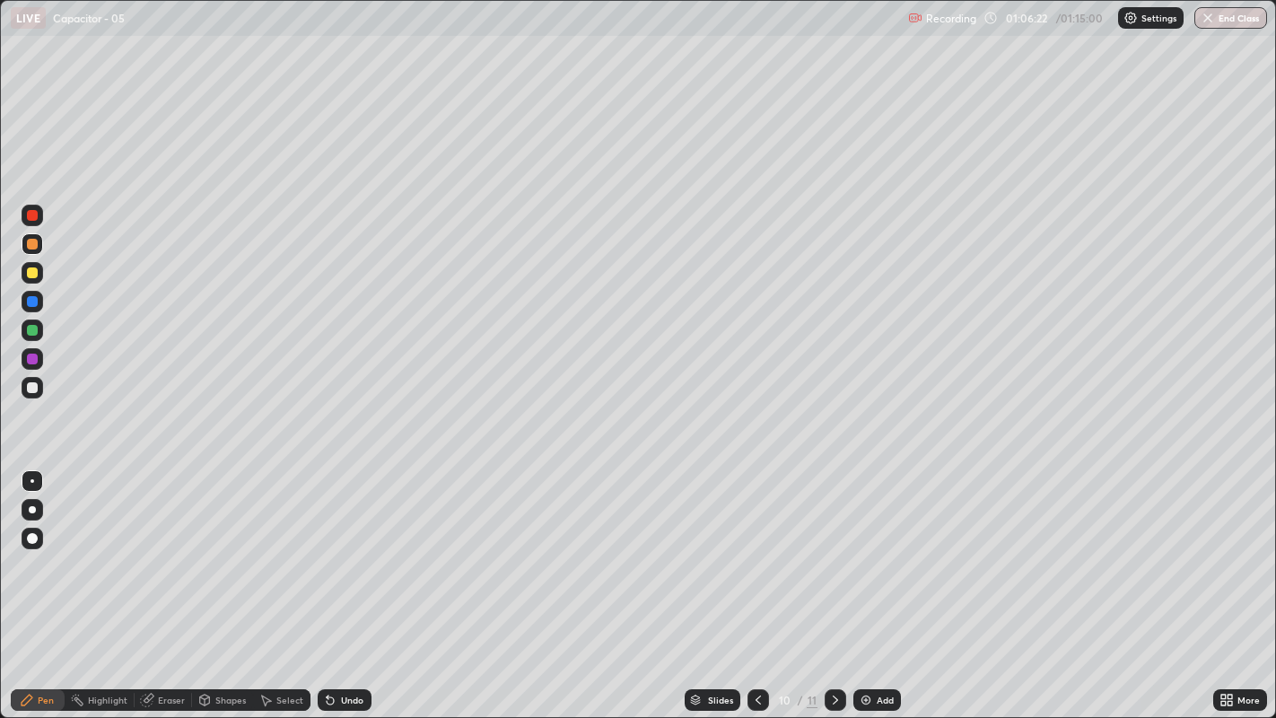
click at [327, 548] on icon at bounding box center [328, 696] width 2 height 2
click at [30, 333] on div at bounding box center [32, 330] width 11 height 11
click at [337, 548] on div "Undo" at bounding box center [345, 700] width 54 height 22
click at [340, 548] on div "Undo" at bounding box center [345, 700] width 54 height 22
click at [327, 548] on icon at bounding box center [328, 696] width 2 height 2
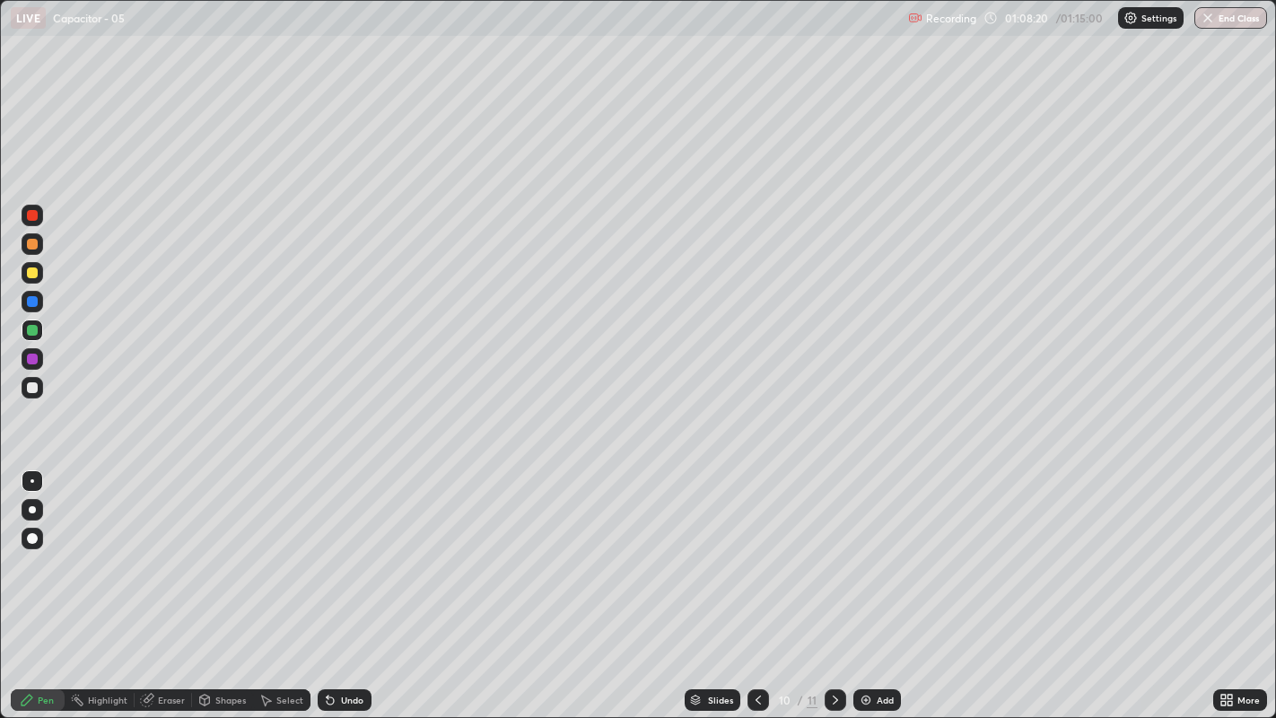
click at [36, 220] on div at bounding box center [33, 216] width 22 height 22
click at [32, 383] on div at bounding box center [32, 387] width 11 height 11
click at [27, 388] on div at bounding box center [32, 387] width 11 height 11
click at [34, 270] on div at bounding box center [32, 272] width 11 height 11
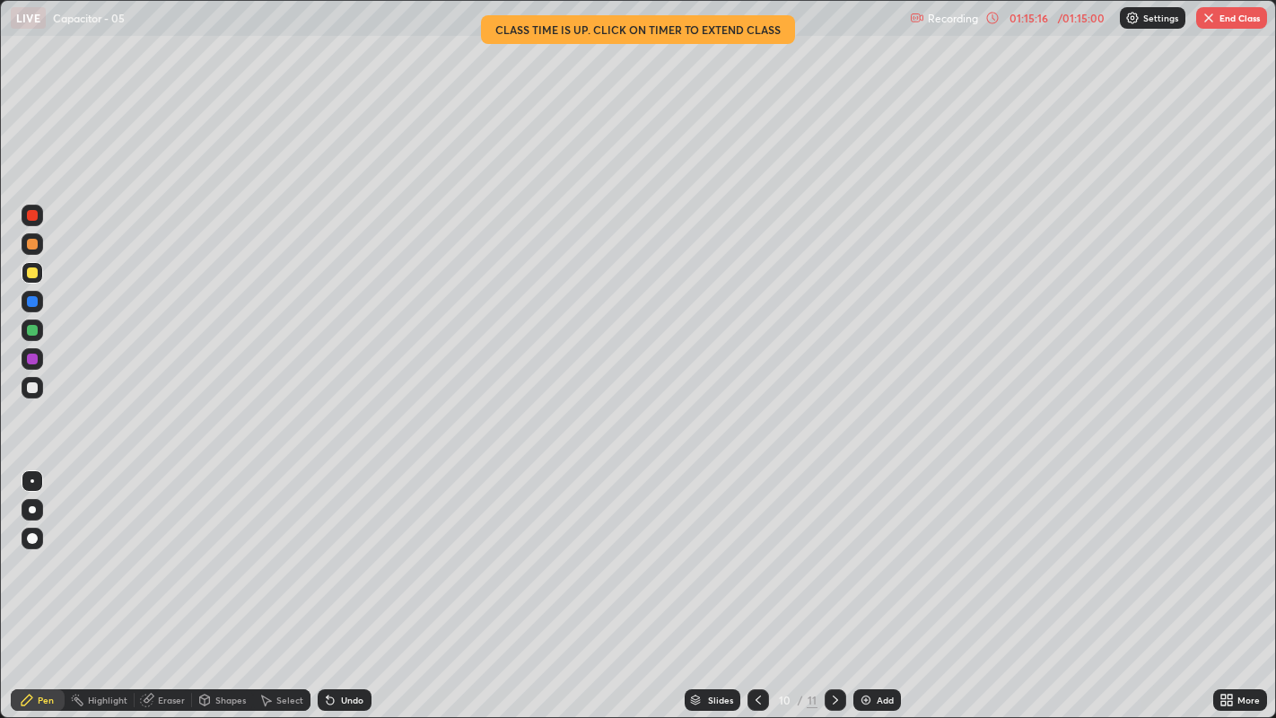
click at [1232, 22] on button "End Class" at bounding box center [1231, 18] width 71 height 22
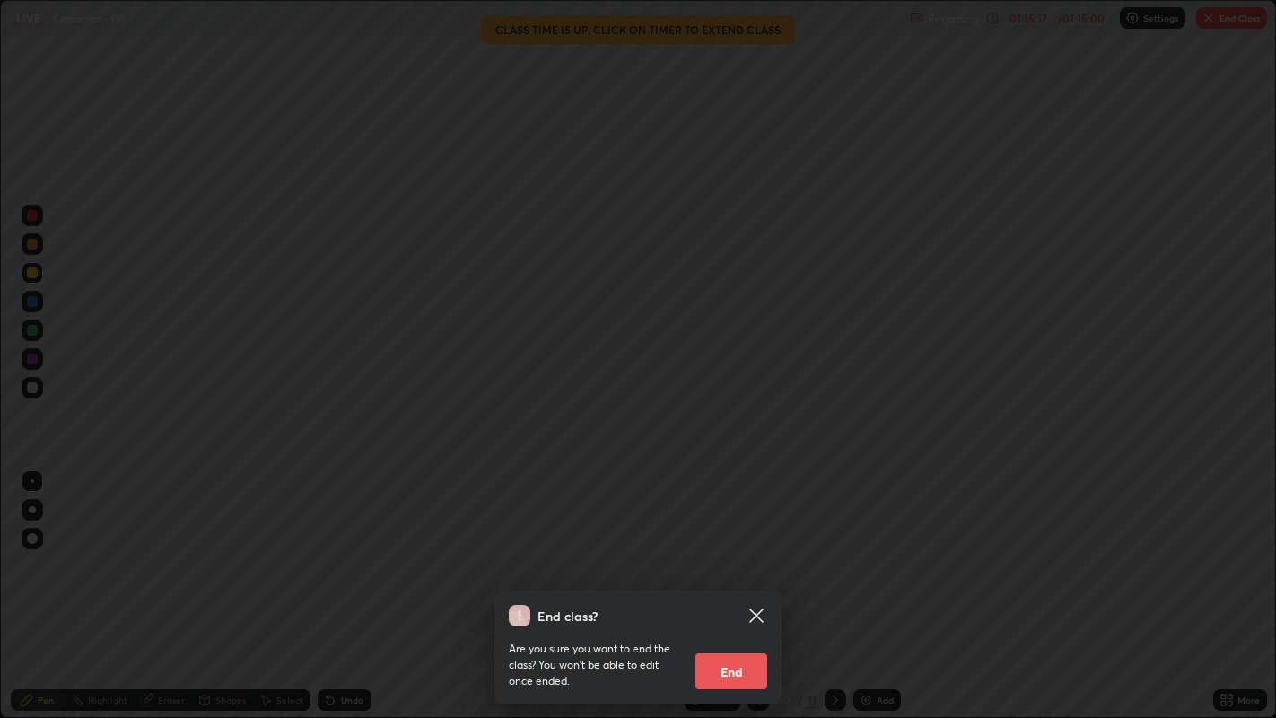
click at [752, 548] on button "End" at bounding box center [731, 671] width 72 height 36
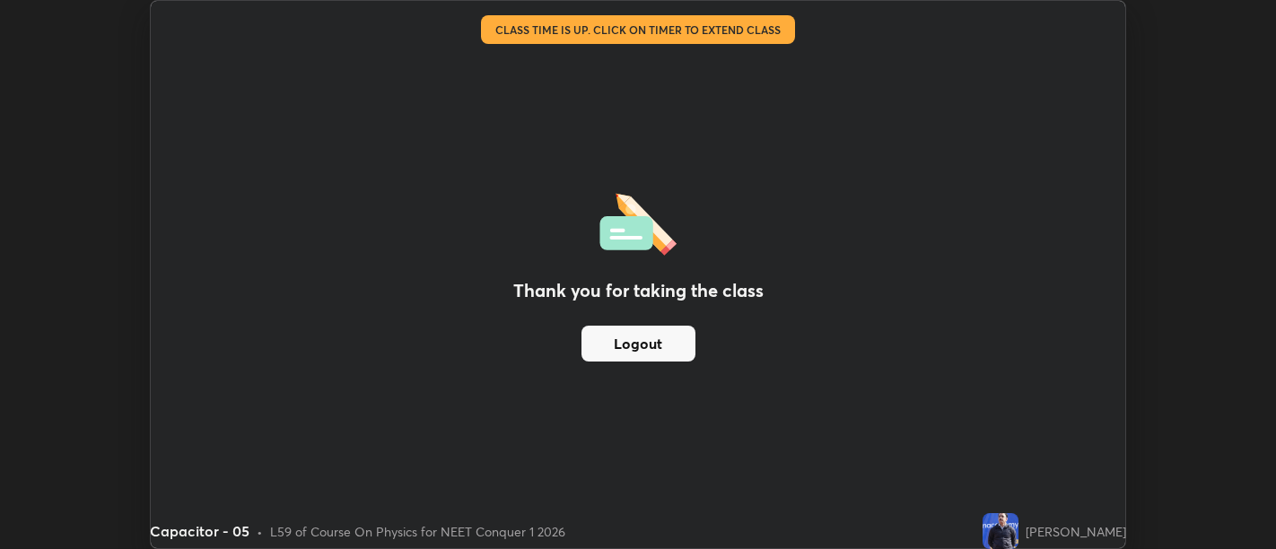
scroll to position [89152, 88425]
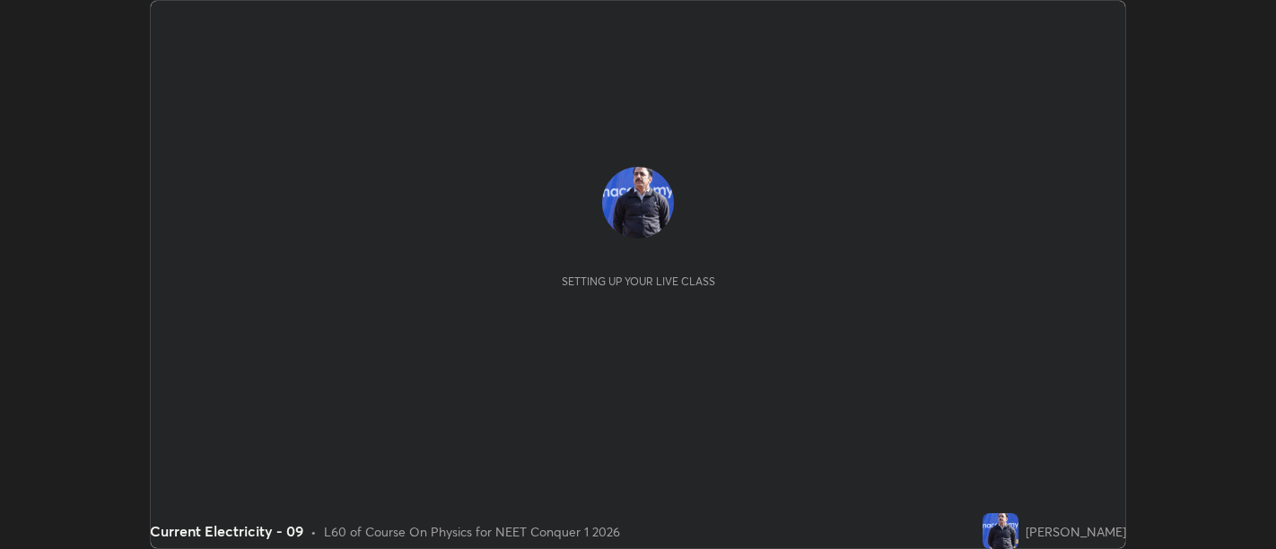
scroll to position [549, 1275]
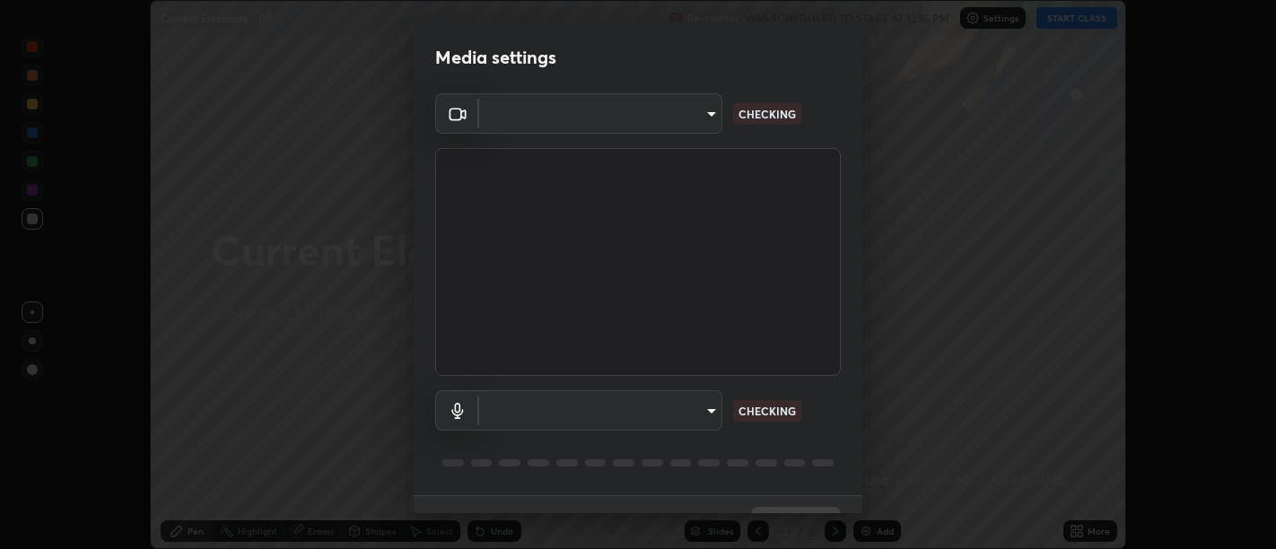
type input "d9b519daceb8a772394af6ea8e45353be5bbf62d8cb1cf3345c472de64055974"
type input "58abe51d7fefdb17ba2419723d43872dcdd823d411622da55c3e9c12cc60ef35"
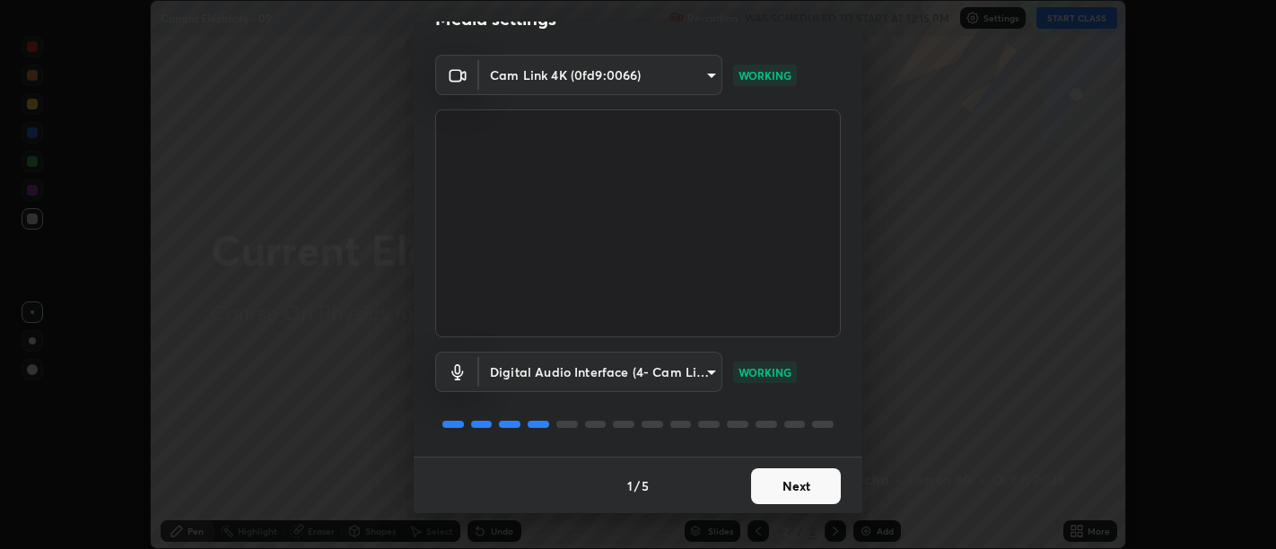
click at [789, 475] on button "Next" at bounding box center [796, 486] width 90 height 36
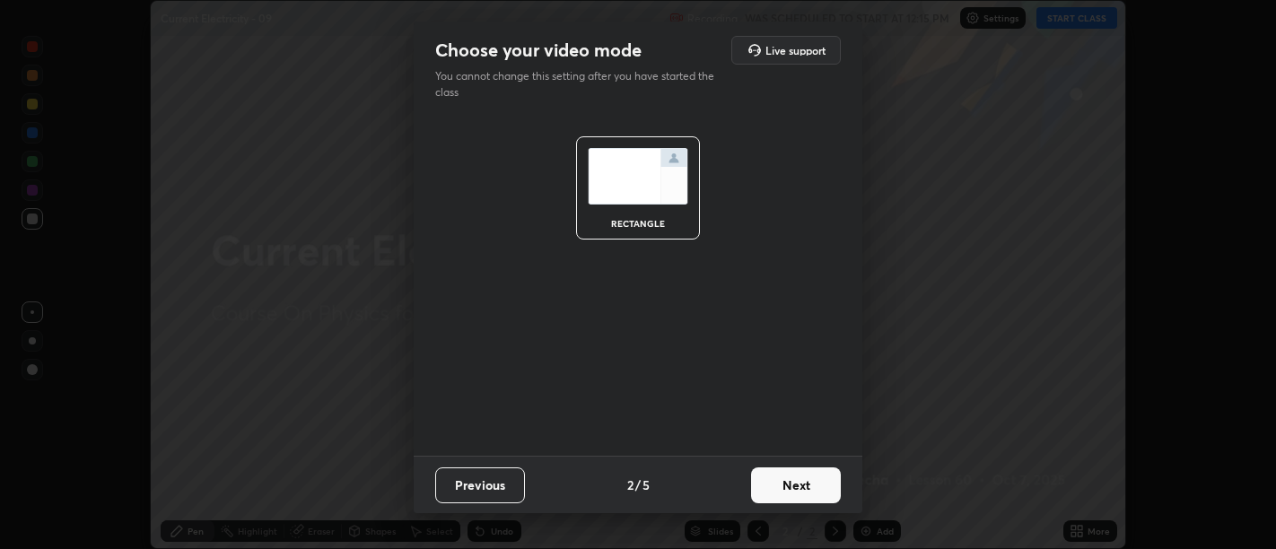
scroll to position [0, 0]
click at [788, 477] on button "Next" at bounding box center [796, 485] width 90 height 36
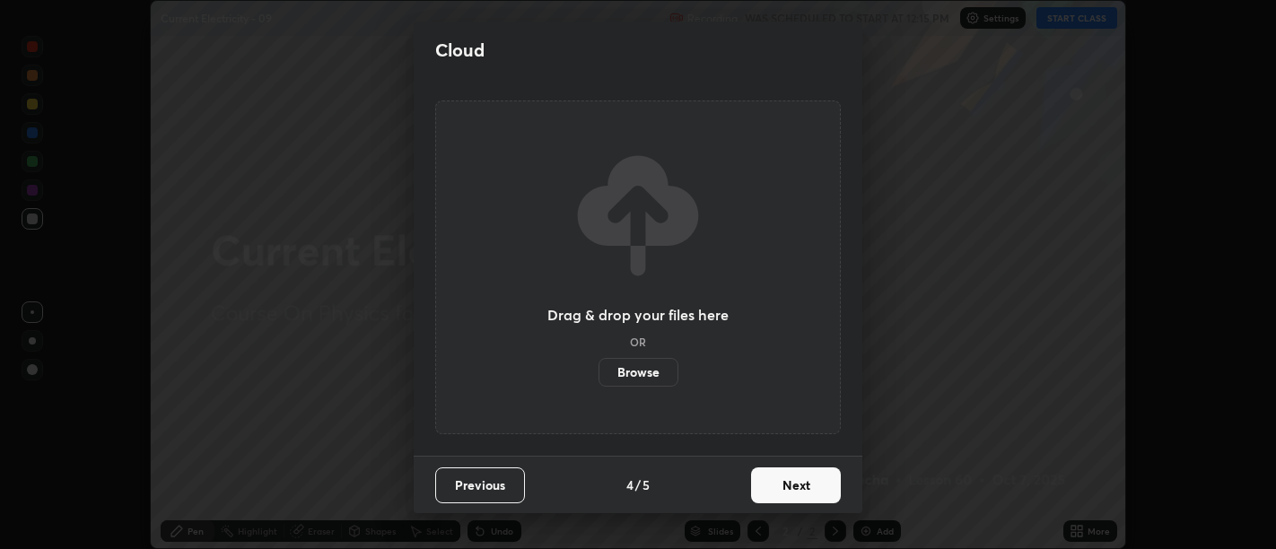
click at [791, 483] on button "Next" at bounding box center [796, 485] width 90 height 36
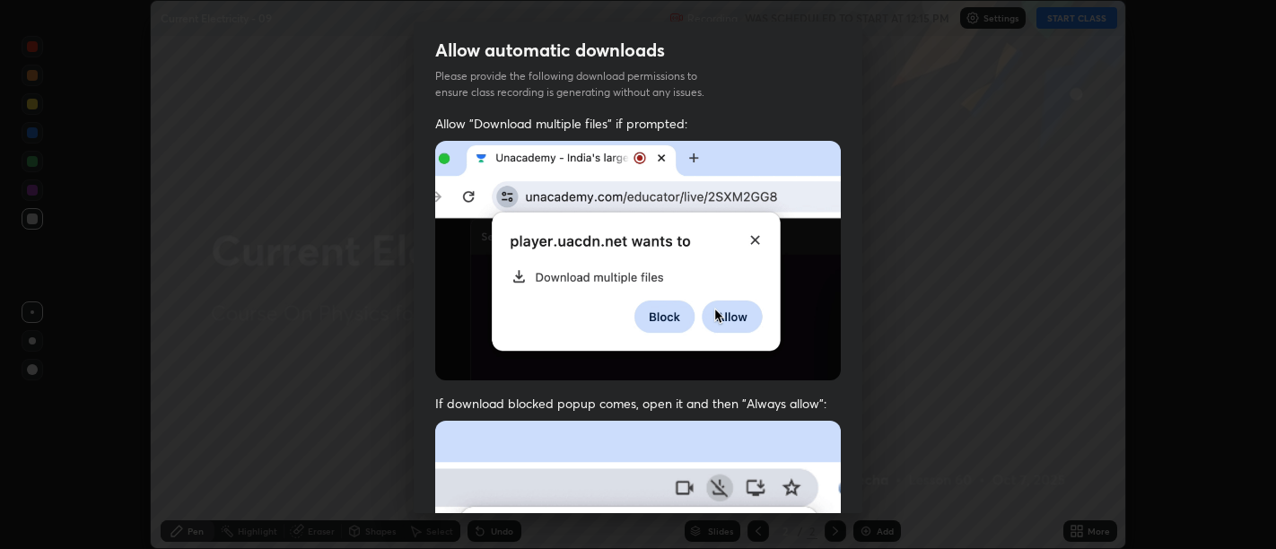
click at [793, 400] on span "If download blocked popup comes, open it and then "Always allow":" at bounding box center [637, 403] width 405 height 17
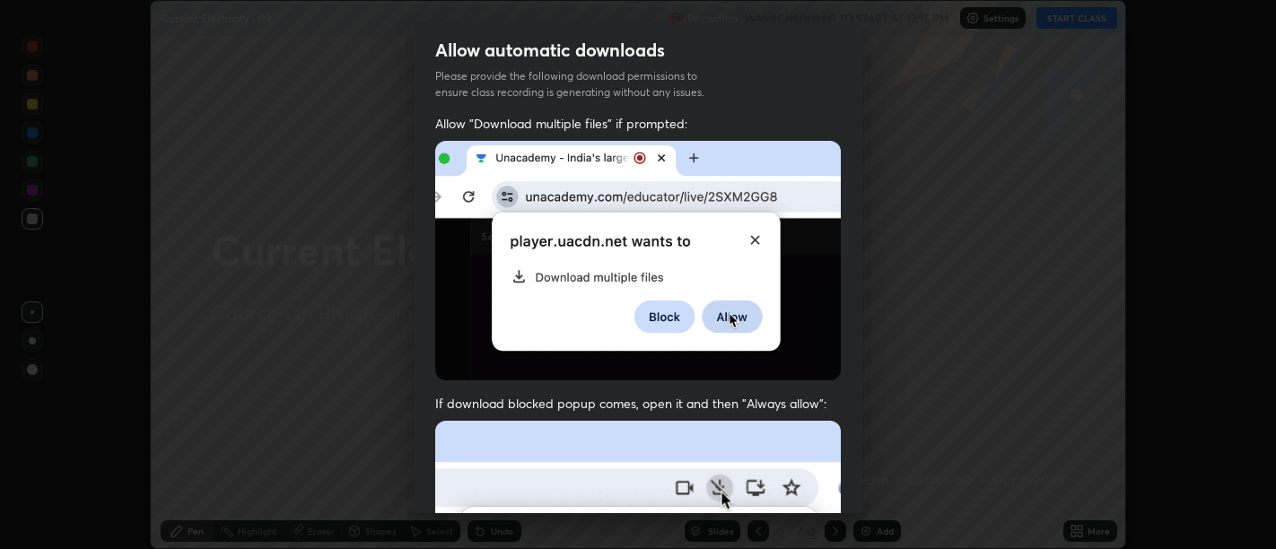
click at [781, 387] on div "Allow "Download multiple files" if prompted: If download blocked popup comes, o…" at bounding box center [638, 492] width 449 height 755
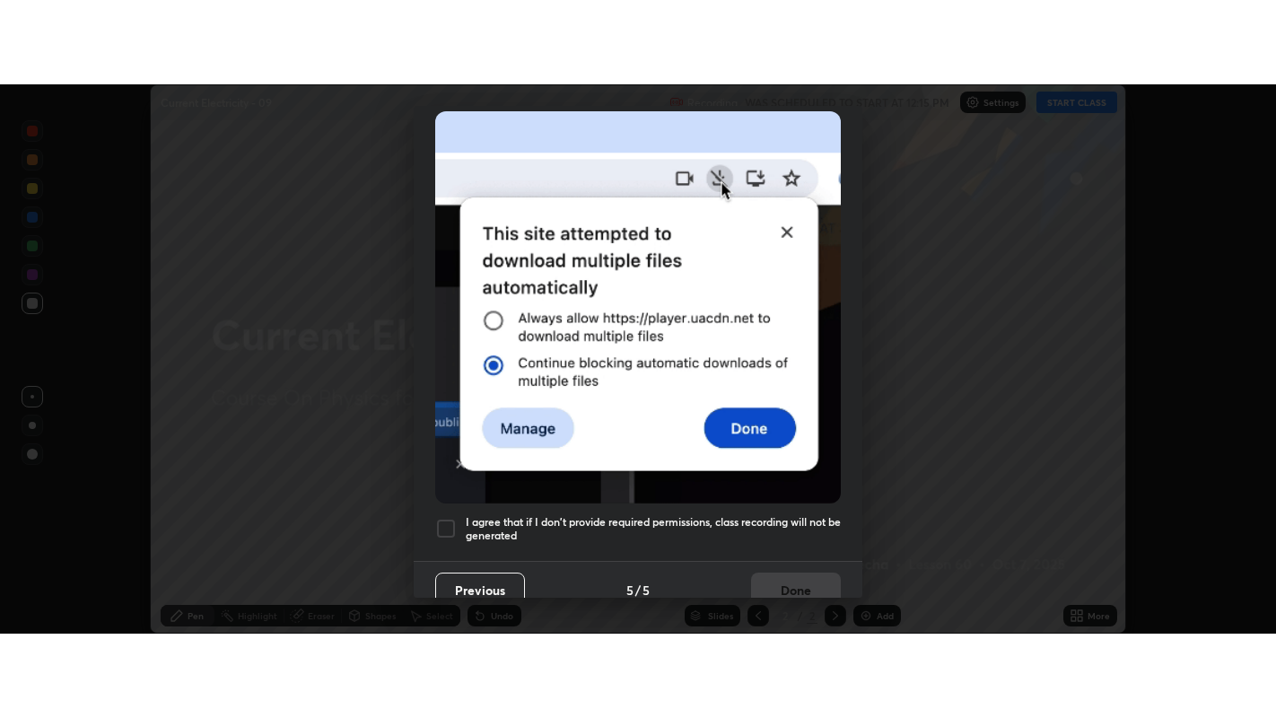
scroll to position [405, 0]
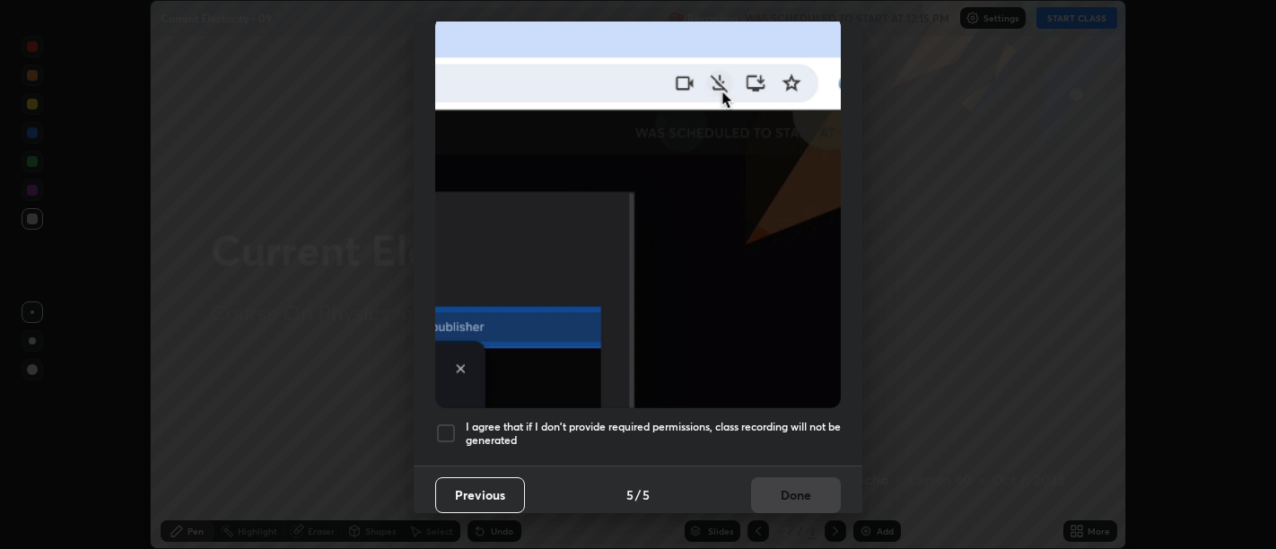
click at [785, 434] on h5 "I agree that if I don't provide required permissions, class recording will not …" at bounding box center [653, 434] width 375 height 28
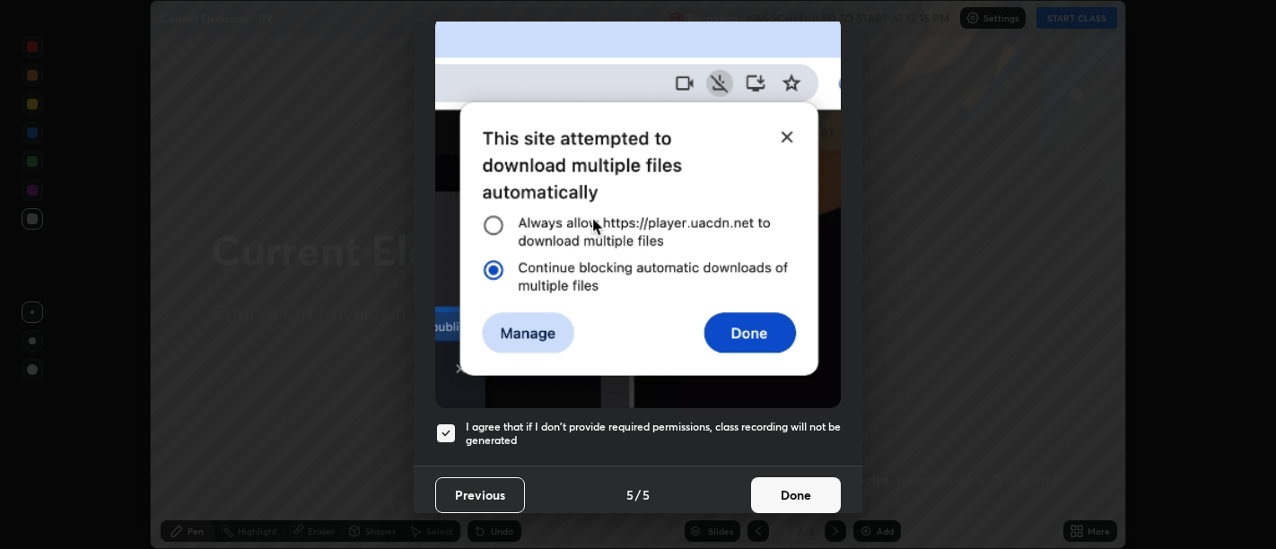
click at [800, 477] on button "Done" at bounding box center [796, 495] width 90 height 36
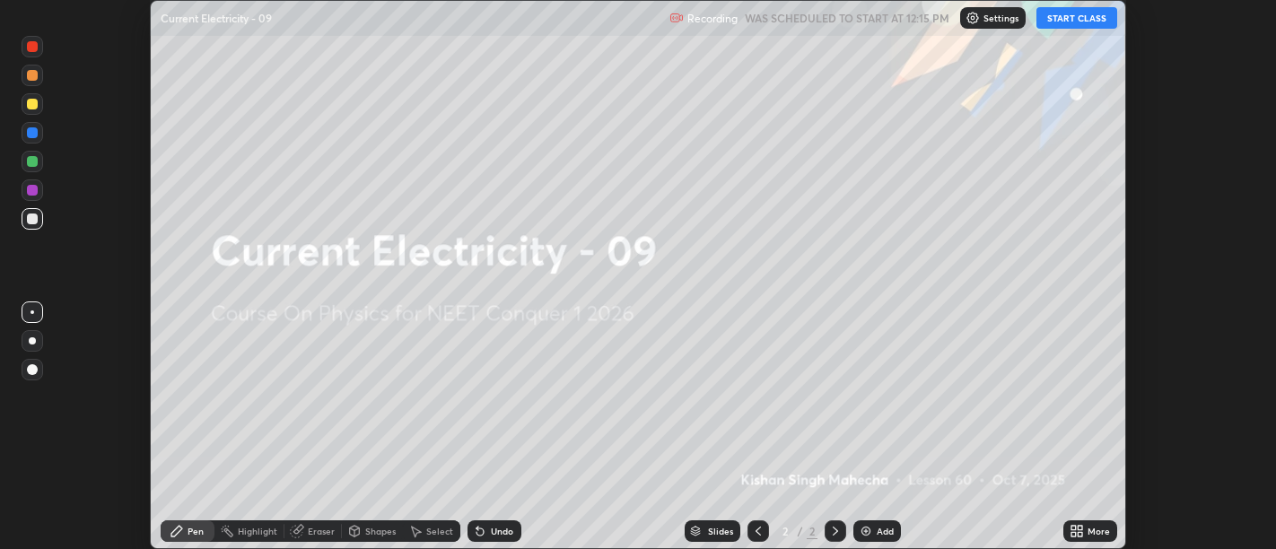
click at [1071, 524] on icon at bounding box center [1076, 531] width 14 height 14
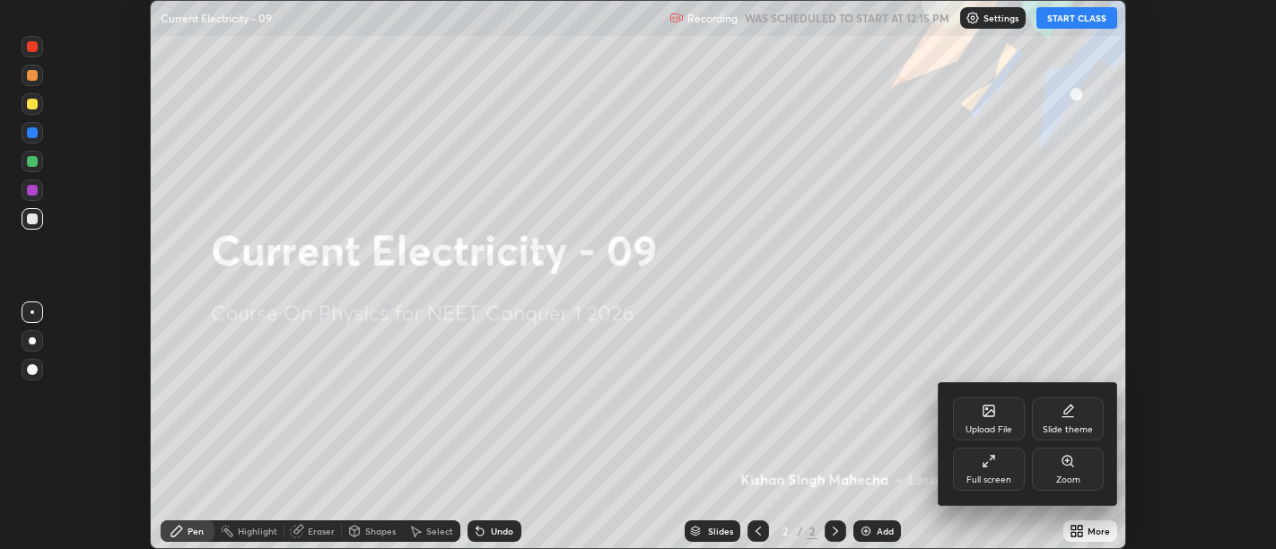
click at [985, 475] on div "Full screen" at bounding box center [988, 479] width 45 height 9
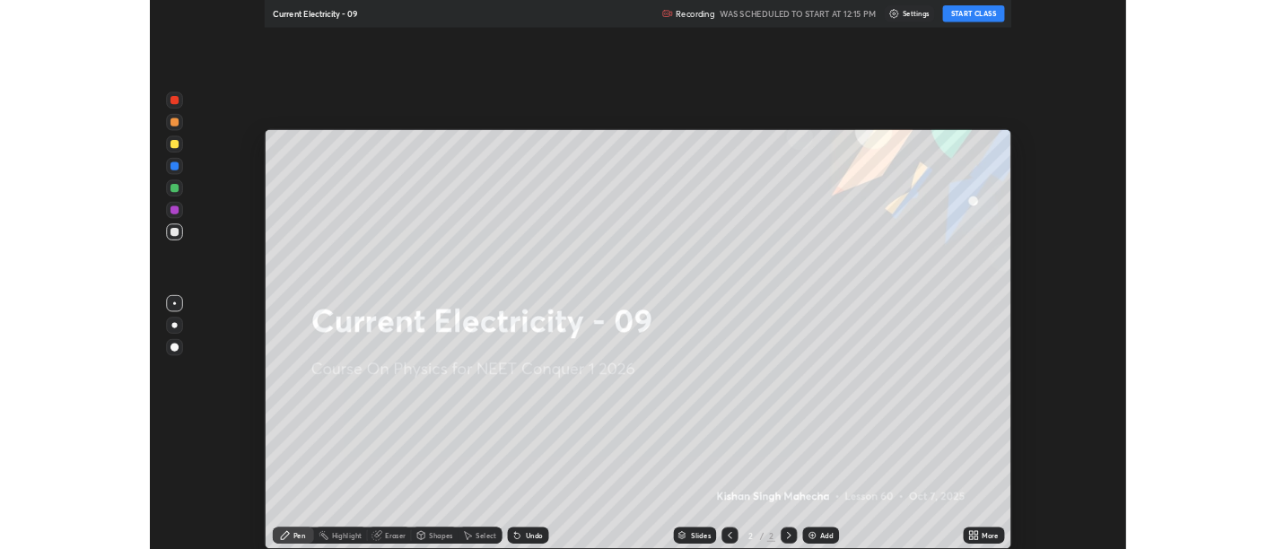
scroll to position [718, 1276]
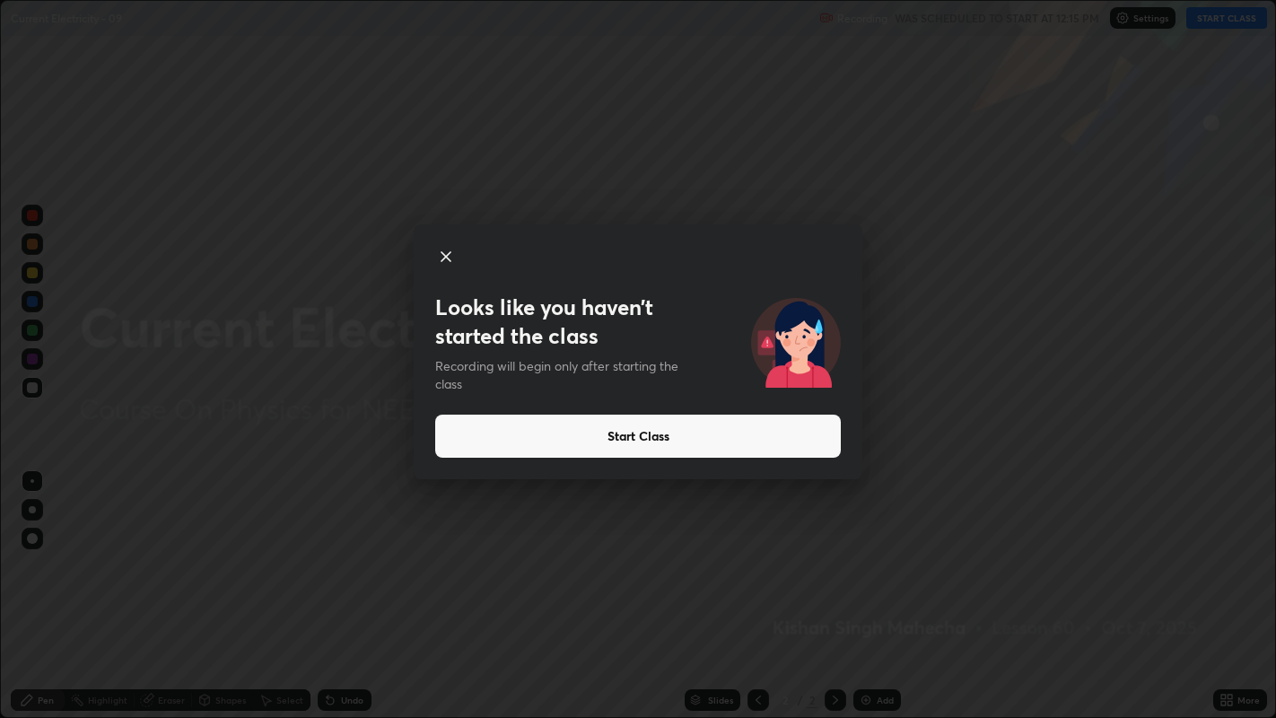
click at [530, 433] on button "Start Class" at bounding box center [637, 435] width 405 height 43
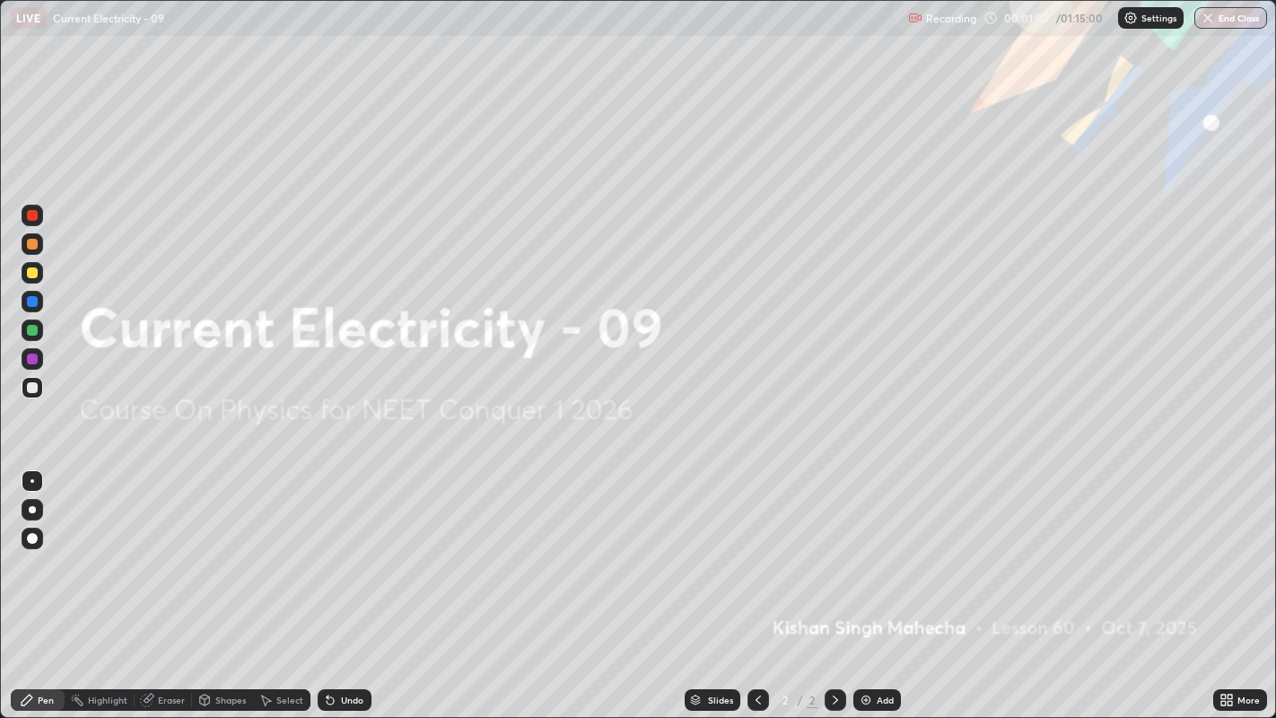
click at [869, 548] on img at bounding box center [865, 699] width 14 height 14
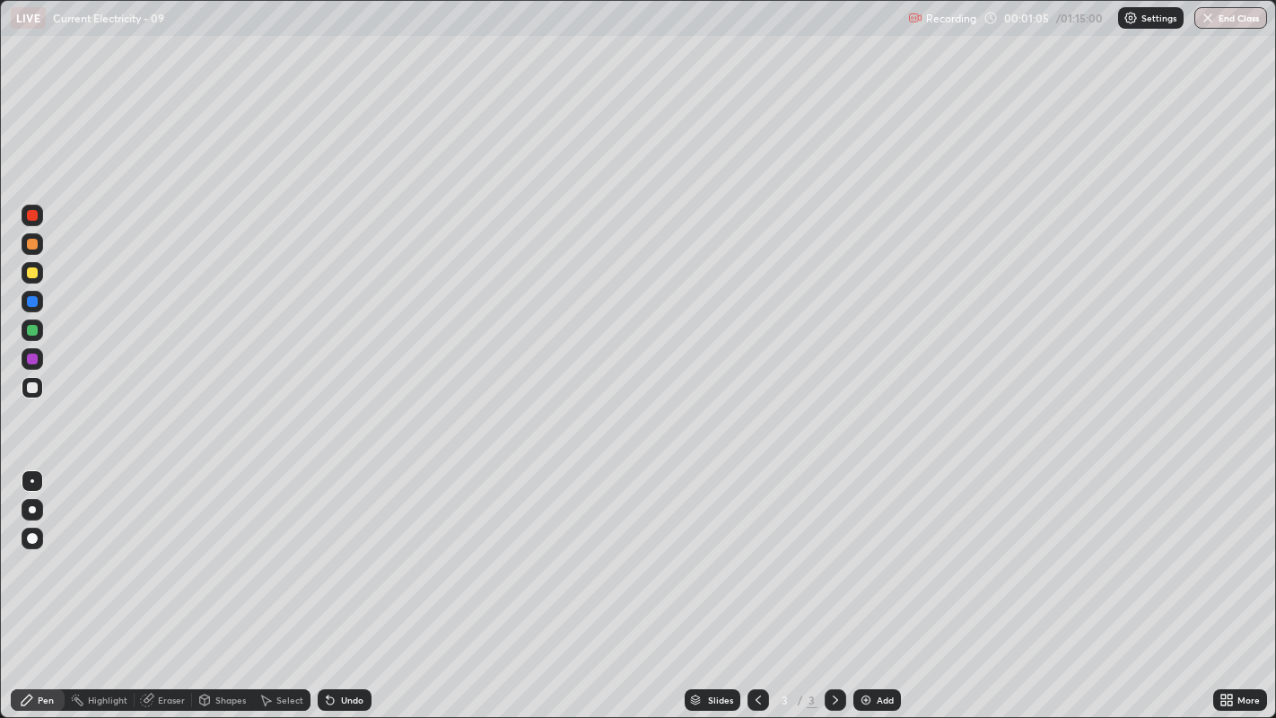
click at [41, 548] on div "Pen" at bounding box center [46, 699] width 16 height 9
click at [25, 390] on div at bounding box center [33, 388] width 22 height 22
click at [327, 548] on icon at bounding box center [328, 696] width 2 height 2
click at [340, 548] on div "Undo" at bounding box center [345, 700] width 54 height 22
click at [27, 270] on div at bounding box center [32, 272] width 11 height 11
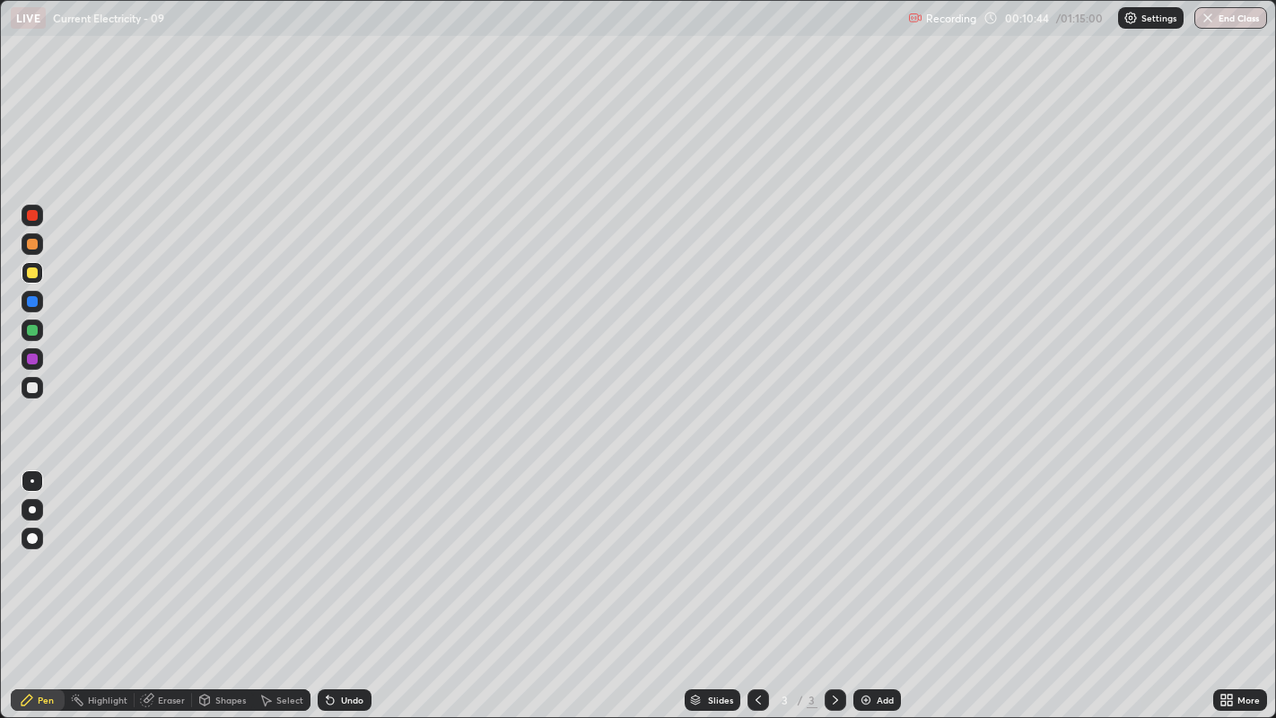
click at [153, 548] on div "Eraser" at bounding box center [163, 700] width 57 height 22
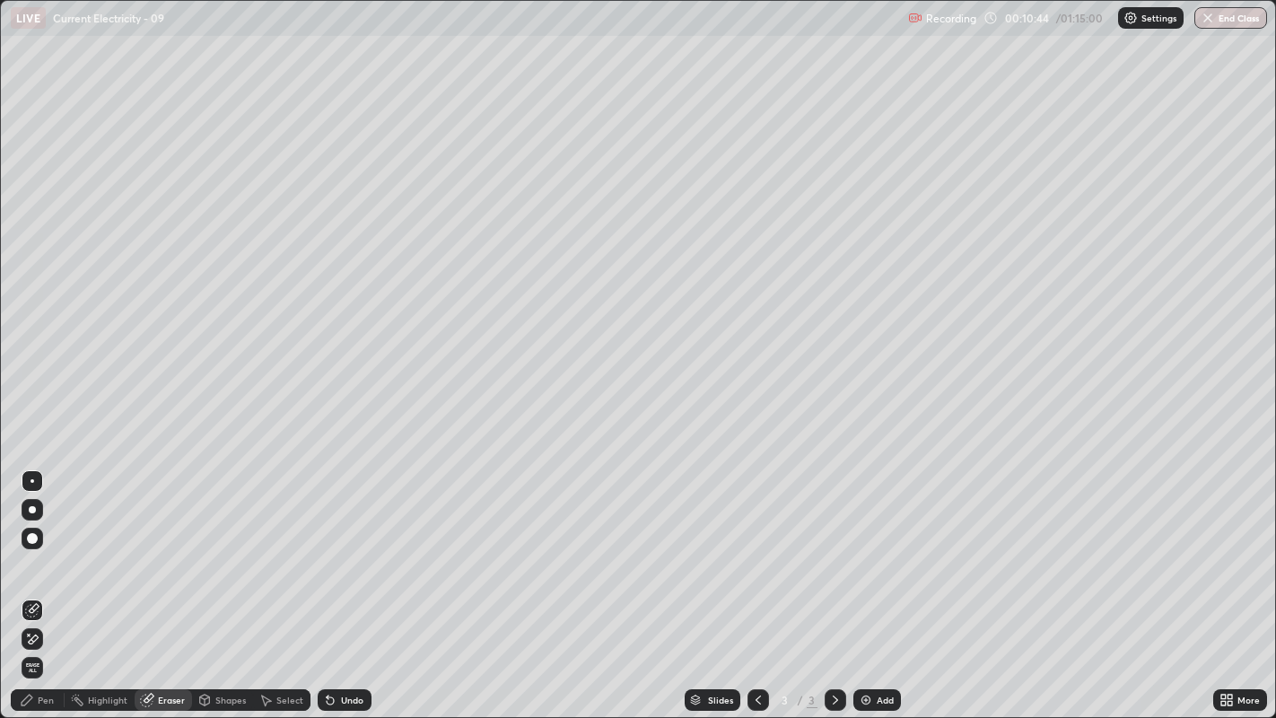
click at [26, 548] on div "Erase all" at bounding box center [33, 668] width 22 height 22
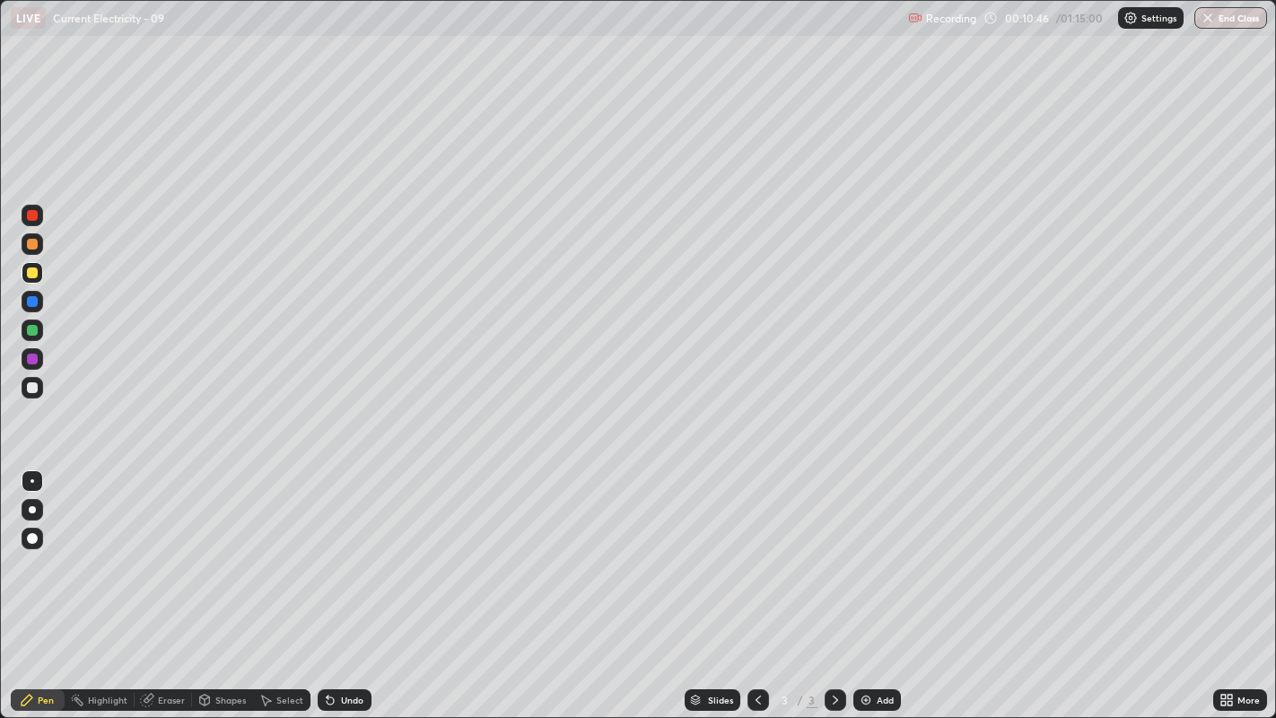
click at [31, 383] on div at bounding box center [32, 387] width 11 height 11
click at [337, 548] on div "Undo" at bounding box center [345, 700] width 54 height 22
click at [327, 548] on icon at bounding box center [330, 700] width 7 height 7
click at [327, 548] on icon at bounding box center [328, 696] width 2 height 2
click at [344, 548] on div "Undo" at bounding box center [352, 699] width 22 height 9
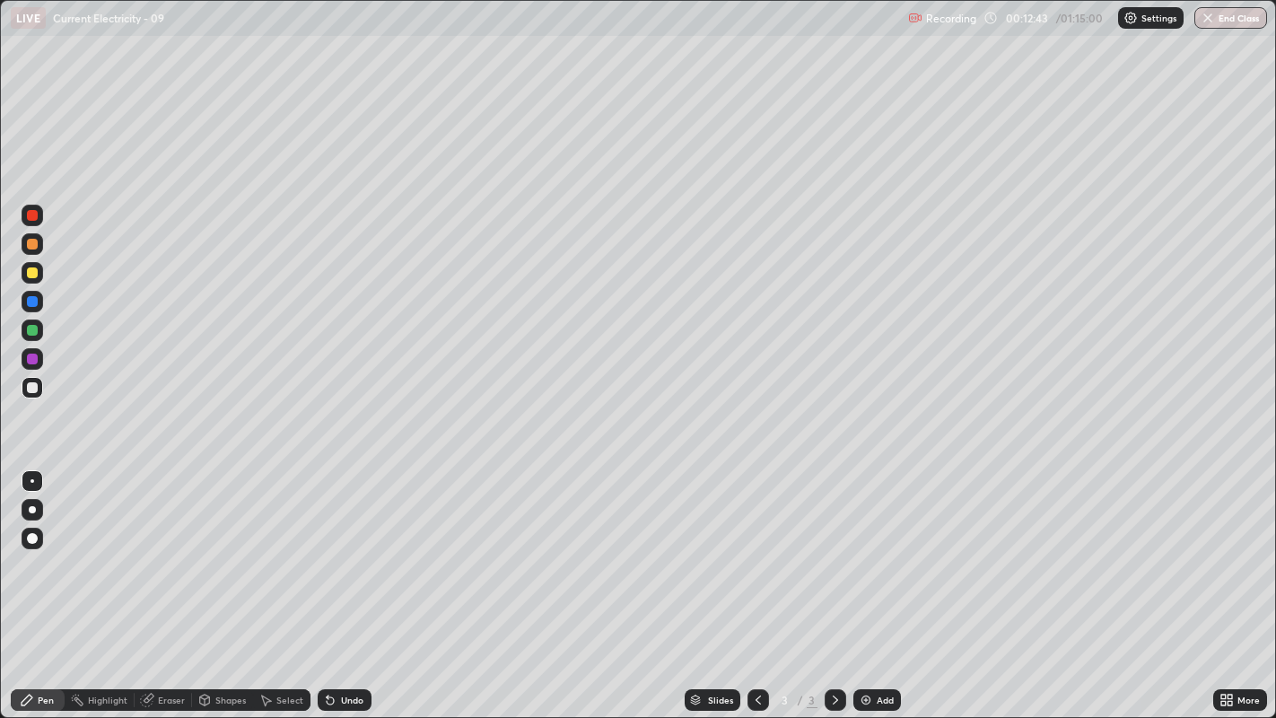
click at [341, 548] on div "Undo" at bounding box center [352, 699] width 22 height 9
click at [343, 548] on div "Undo" at bounding box center [352, 699] width 22 height 9
click at [350, 548] on div "Undo" at bounding box center [352, 699] width 22 height 9
click at [353, 548] on div "Undo" at bounding box center [352, 699] width 22 height 9
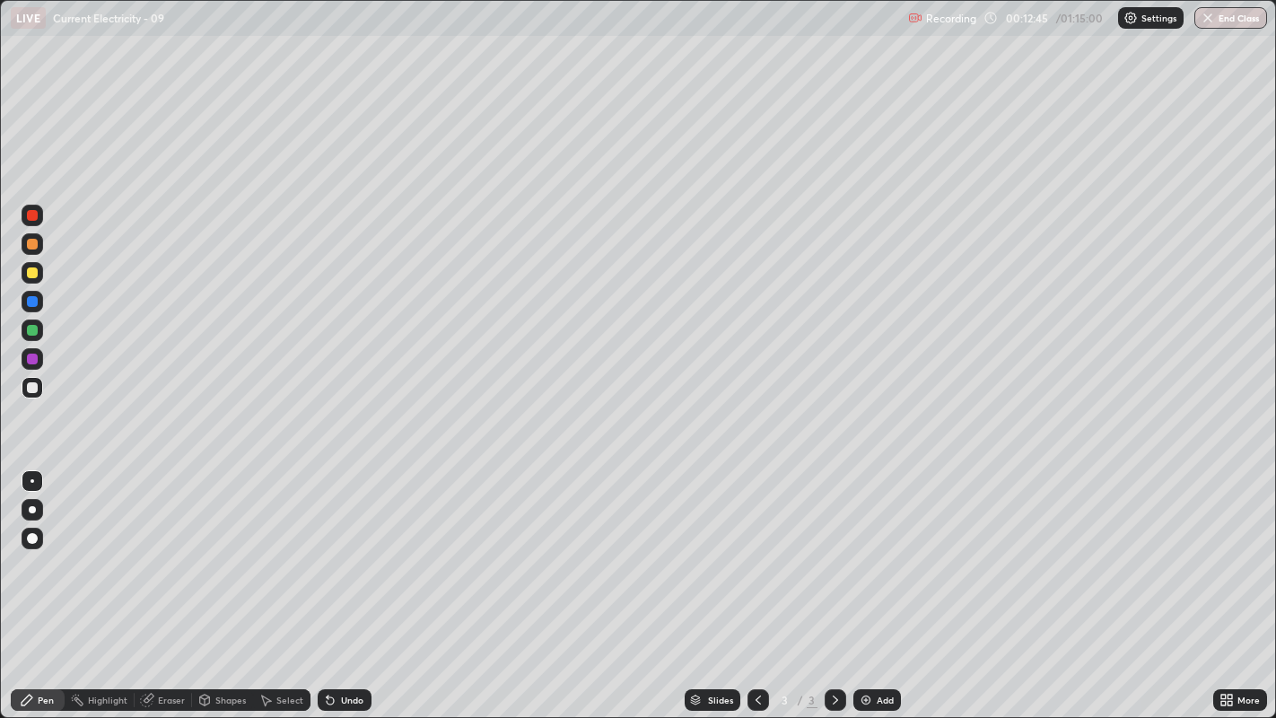
click at [352, 548] on div "Undo" at bounding box center [352, 699] width 22 height 9
click at [356, 548] on div "Undo" at bounding box center [352, 699] width 22 height 9
click at [353, 548] on div "Undo" at bounding box center [352, 699] width 22 height 9
click at [357, 548] on div "Undo" at bounding box center [345, 700] width 54 height 22
click at [356, 548] on div "Undo" at bounding box center [345, 700] width 54 height 22
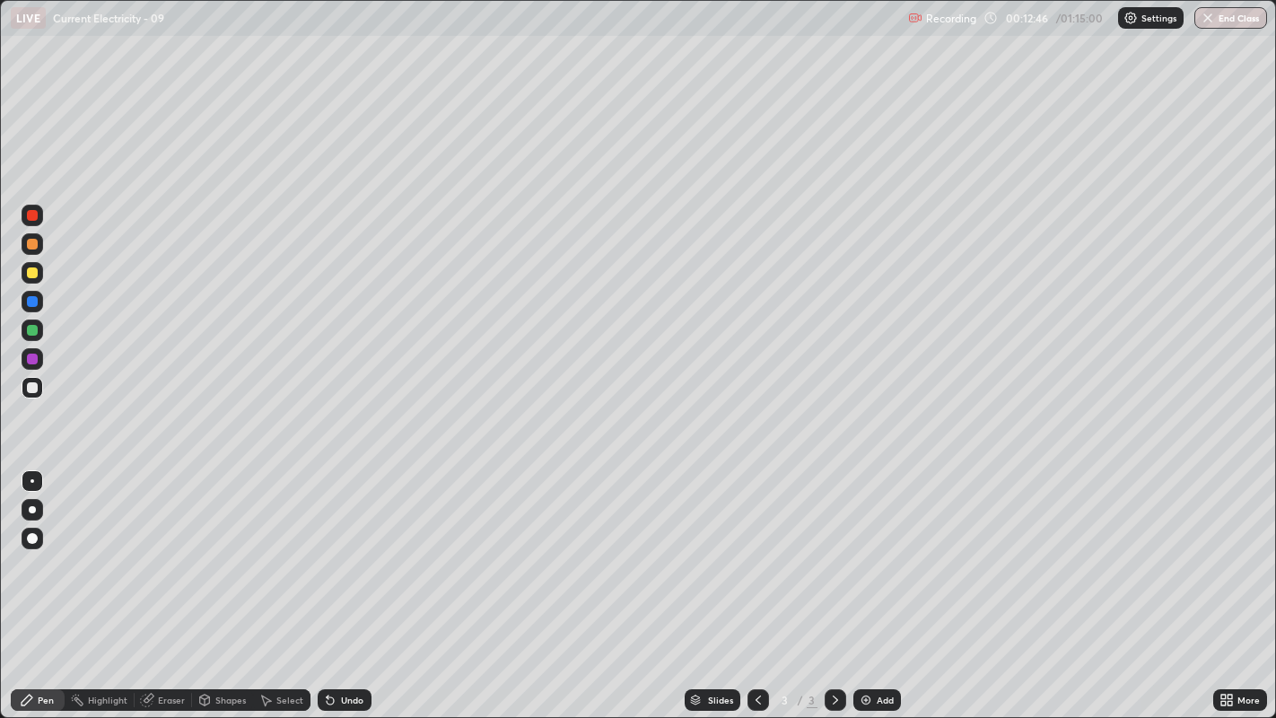
click at [357, 548] on div "Undo" at bounding box center [345, 700] width 54 height 22
click at [353, 548] on div "Undo" at bounding box center [345, 700] width 54 height 22
click at [341, 548] on div "Undo" at bounding box center [345, 700] width 54 height 22
click at [37, 247] on div at bounding box center [32, 244] width 11 height 11
click at [335, 548] on div "Undo" at bounding box center [345, 700] width 54 height 22
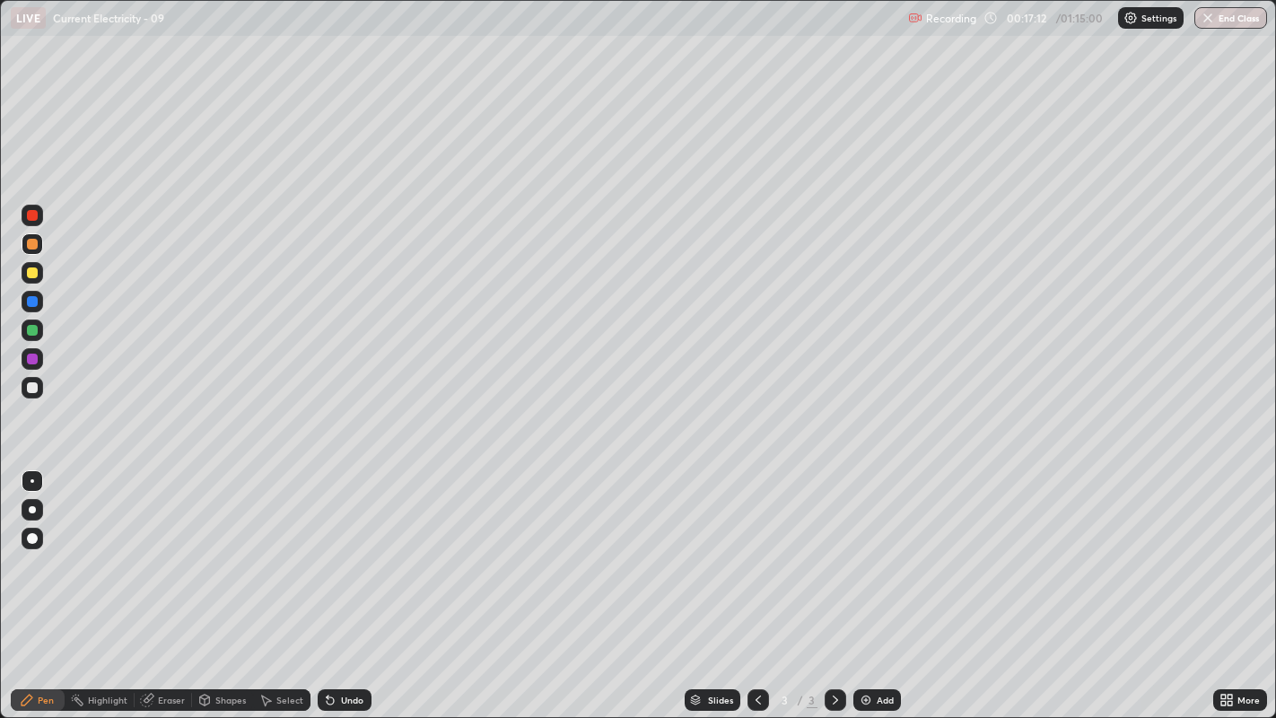
click at [28, 389] on div at bounding box center [32, 387] width 11 height 11
click at [30, 330] on div at bounding box center [32, 330] width 11 height 11
click at [327, 548] on icon at bounding box center [330, 700] width 7 height 7
click at [28, 275] on div at bounding box center [32, 272] width 11 height 11
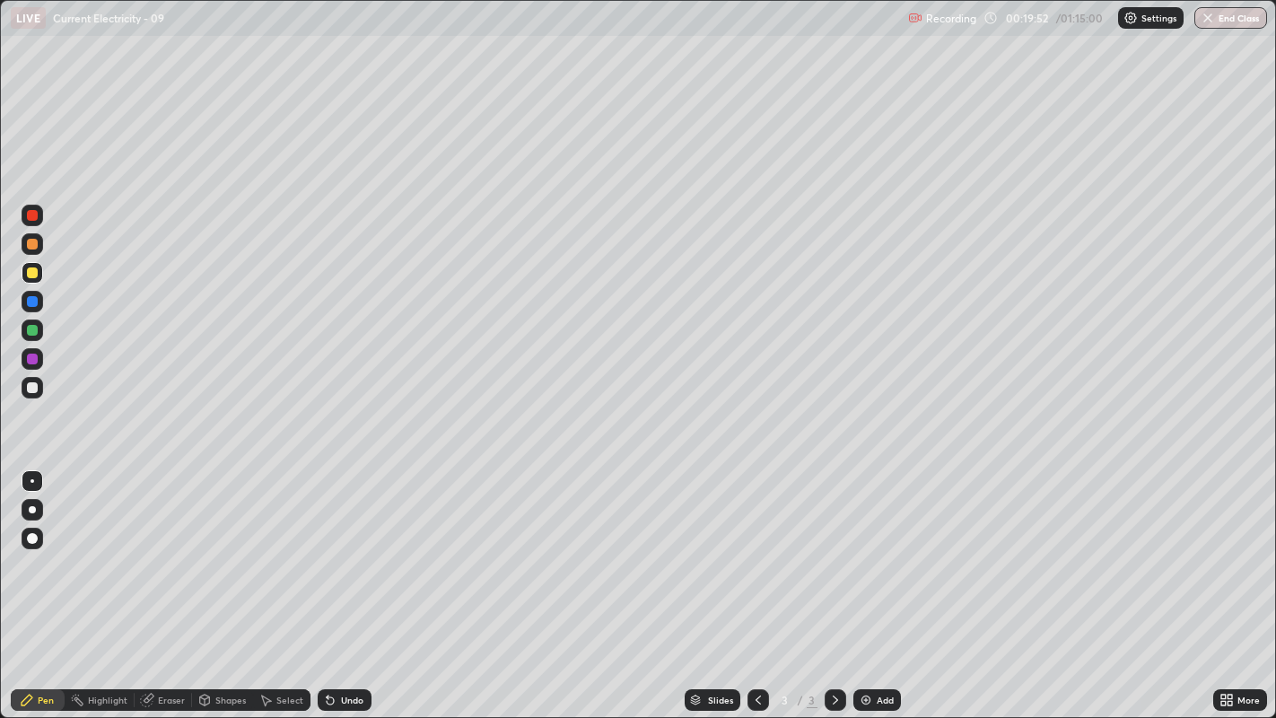
click at [871, 548] on div "Add" at bounding box center [877, 700] width 48 height 22
click at [754, 548] on icon at bounding box center [758, 699] width 14 height 14
click at [336, 548] on div "Undo" at bounding box center [345, 700] width 54 height 22
click at [33, 331] on div at bounding box center [32, 330] width 11 height 11
click at [336, 548] on div "Undo" at bounding box center [345, 700] width 54 height 22
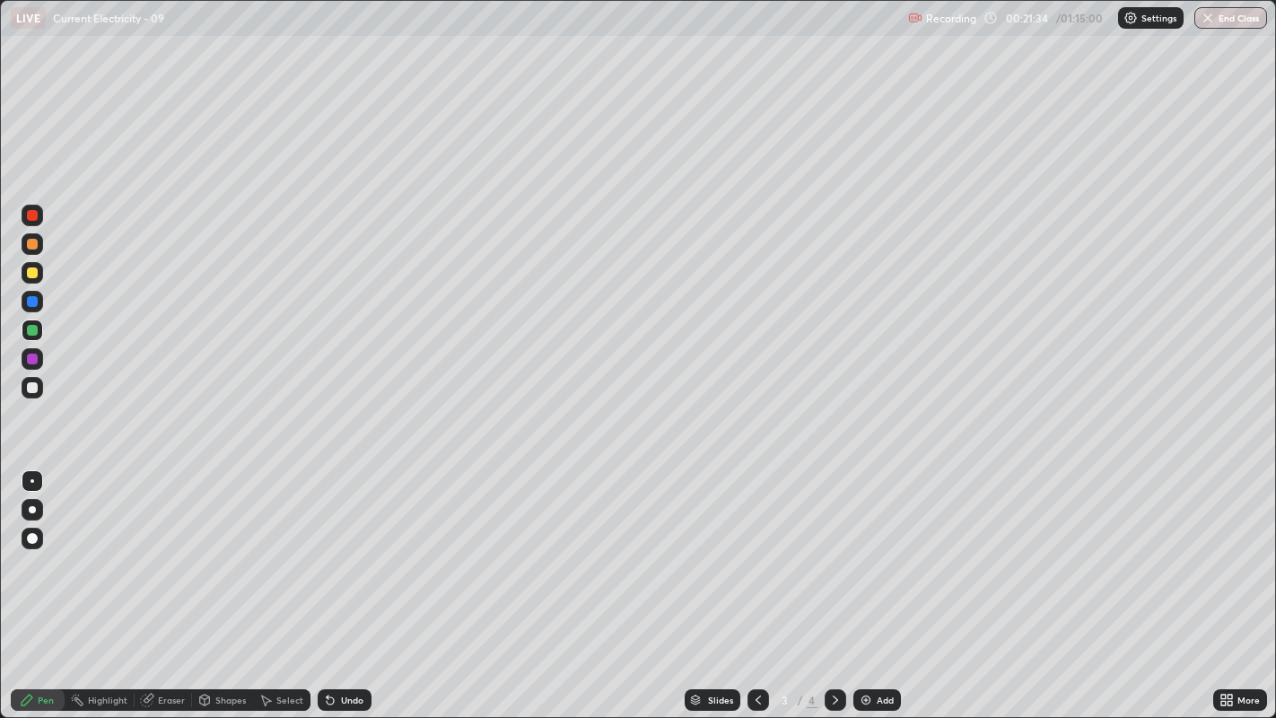
click at [337, 548] on div "Undo" at bounding box center [345, 700] width 54 height 22
click at [327, 548] on icon at bounding box center [330, 700] width 7 height 7
click at [832, 548] on icon at bounding box center [835, 699] width 14 height 14
click at [31, 388] on div at bounding box center [32, 387] width 11 height 11
click at [343, 548] on div "Undo" at bounding box center [352, 699] width 22 height 9
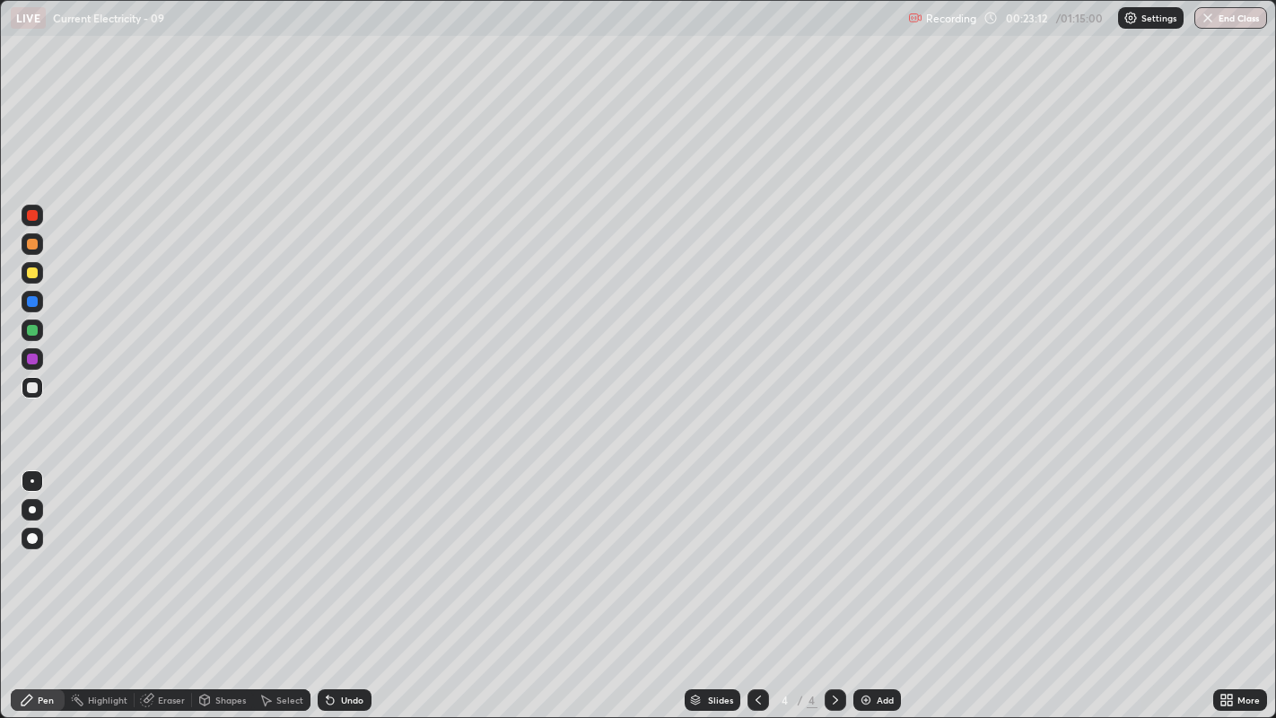
click at [28, 305] on div at bounding box center [32, 301] width 11 height 11
click at [30, 333] on div at bounding box center [32, 330] width 11 height 11
click at [29, 386] on div at bounding box center [32, 387] width 11 height 11
click at [33, 325] on div at bounding box center [32, 330] width 11 height 11
click at [335, 548] on icon at bounding box center [330, 699] width 14 height 14
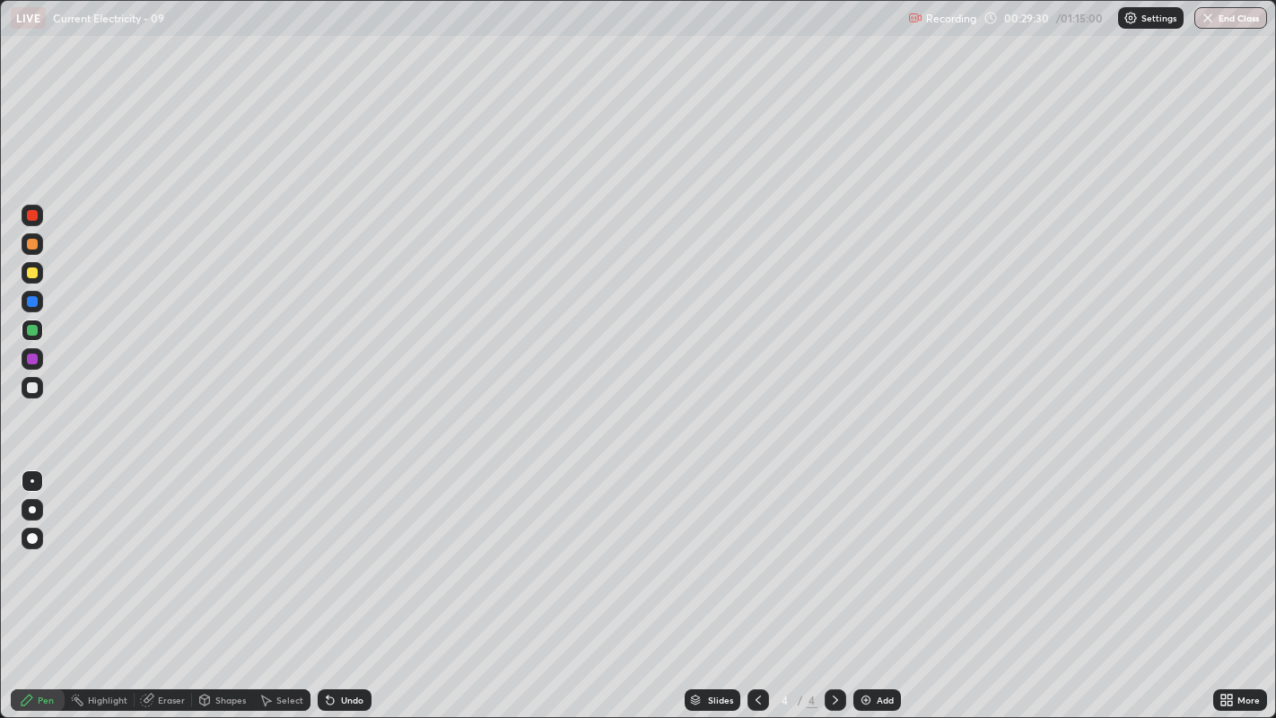
click at [865, 548] on img at bounding box center [865, 699] width 14 height 14
click at [154, 548] on div "Eraser" at bounding box center [163, 700] width 57 height 22
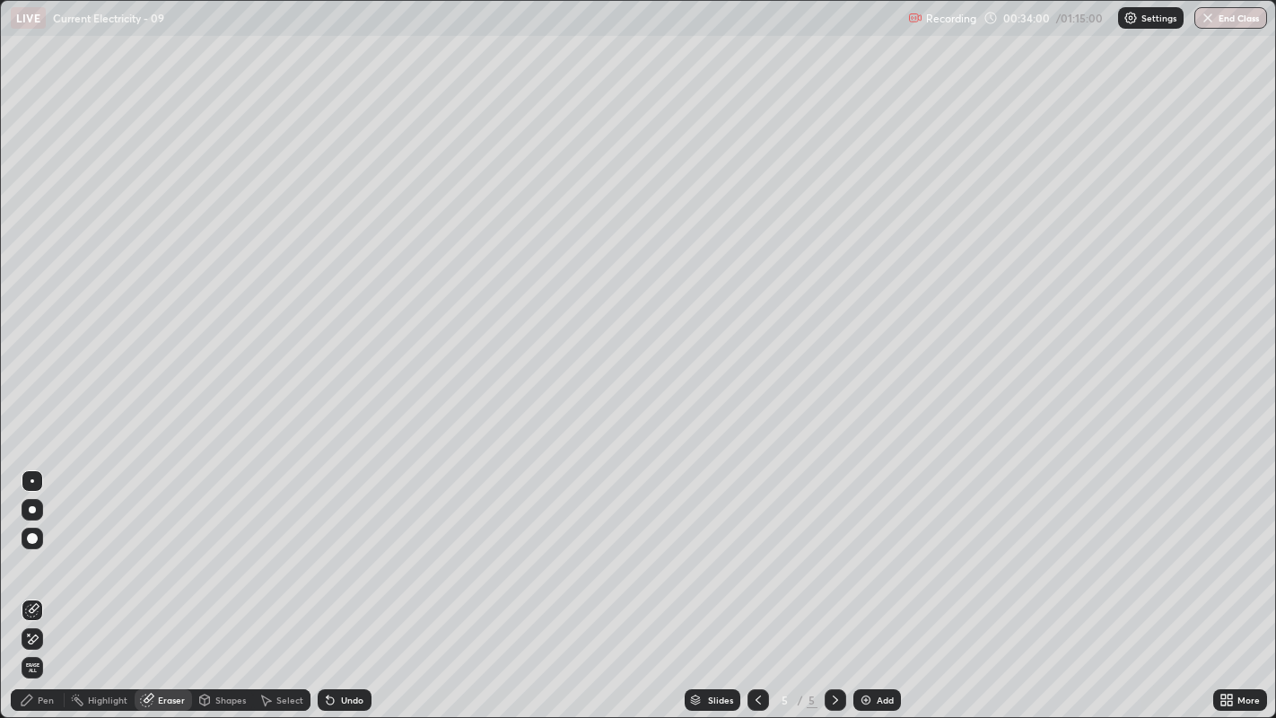
click at [30, 548] on span "Erase all" at bounding box center [32, 667] width 20 height 11
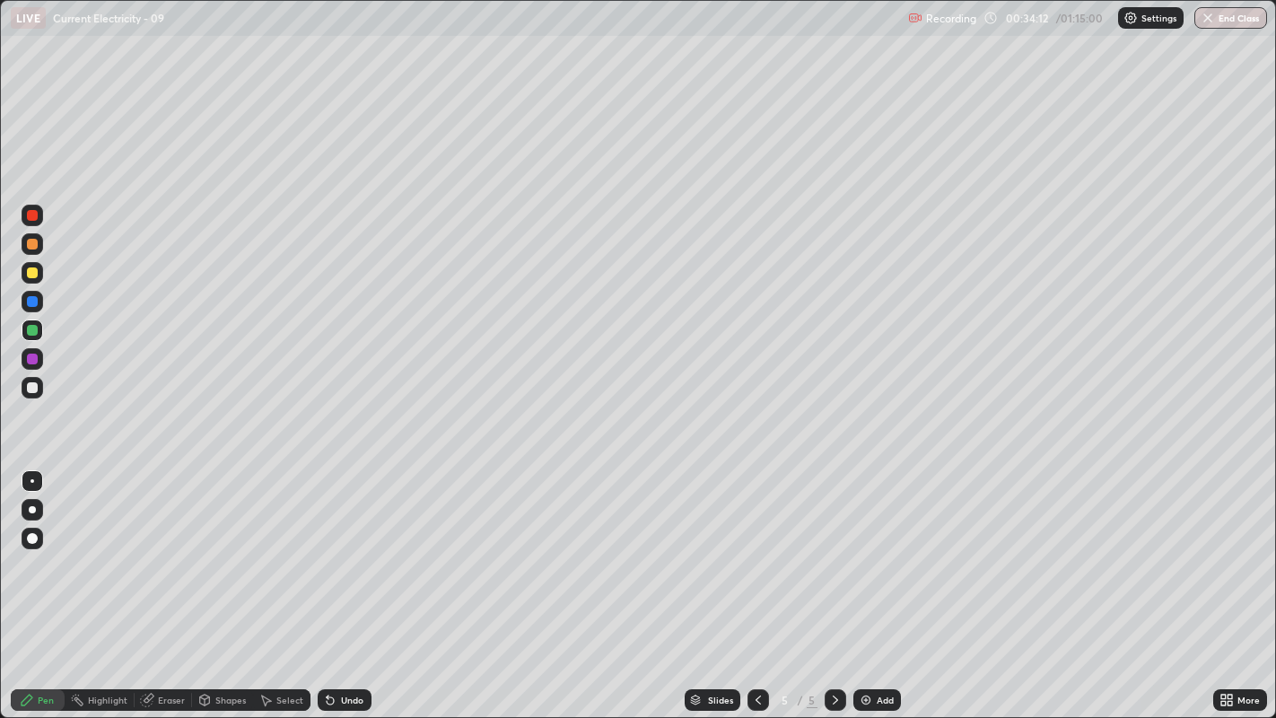
click at [27, 388] on div at bounding box center [32, 387] width 11 height 11
click at [755, 548] on icon at bounding box center [758, 699] width 14 height 14
click at [27, 385] on div at bounding box center [32, 387] width 11 height 11
click at [283, 548] on div "Select" at bounding box center [289, 699] width 27 height 9
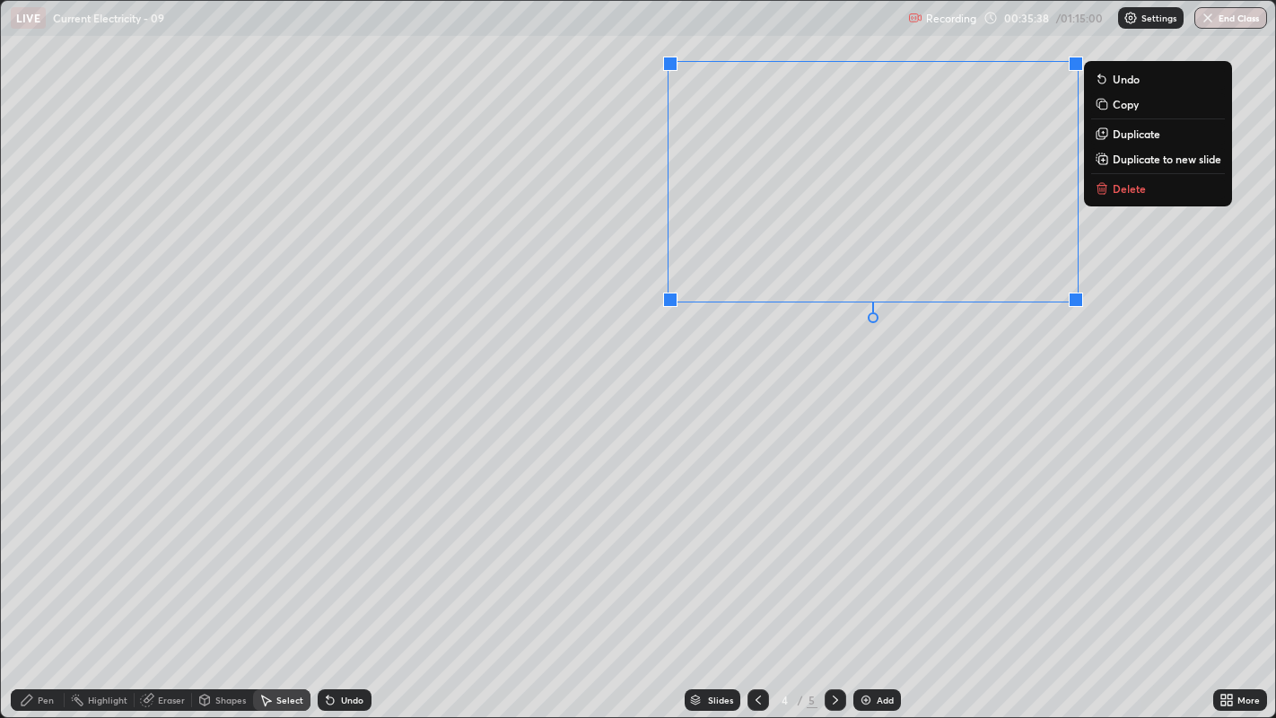
click at [1102, 129] on icon at bounding box center [1102, 132] width 8 height 8
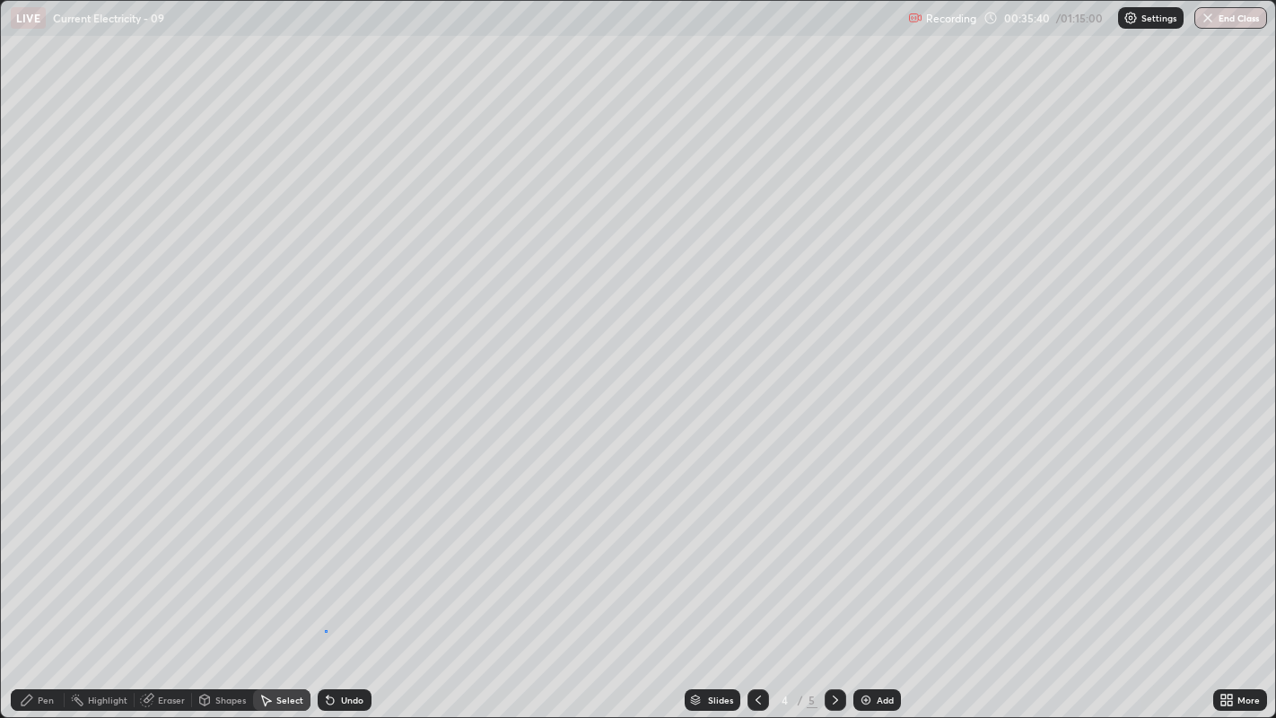
click at [325, 548] on div "0 ° Undo Copy Duplicate Duplicate to new slide Delete" at bounding box center [638, 359] width 1275 height 717
click at [39, 548] on div "Pen" at bounding box center [38, 700] width 54 height 22
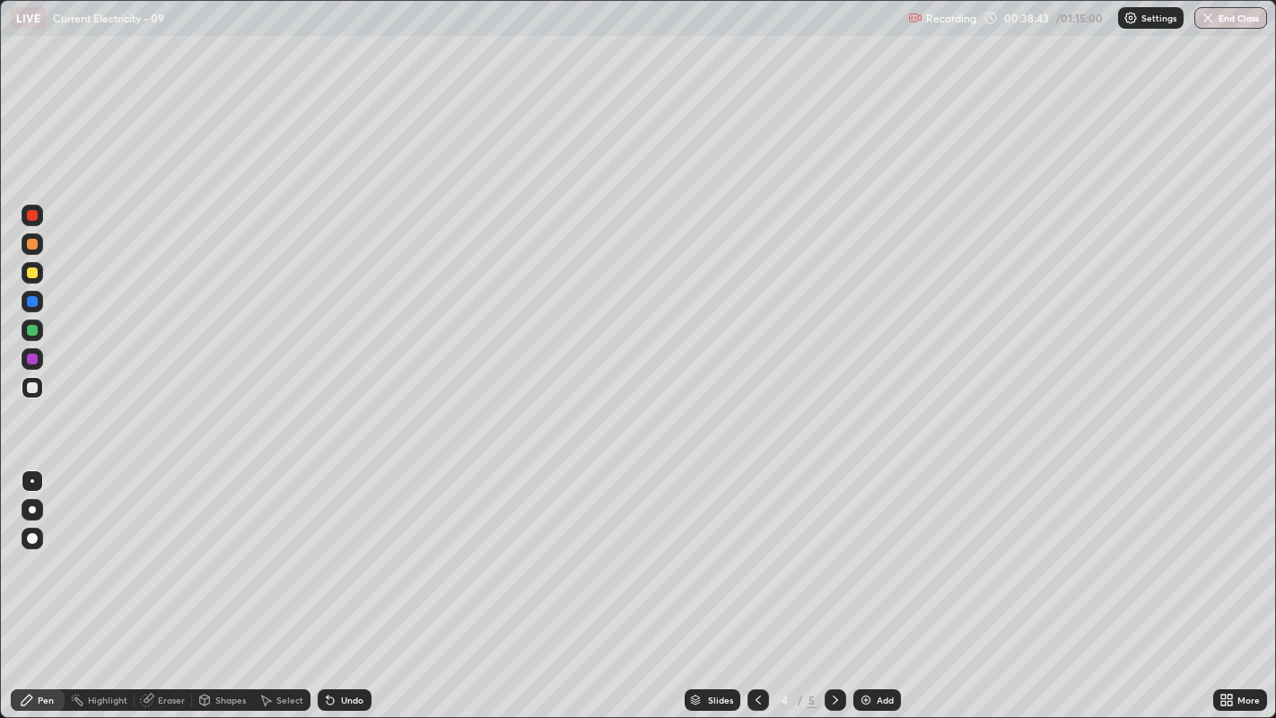
click at [341, 548] on div "Undo" at bounding box center [352, 699] width 22 height 9
click at [335, 548] on div "Undo" at bounding box center [345, 700] width 54 height 22
click at [342, 548] on div "Undo" at bounding box center [345, 700] width 54 height 22
click at [346, 548] on div "Undo" at bounding box center [345, 700] width 54 height 22
click at [34, 327] on div at bounding box center [32, 330] width 11 height 11
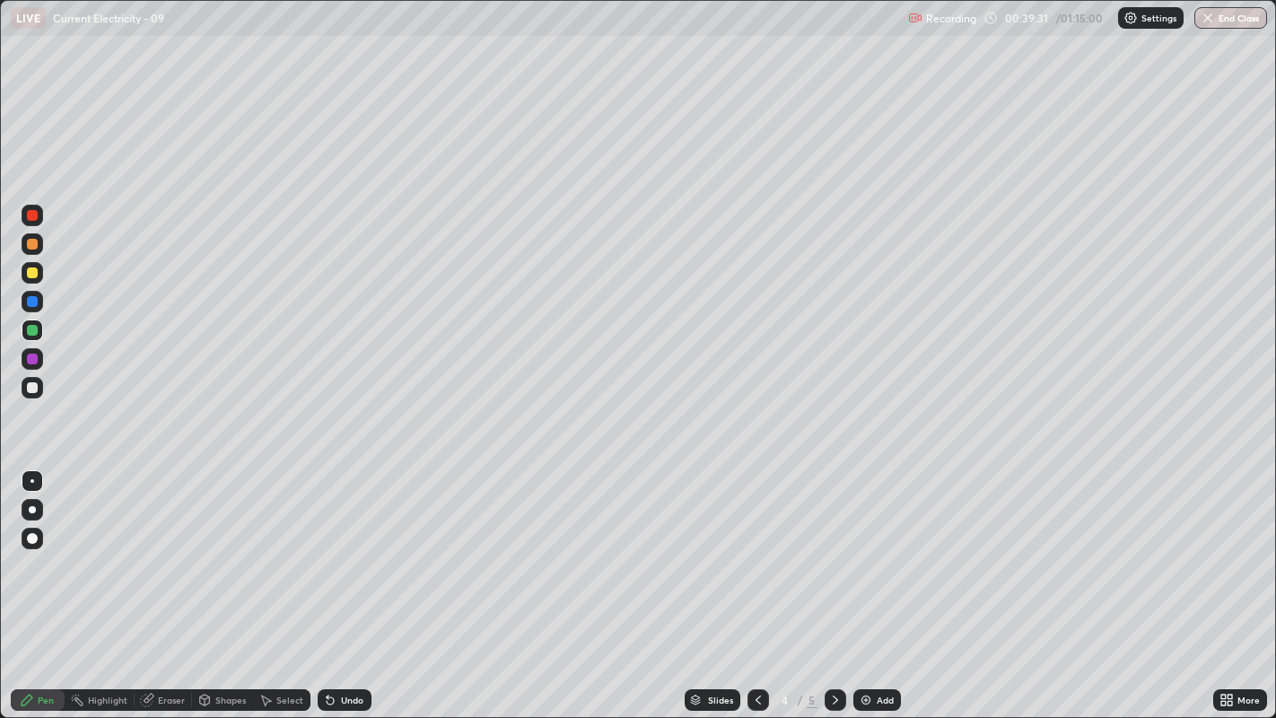
click at [326, 548] on div "Undo" at bounding box center [345, 700] width 54 height 22
click at [341, 548] on div "Undo" at bounding box center [352, 699] width 22 height 9
click at [755, 548] on icon at bounding box center [758, 699] width 14 height 14
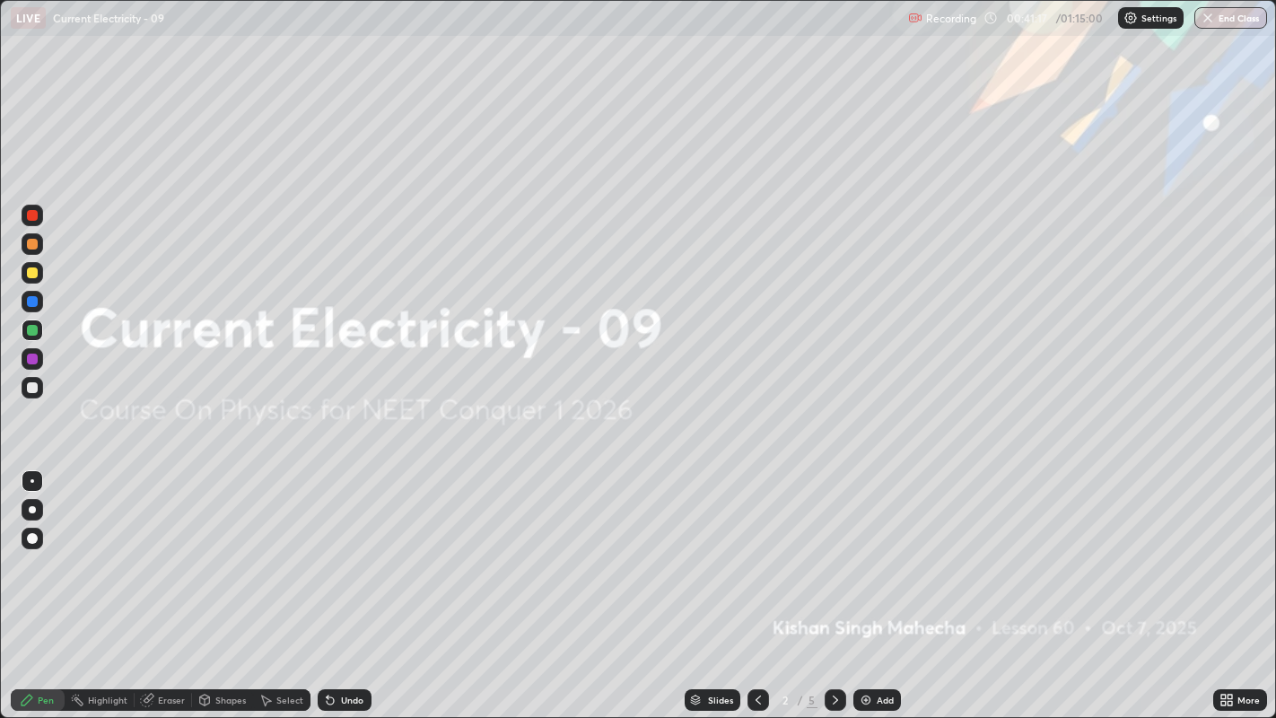
click at [830, 548] on icon at bounding box center [835, 699] width 14 height 14
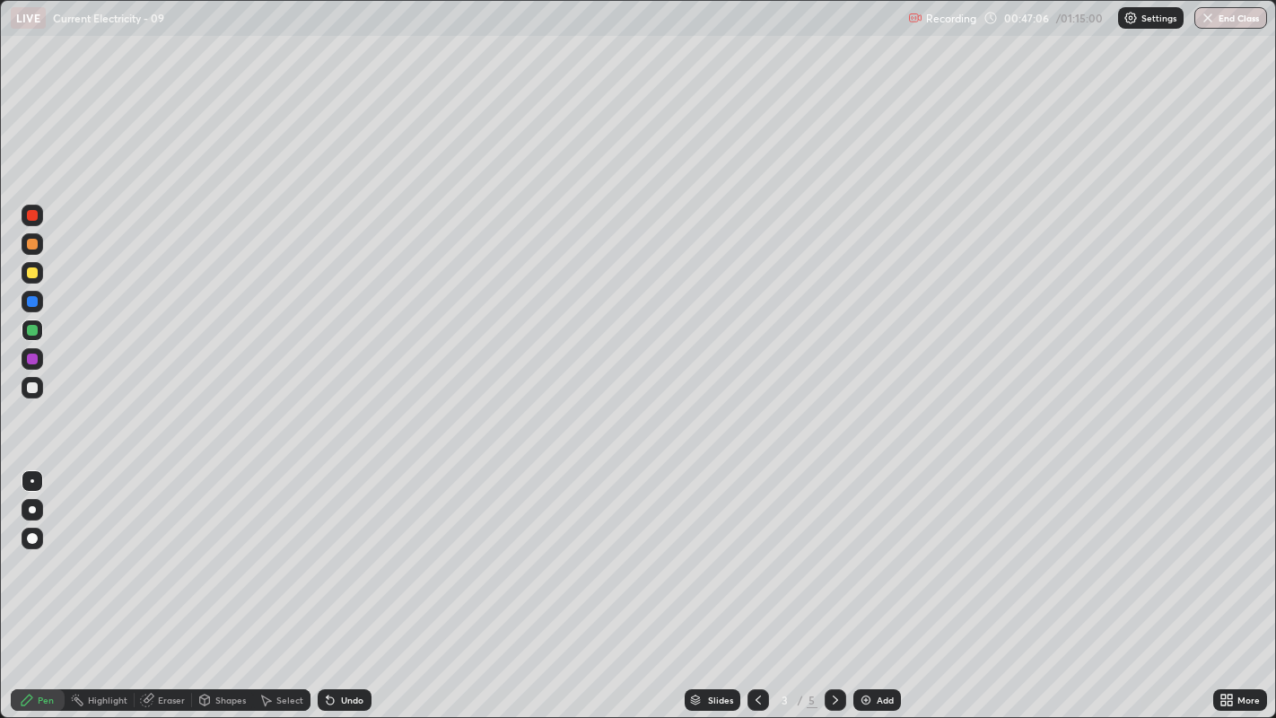
click at [832, 548] on icon at bounding box center [835, 699] width 14 height 14
click at [830, 548] on icon at bounding box center [835, 699] width 14 height 14
click at [755, 548] on icon at bounding box center [758, 699] width 14 height 14
click at [832, 548] on icon at bounding box center [834, 699] width 5 height 9
click at [338, 548] on div "Undo" at bounding box center [345, 700] width 54 height 22
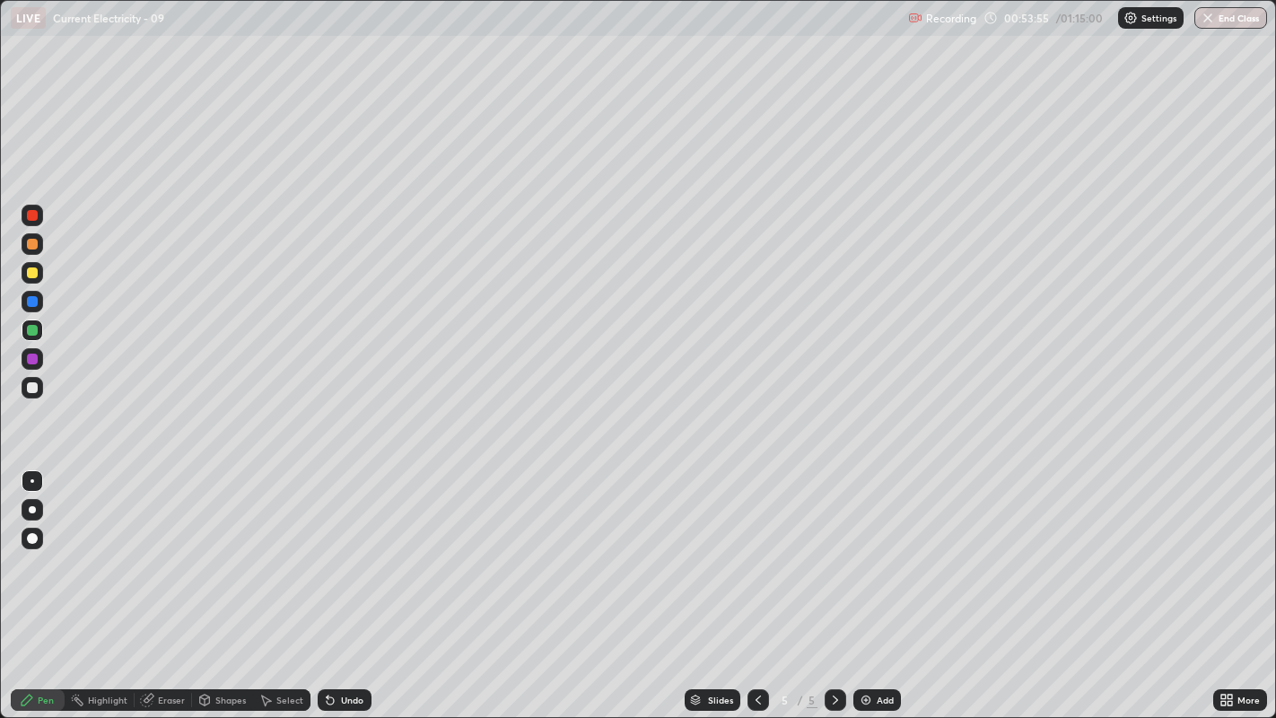
click at [342, 548] on div "Undo" at bounding box center [352, 699] width 22 height 9
click at [328, 548] on icon at bounding box center [330, 700] width 7 height 7
click at [341, 548] on div "Undo" at bounding box center [352, 699] width 22 height 9
click at [34, 392] on div at bounding box center [32, 387] width 11 height 11
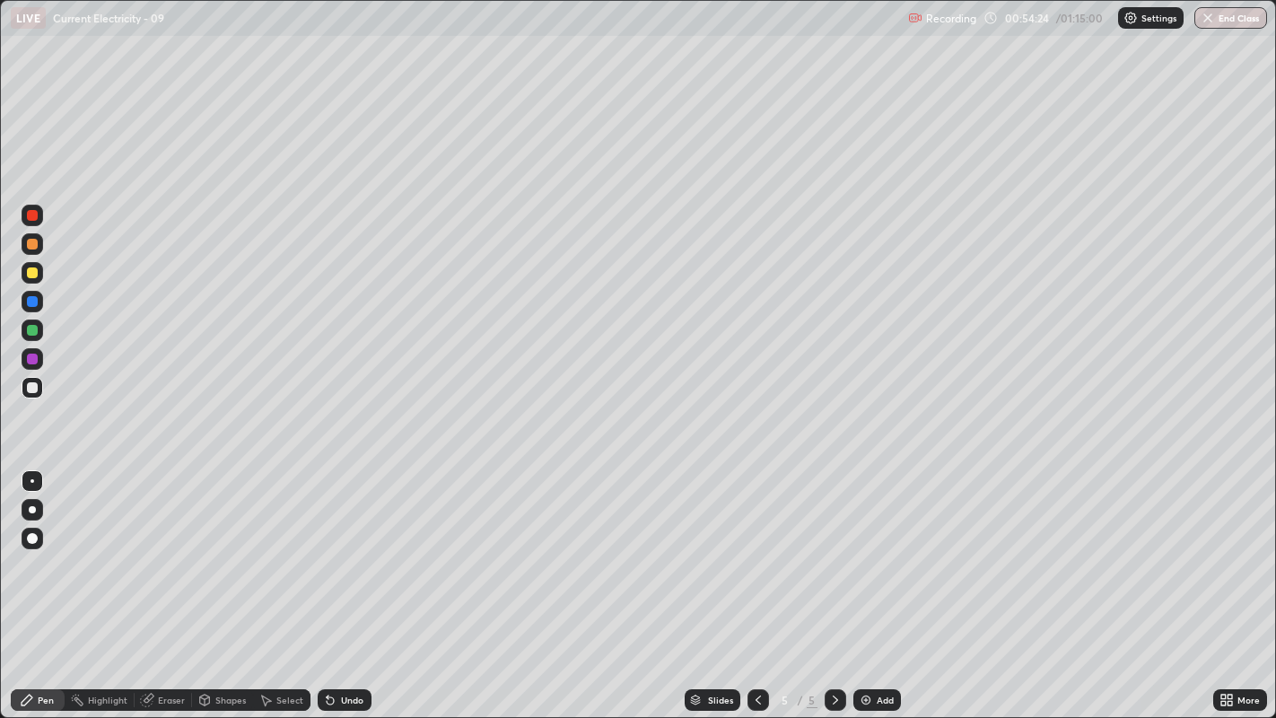
click at [161, 548] on div "Eraser" at bounding box center [163, 700] width 57 height 22
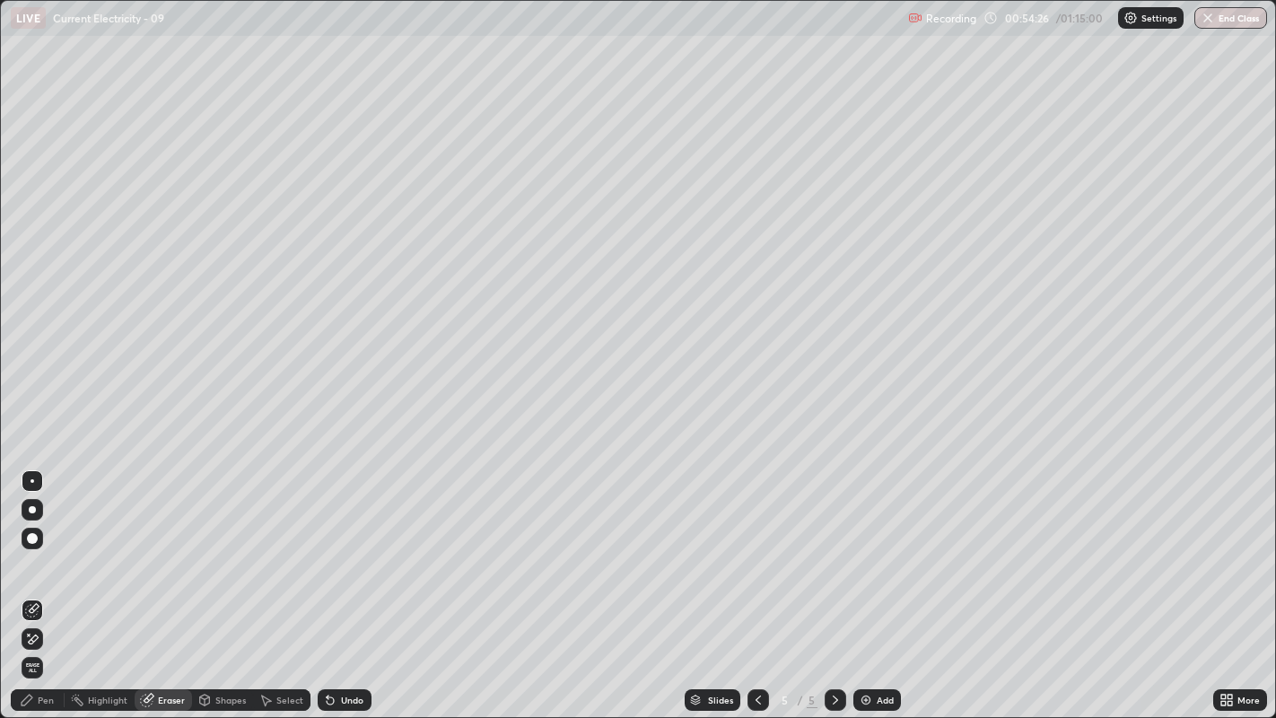
click at [32, 548] on icon at bounding box center [27, 699] width 14 height 14
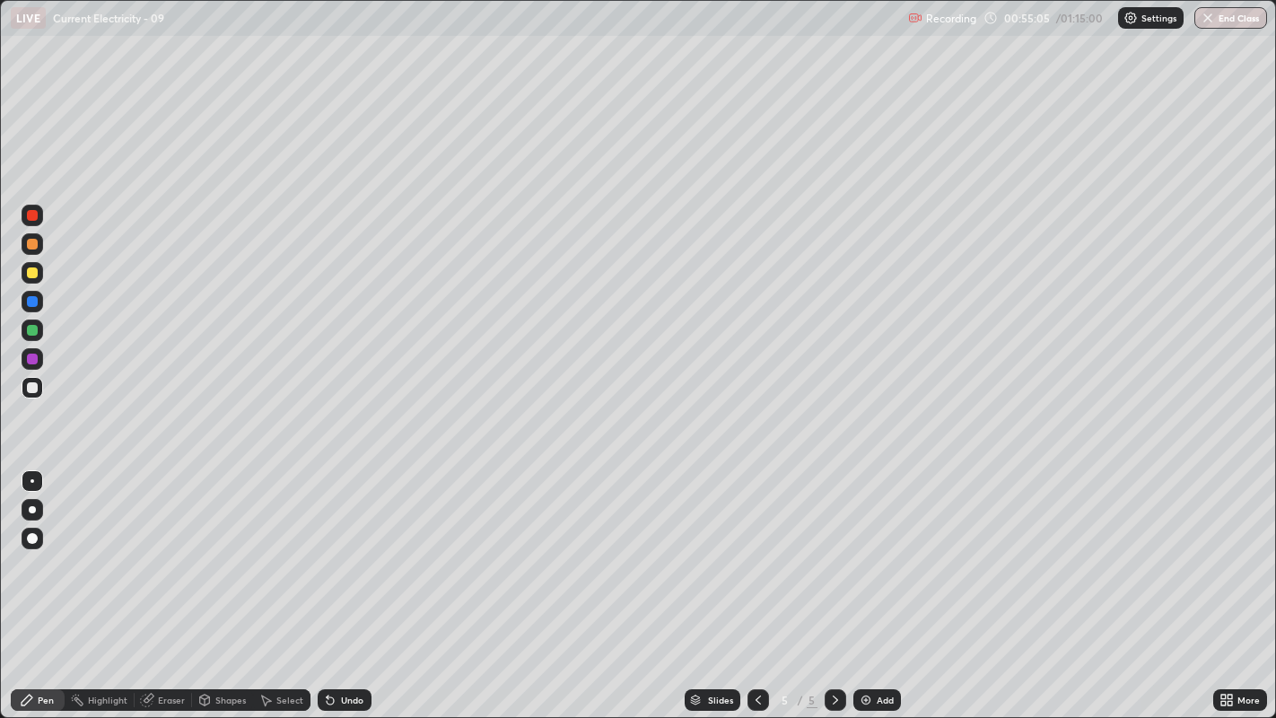
click at [30, 248] on div at bounding box center [32, 244] width 11 height 11
click at [347, 548] on div "Undo" at bounding box center [352, 699] width 22 height 9
click at [341, 548] on div "Undo" at bounding box center [352, 699] width 22 height 9
click at [150, 548] on icon at bounding box center [147, 700] width 12 height 12
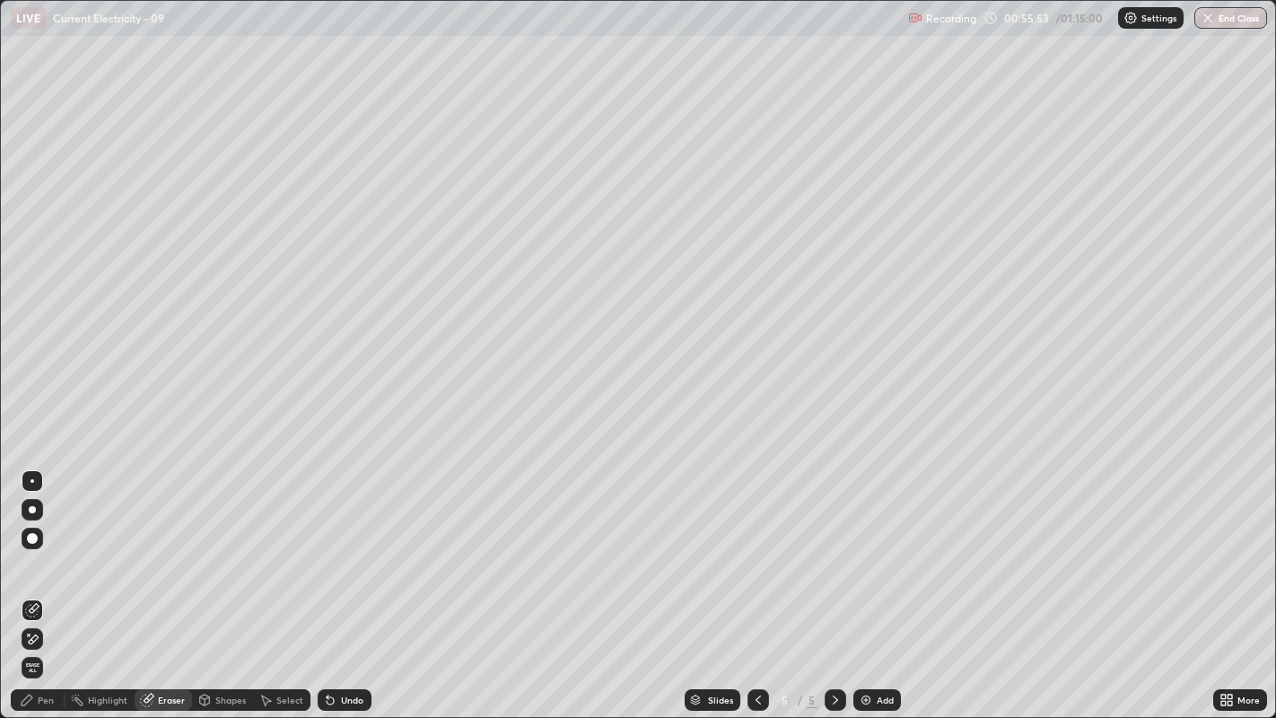
click at [27, 548] on icon at bounding box center [27, 699] width 11 height 11
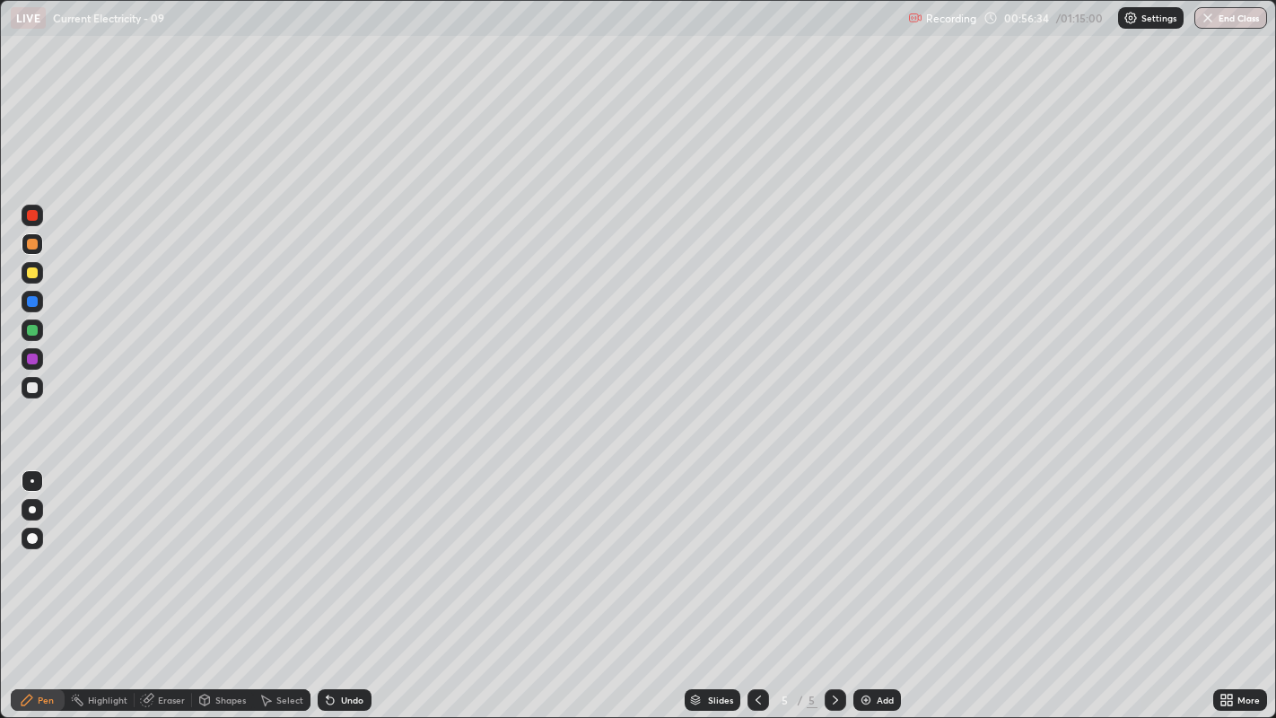
click at [337, 548] on div "Undo" at bounding box center [345, 700] width 54 height 22
click at [336, 548] on div "Undo" at bounding box center [345, 700] width 54 height 22
click at [341, 548] on div "Undo" at bounding box center [352, 699] width 22 height 9
click at [339, 548] on div "Undo" at bounding box center [345, 700] width 54 height 22
click at [343, 548] on div "Undo" at bounding box center [345, 700] width 54 height 22
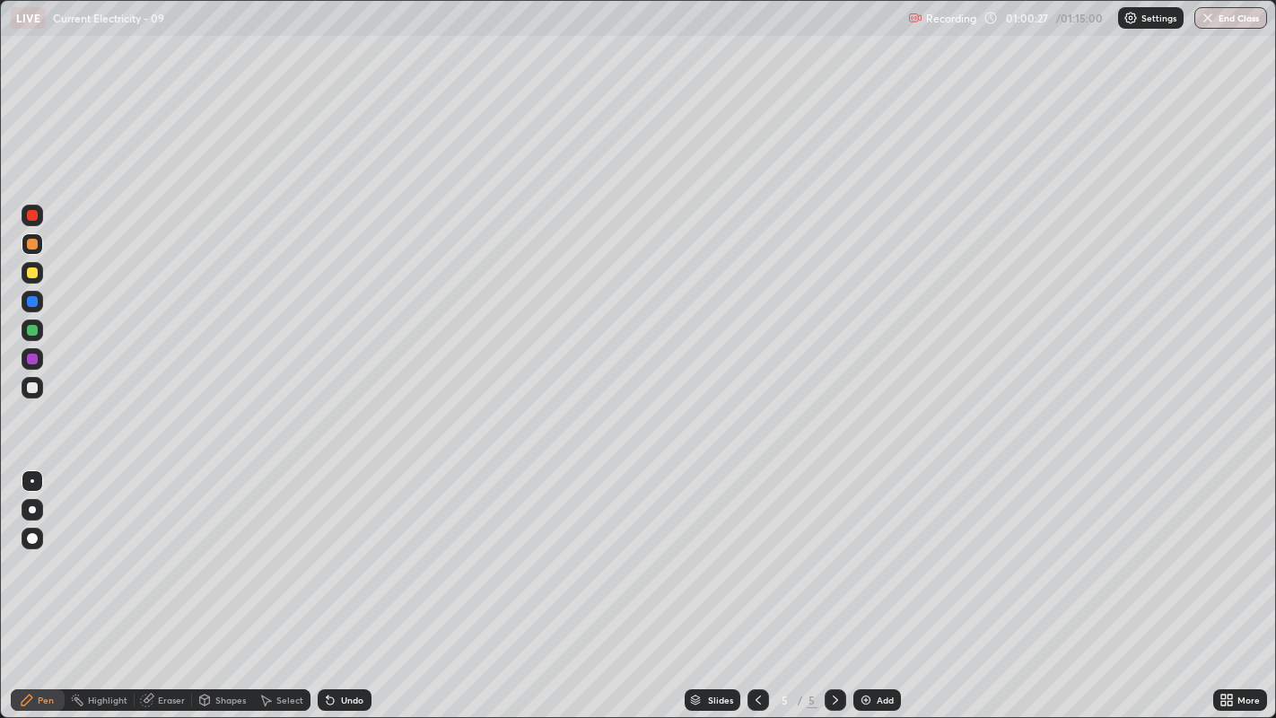
click at [339, 548] on div "Undo" at bounding box center [345, 700] width 54 height 22
click at [327, 548] on icon at bounding box center [328, 696] width 2 height 2
click at [342, 548] on div "Undo" at bounding box center [345, 700] width 54 height 22
click at [753, 548] on div at bounding box center [758, 700] width 22 height 36
click at [755, 548] on icon at bounding box center [758, 699] width 14 height 14
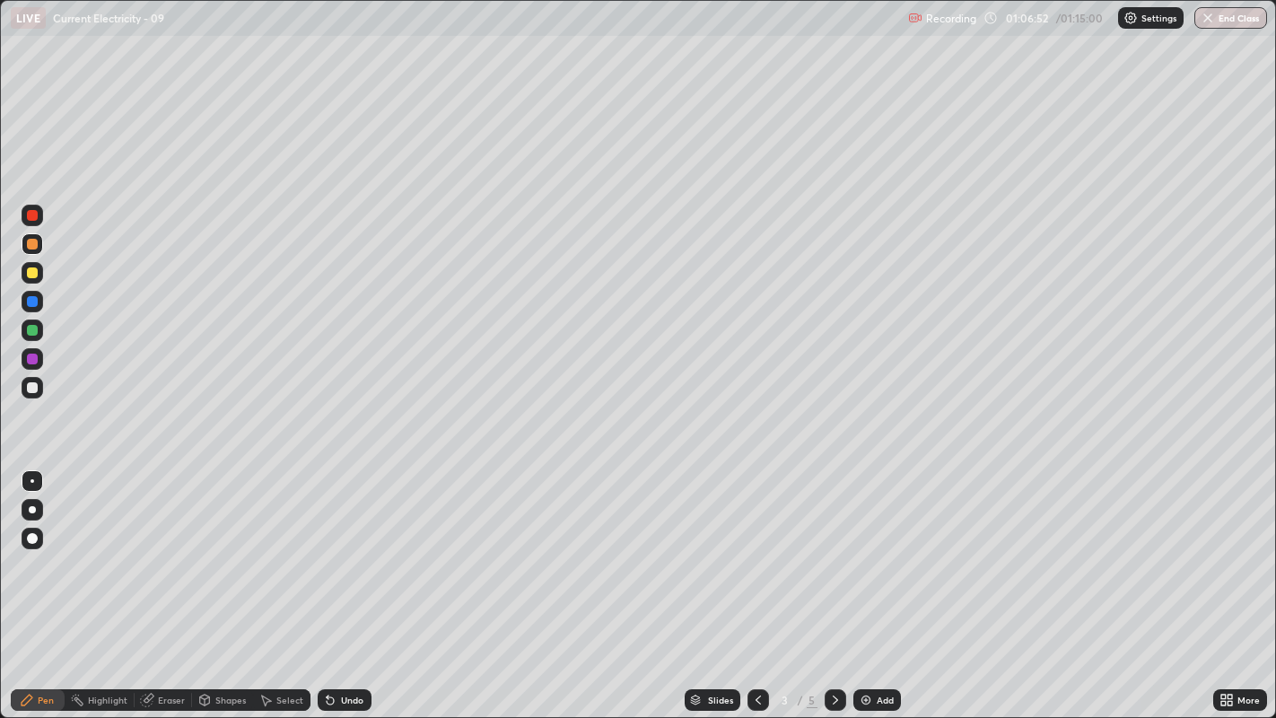
click at [31, 356] on div at bounding box center [32, 358] width 11 height 11
click at [1221, 13] on button "End Class" at bounding box center [1230, 18] width 73 height 22
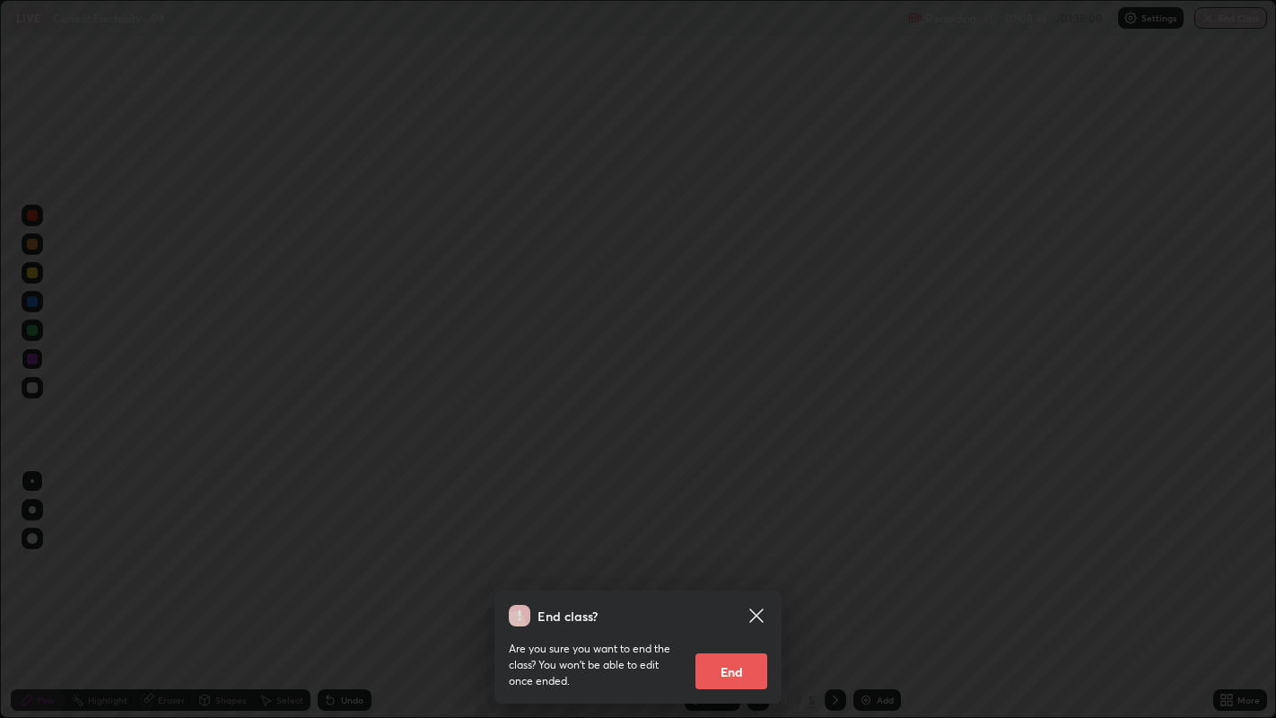
click at [740, 548] on button "End" at bounding box center [731, 671] width 72 height 36
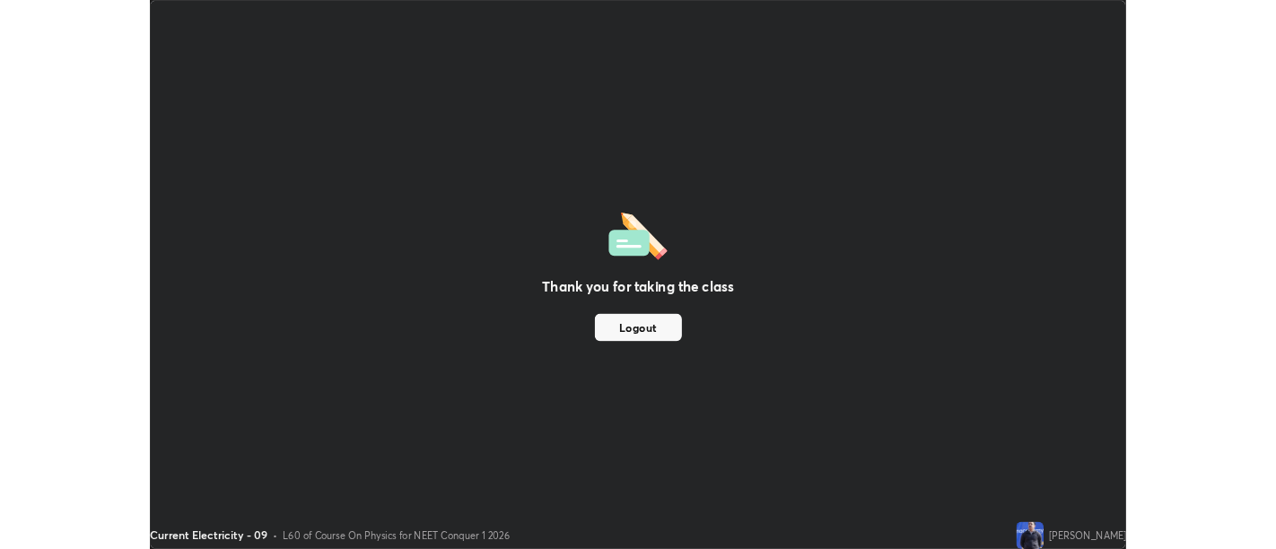
scroll to position [89152, 88425]
